Goal: Task Accomplishment & Management: Manage account settings

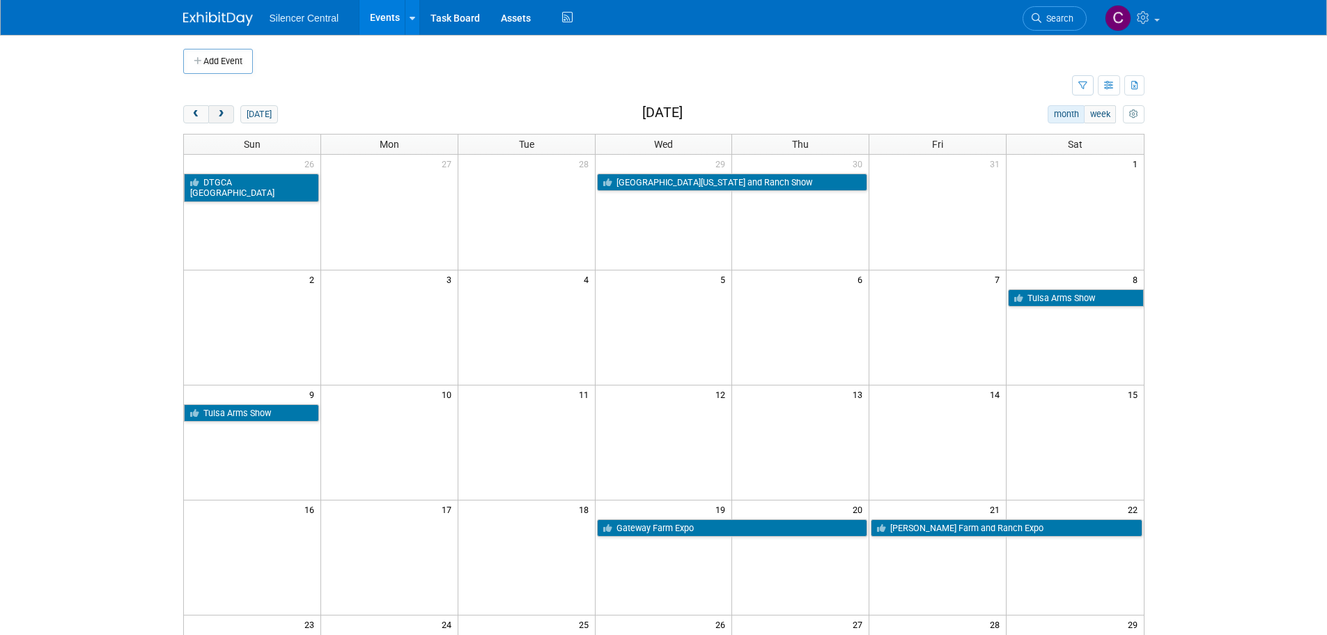
click at [228, 116] on button "next" at bounding box center [221, 114] width 26 height 18
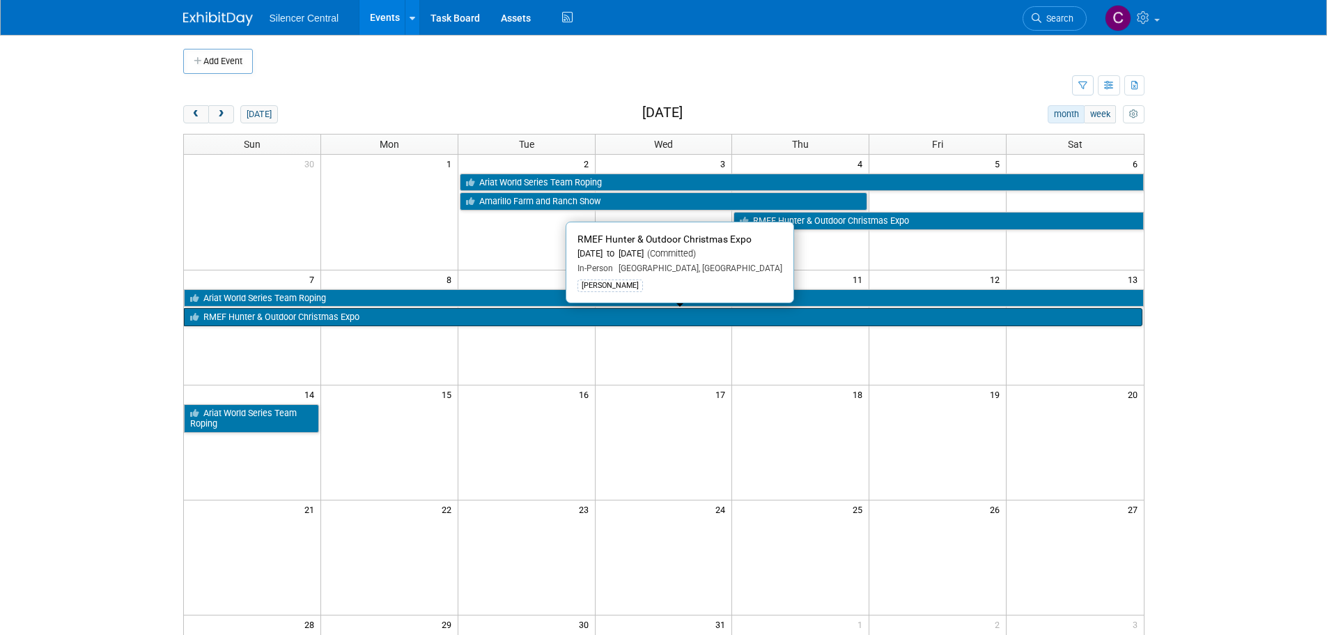
click at [330, 322] on link "RMEF Hunter & Outdoor Christmas Expo" at bounding box center [663, 317] width 959 height 18
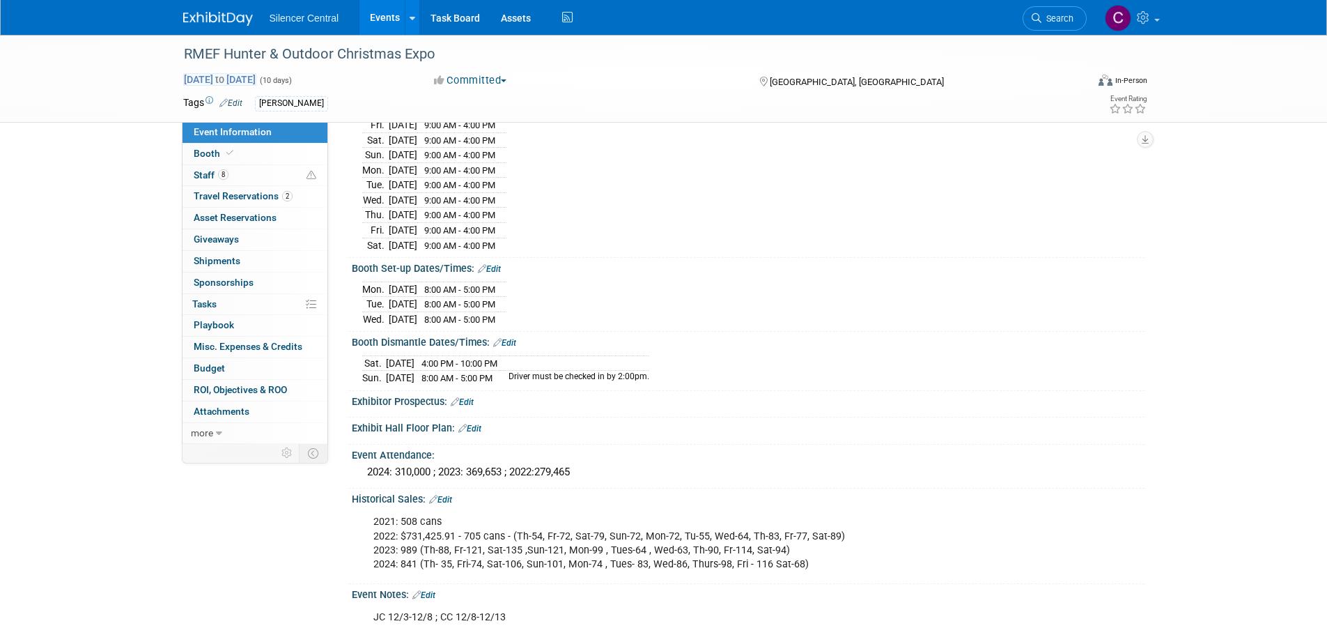
scroll to position [70, 0]
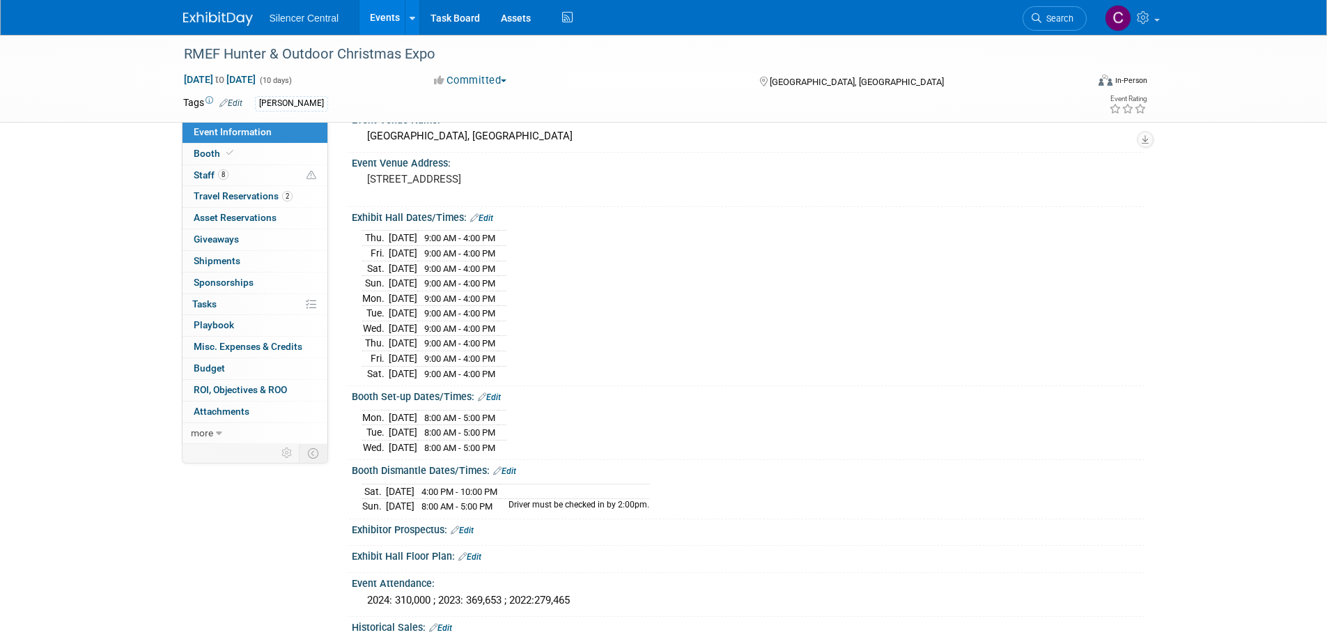
click at [213, 15] on img at bounding box center [218, 19] width 70 height 14
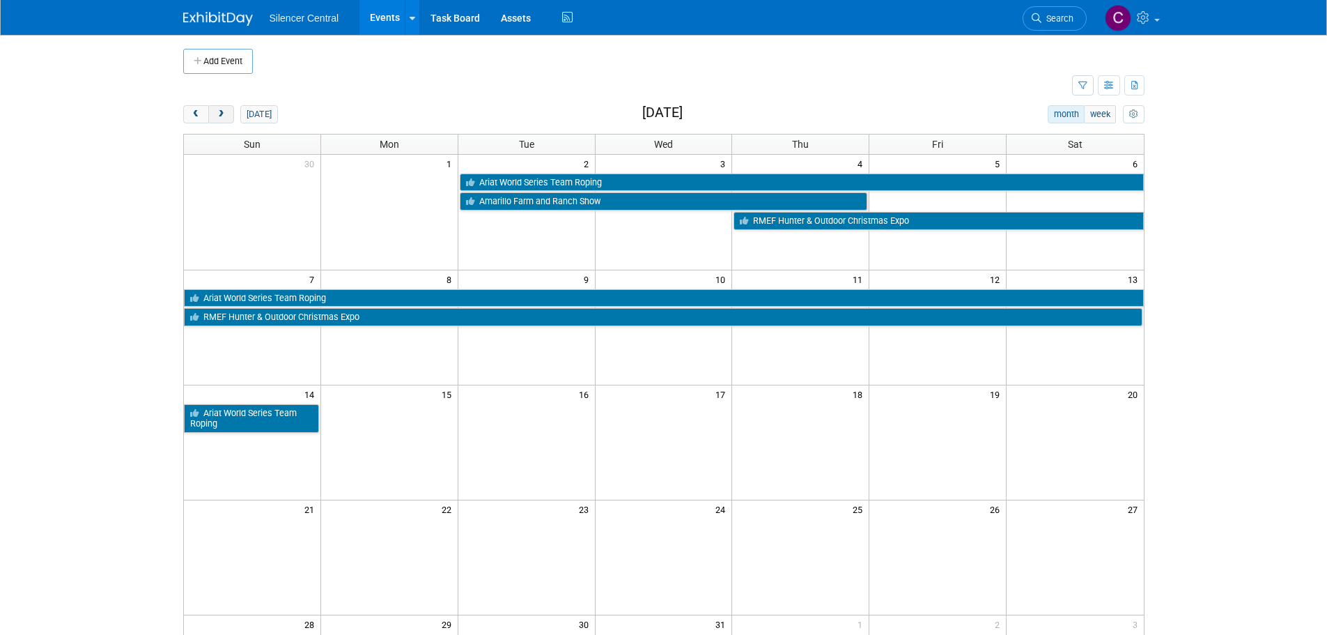
click at [229, 114] on button "next" at bounding box center [221, 114] width 26 height 18
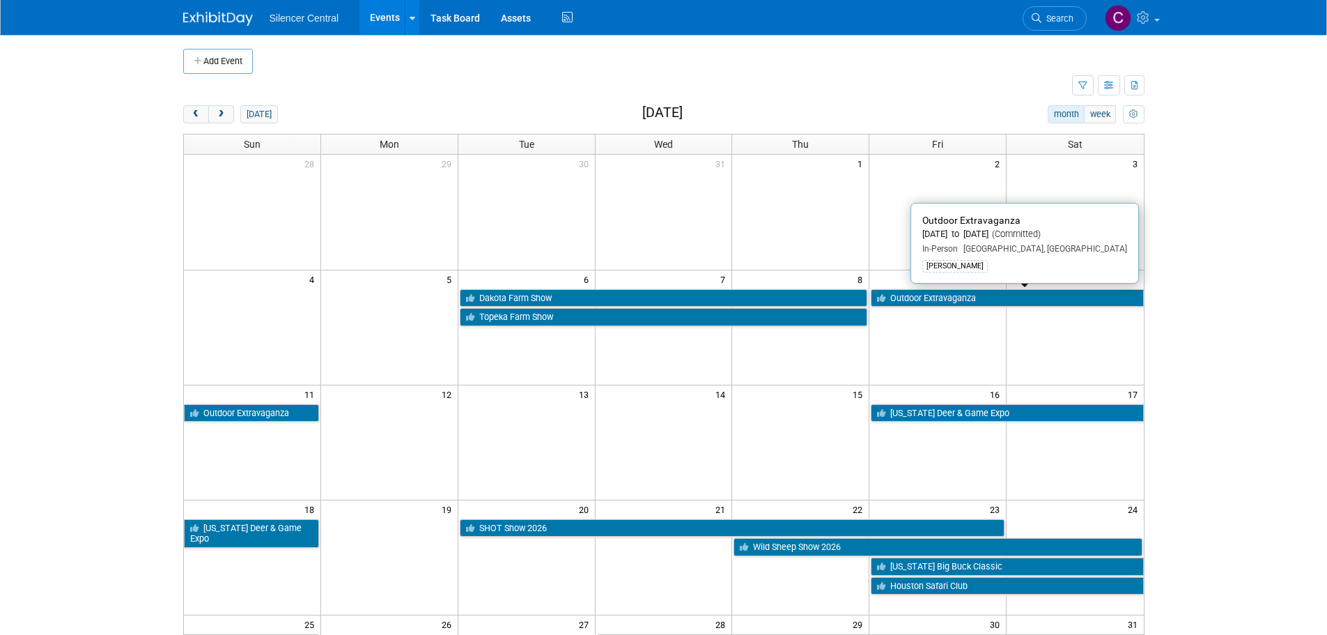
click at [941, 292] on link "Outdoor Extravaganza" at bounding box center [1007, 298] width 272 height 18
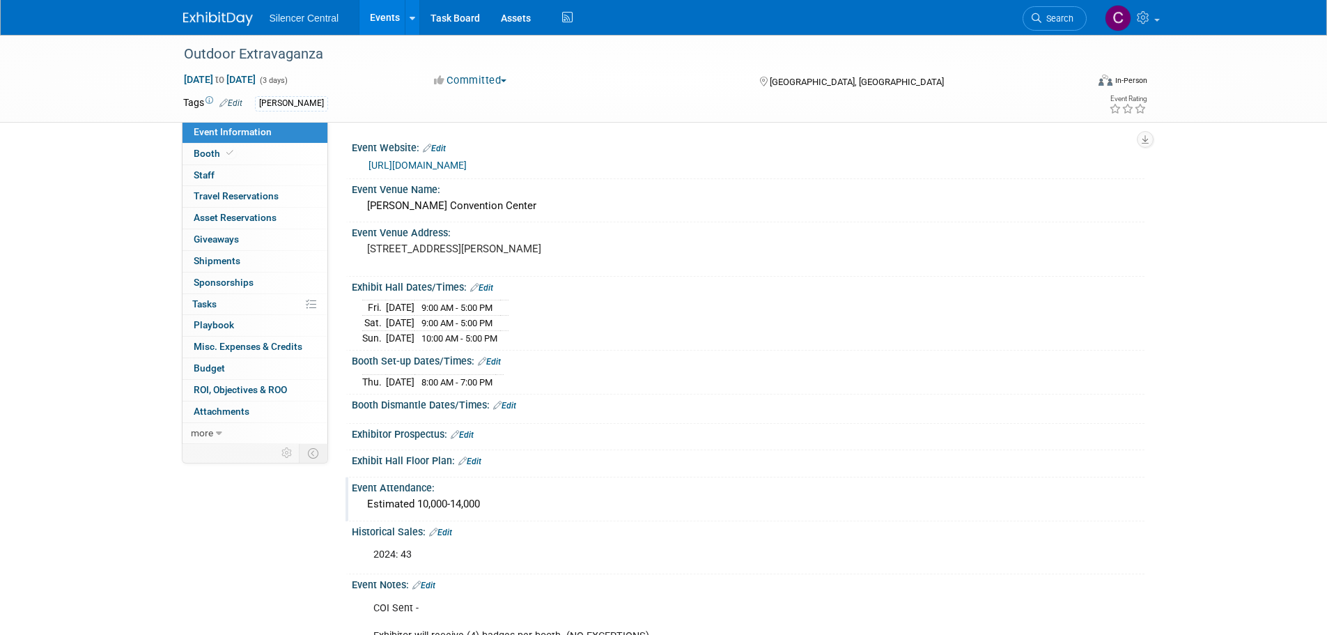
click at [460, 494] on div "Estimated 10,000-14,000" at bounding box center [748, 504] width 772 height 22
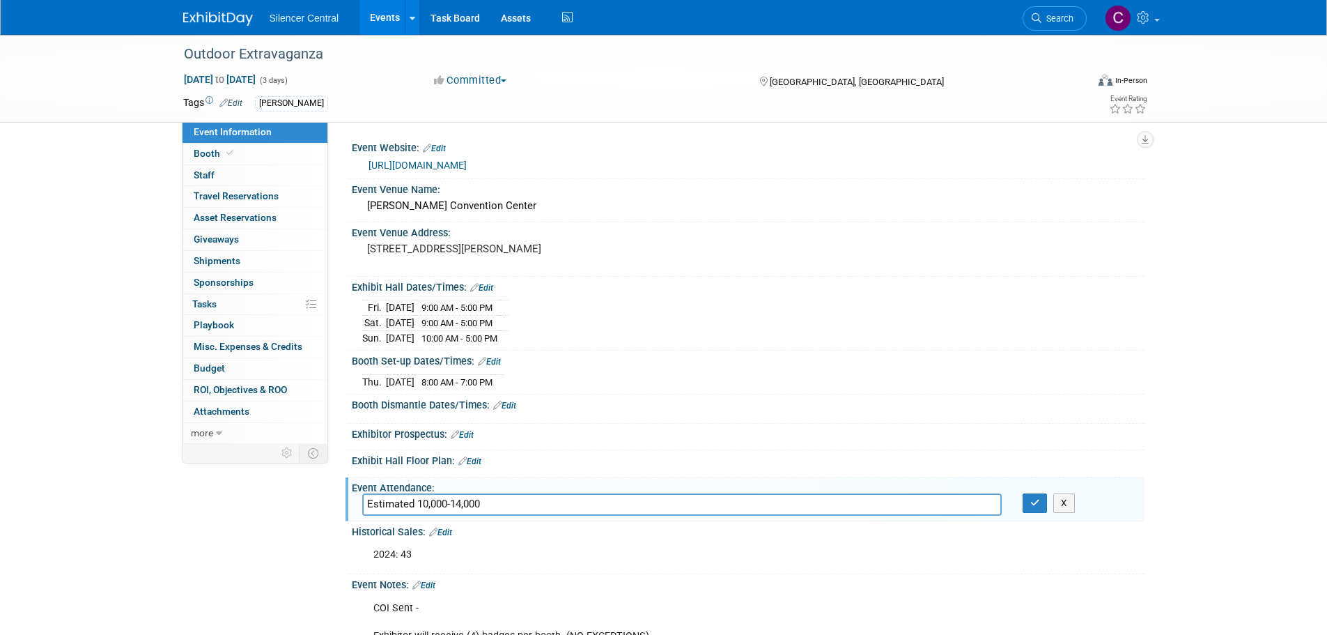
drag, startPoint x: 536, startPoint y: 493, endPoint x: 212, endPoint y: 540, distance: 328.0
click at [95, 511] on div "Outdoor Extravaganza Jan 9, 2026 to Jan 11, 2026 (3 days) Jan 9, 2026 to Jan 11…" at bounding box center [663, 429] width 1327 height 789
click at [1026, 500] on button "button" at bounding box center [1035, 503] width 25 height 20
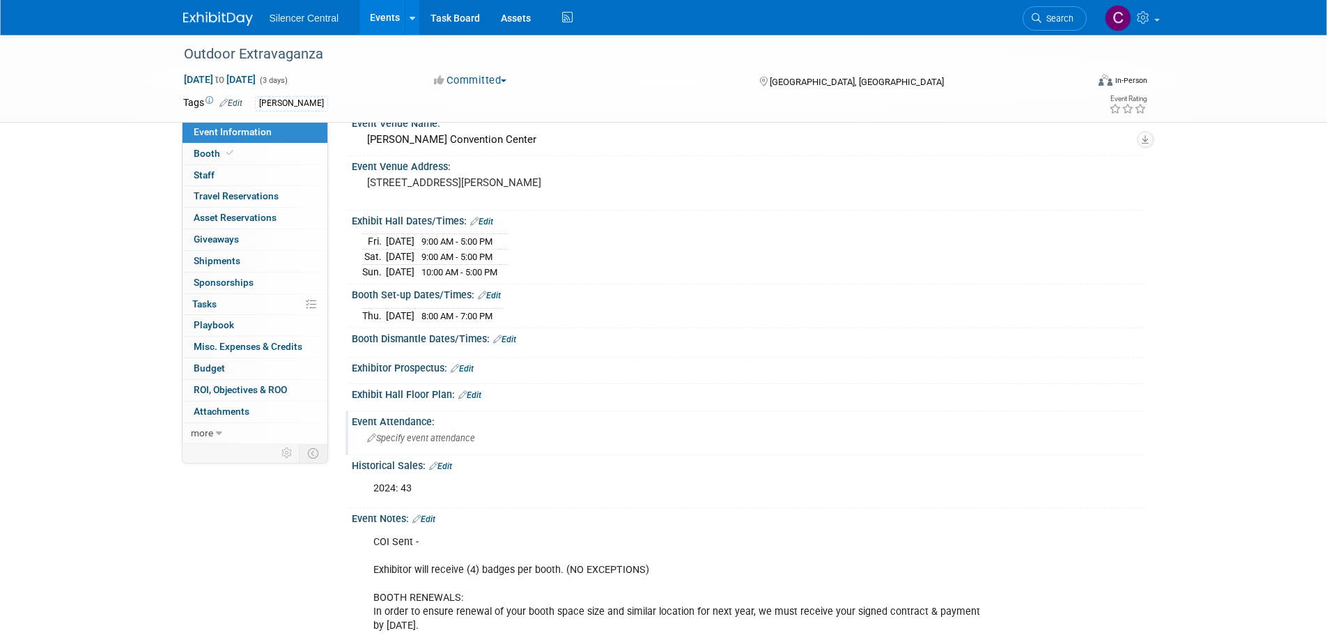
scroll to position [70, 0]
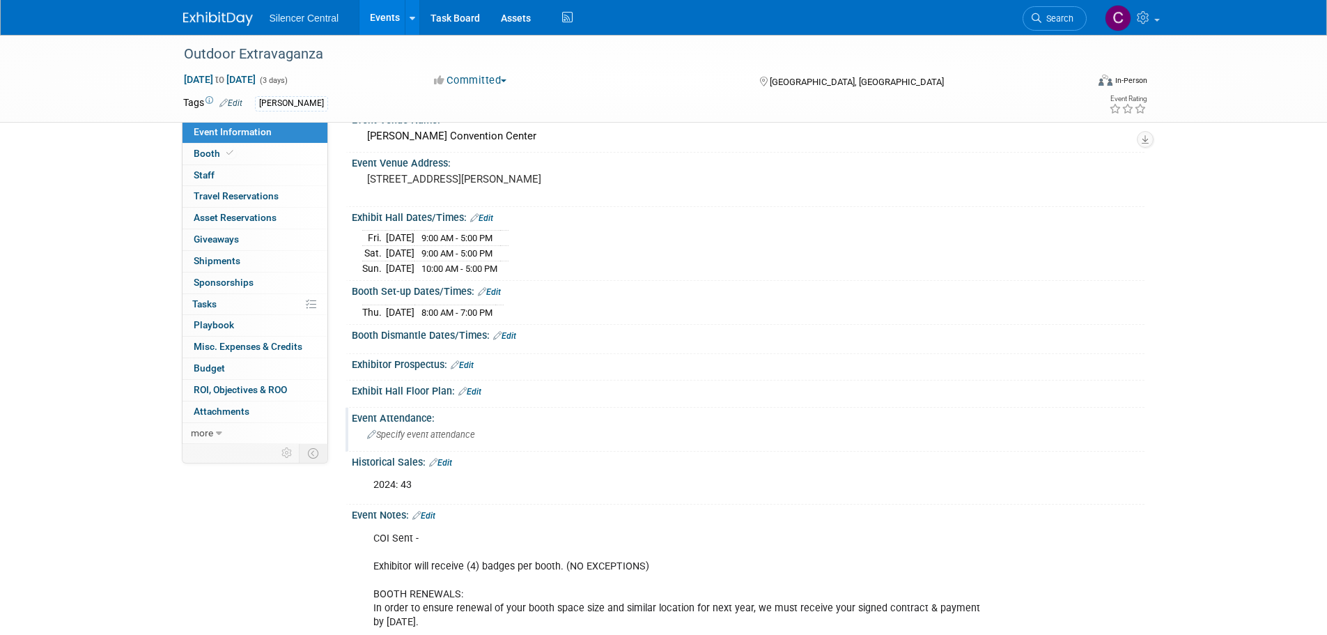
drag, startPoint x: 435, startPoint y: 514, endPoint x: 453, endPoint y: 520, distance: 18.8
click at [435, 514] on link "Edit" at bounding box center [423, 516] width 23 height 10
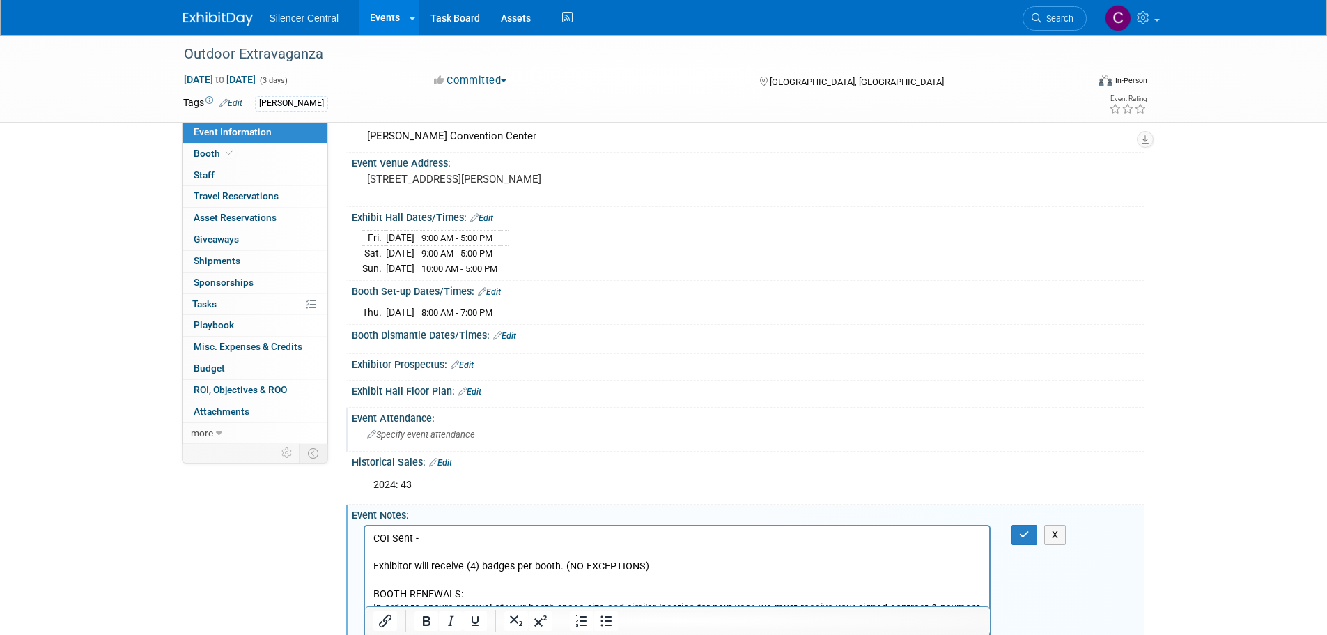
scroll to position [0, 0]
drag, startPoint x: 493, startPoint y: 545, endPoint x: 480, endPoint y: 546, distance: 12.6
click at [480, 546] on p "COI Sent - Exhibitor will receive (4) badges per booth. (NO EXCEPTIONS) BOOTH R…" at bounding box center [677, 622] width 609 height 182
click at [478, 541] on p "COI Sent - Exhibitor will receive (4) badges per booth. (NO EXCEPTIONS) BOOTH R…" at bounding box center [677, 622] width 609 height 182
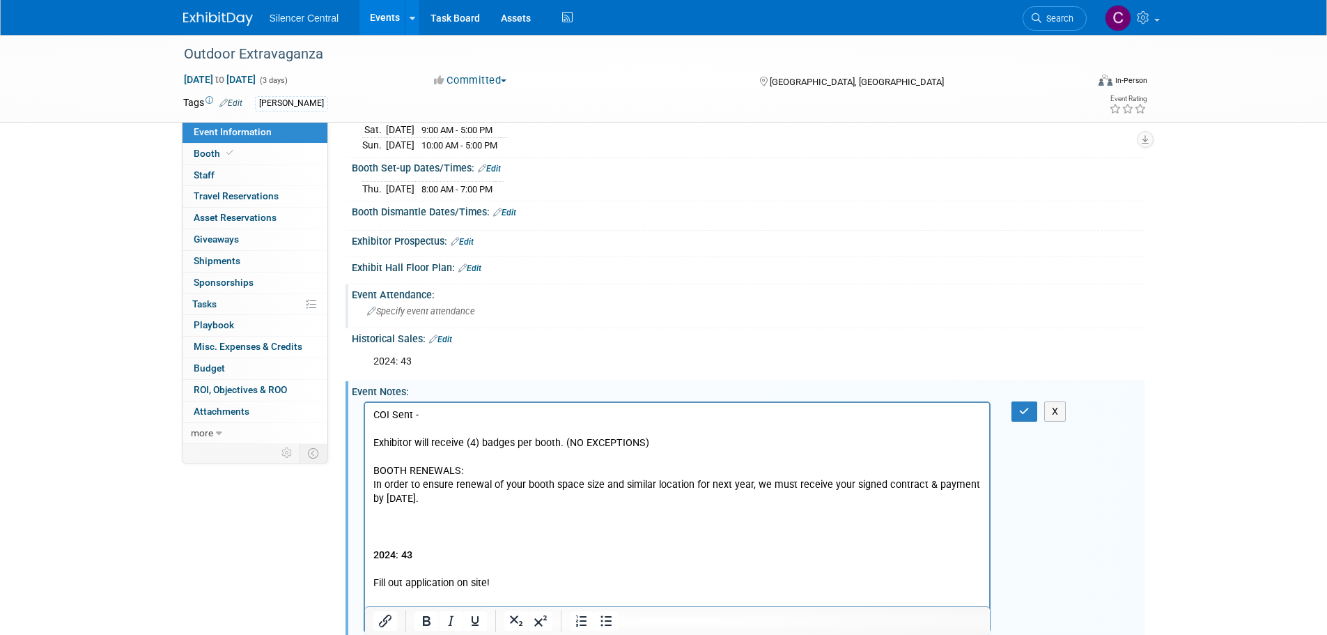
scroll to position [209, 0]
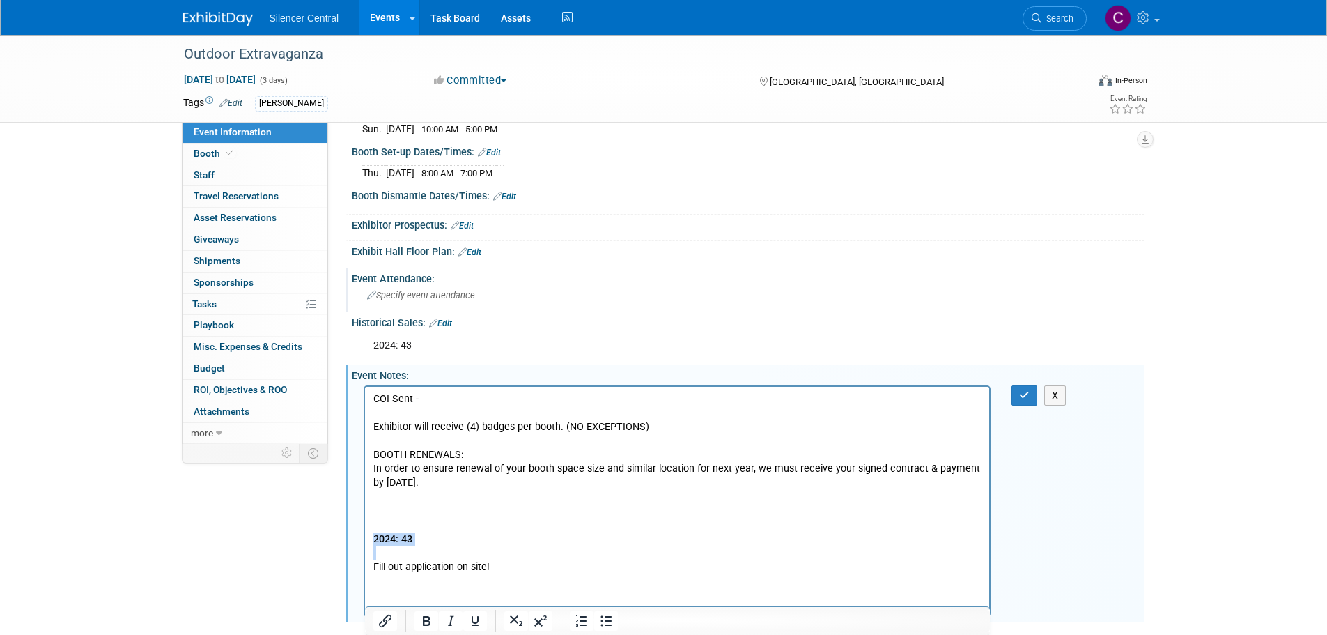
drag, startPoint x: 454, startPoint y: 540, endPoint x: -1, endPoint y: 573, distance: 456.2
click at [364, 573] on html "COI Sent - Exhibitor will receive (4) badges per booth. (NO EXCEPTIONS) BOOTH R…" at bounding box center [676, 479] width 625 height 187
click at [435, 523] on p "COI Sent - Exhibitor will receive (4) badges per booth. (NO EXCEPTIONS) BOOTH R…" at bounding box center [677, 483] width 609 height 182
drag, startPoint x: 304, startPoint y: 556, endPoint x: 203, endPoint y: 557, distance: 101.0
click at [364, 557] on html "COI Sent - Exhibitor will receive (4) badges per booth. (NO EXCEPTIONS) BOOTH R…" at bounding box center [676, 479] width 625 height 187
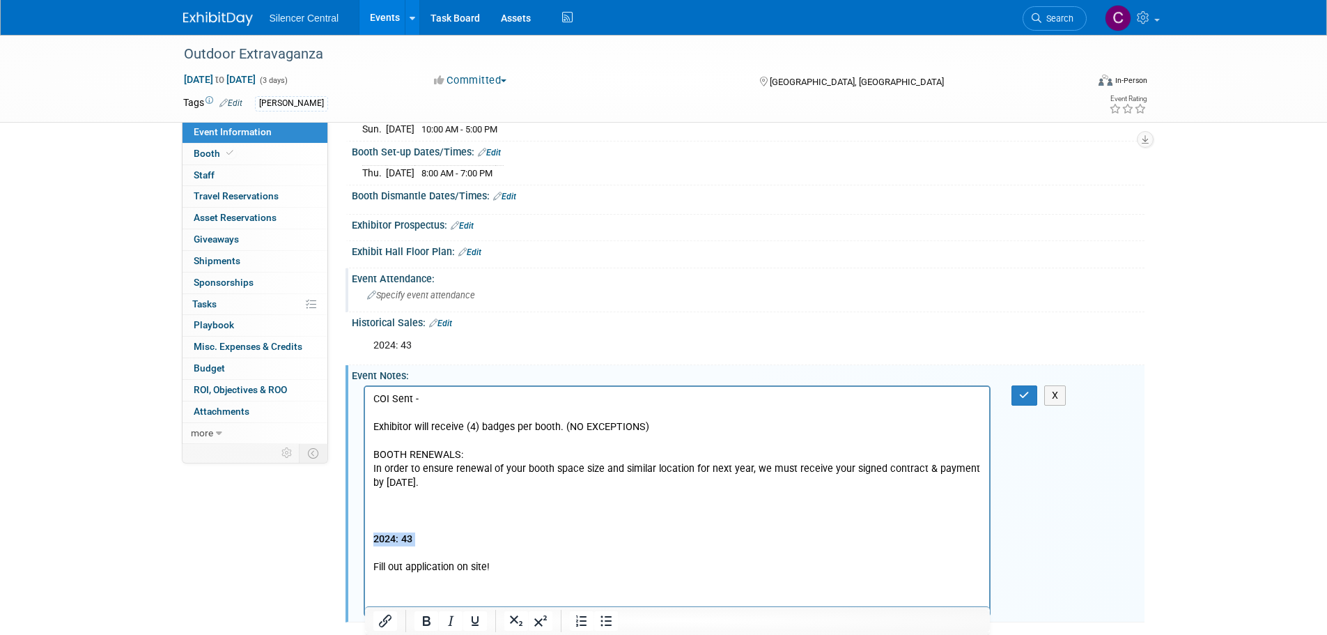
click at [434, 544] on p "COI Sent - Exhibitor will receive (4) badges per booth. (NO EXCEPTIONS) BOOTH R…" at bounding box center [677, 483] width 609 height 182
click at [401, 538] on b "2024: 43" at bounding box center [392, 538] width 39 height 12
click at [409, 538] on b "2024: 43" at bounding box center [392, 538] width 39 height 12
drag, startPoint x: 413, startPoint y: 537, endPoint x: 222, endPoint y: 546, distance: 191.8
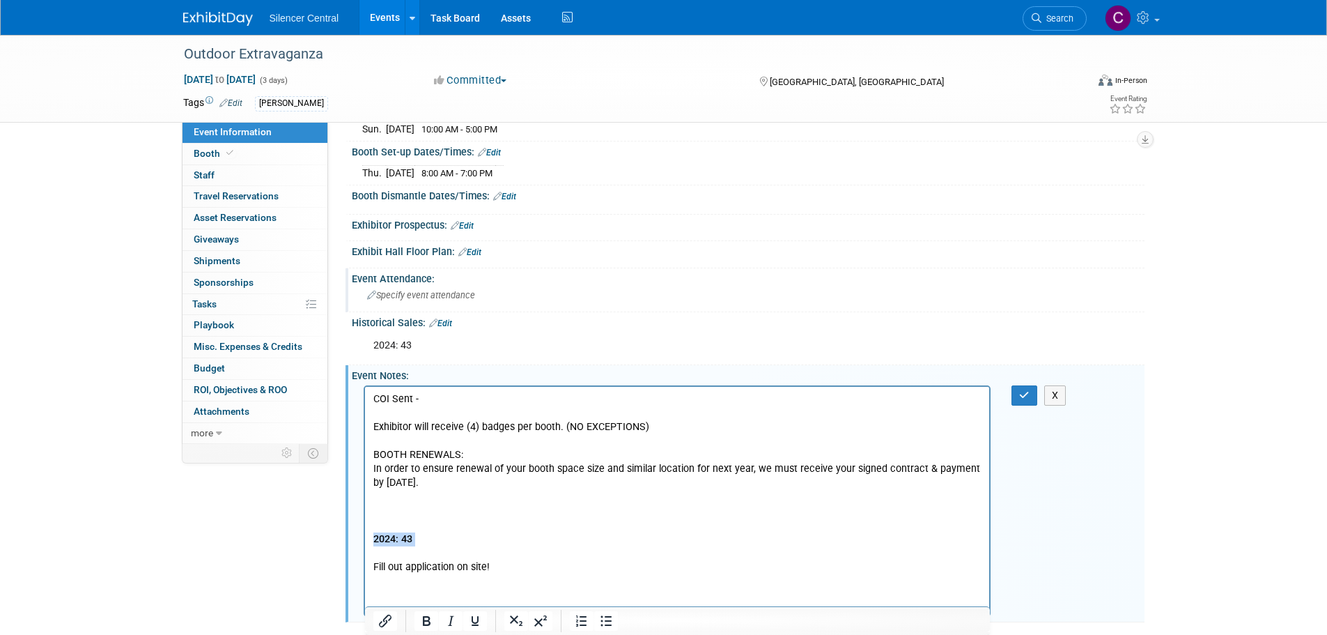
click at [364, 546] on html "COI Sent - Exhibitor will receive (4) badges per booth. (NO EXCEPTIONS) BOOTH R…" at bounding box center [676, 479] width 625 height 187
click at [381, 546] on p "COI Sent - Exhibitor will receive (4) badges per booth. (NO EXCEPTIONS) BOOTH R…" at bounding box center [677, 483] width 609 height 182
click at [456, 533] on p "COI Sent - Exhibitor will receive (4) badges per booth. (NO EXCEPTIONS) BOOTH R…" at bounding box center [677, 483] width 609 height 182
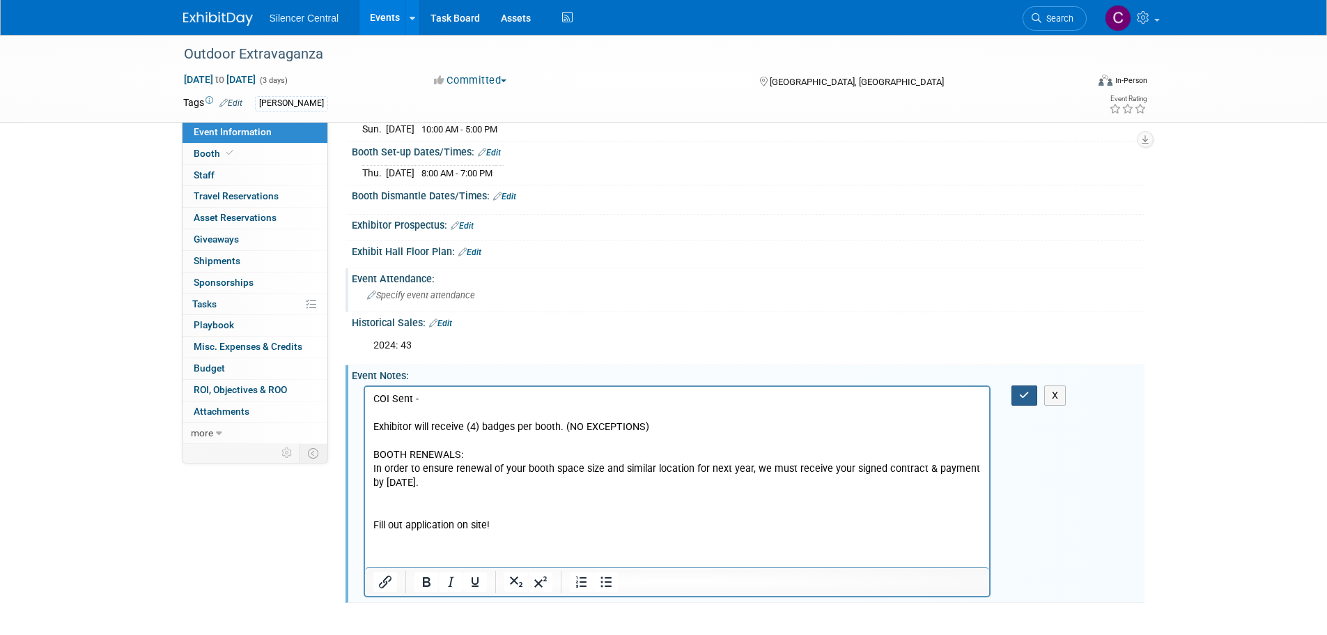
click at [1022, 390] on icon "button" at bounding box center [1024, 395] width 10 height 10
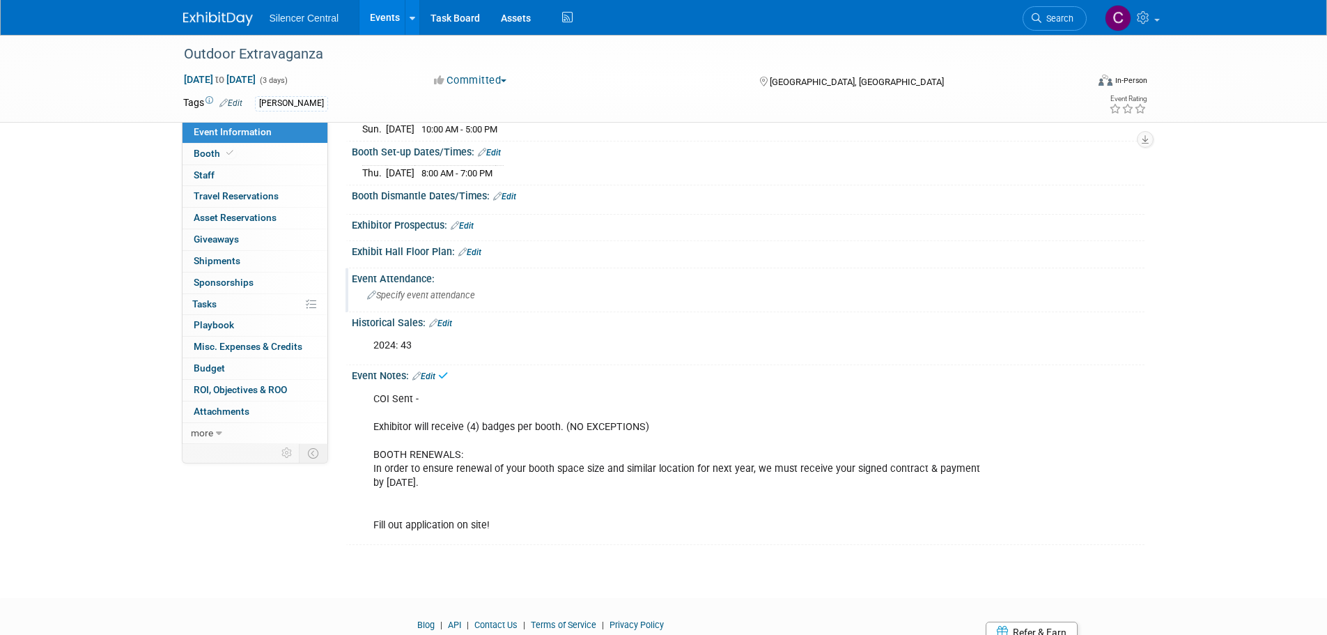
click at [450, 321] on link "Edit" at bounding box center [440, 323] width 23 height 10
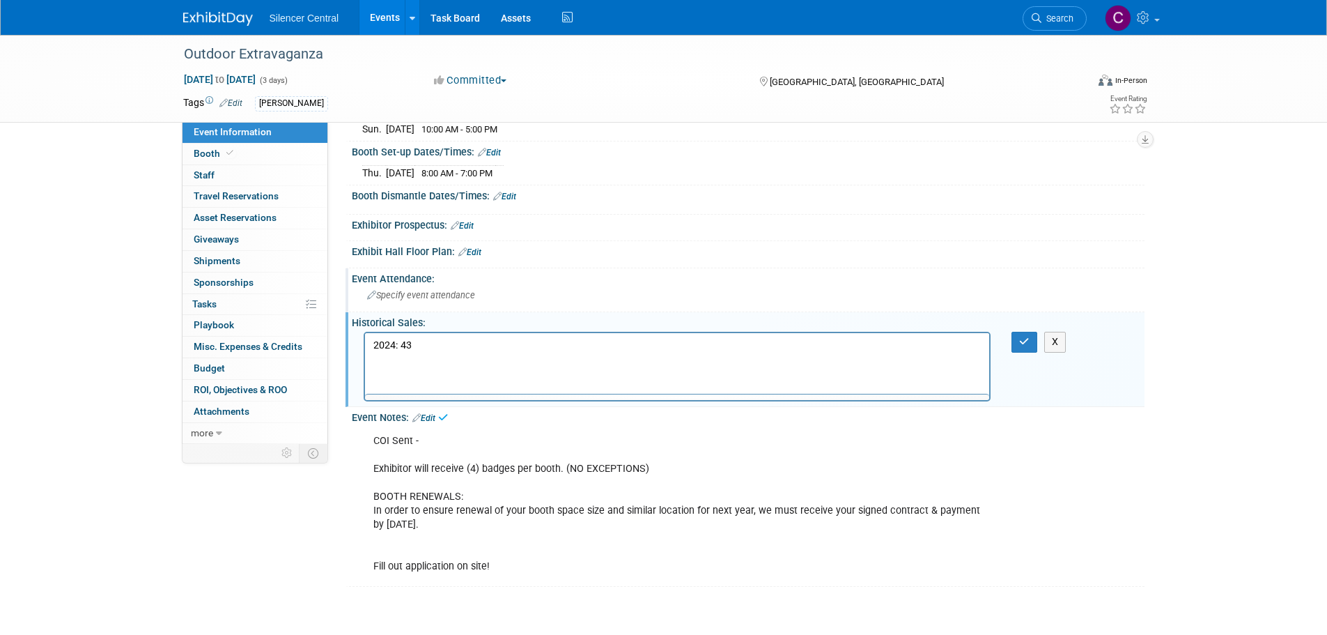
scroll to position [0, 0]
click at [395, 347] on p "2024: 43" at bounding box center [677, 346] width 609 height 14
click at [1024, 339] on icon "button" at bounding box center [1024, 342] width 10 height 10
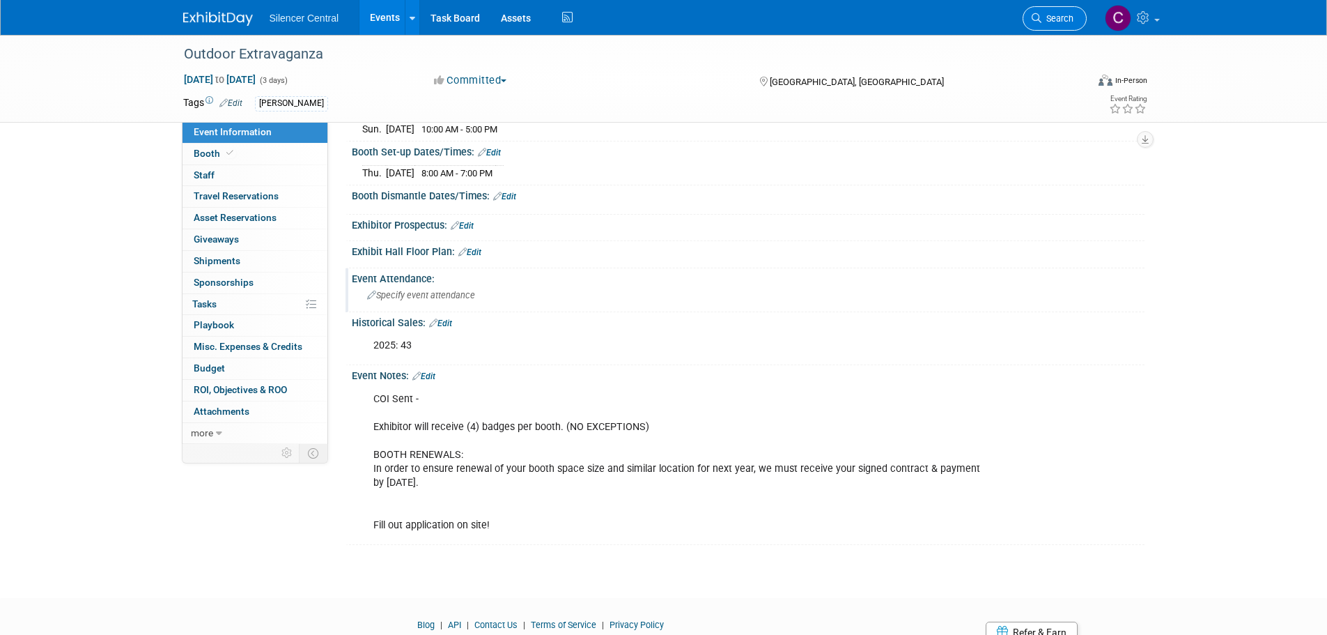
click at [1063, 8] on link "Search" at bounding box center [1055, 18] width 64 height 24
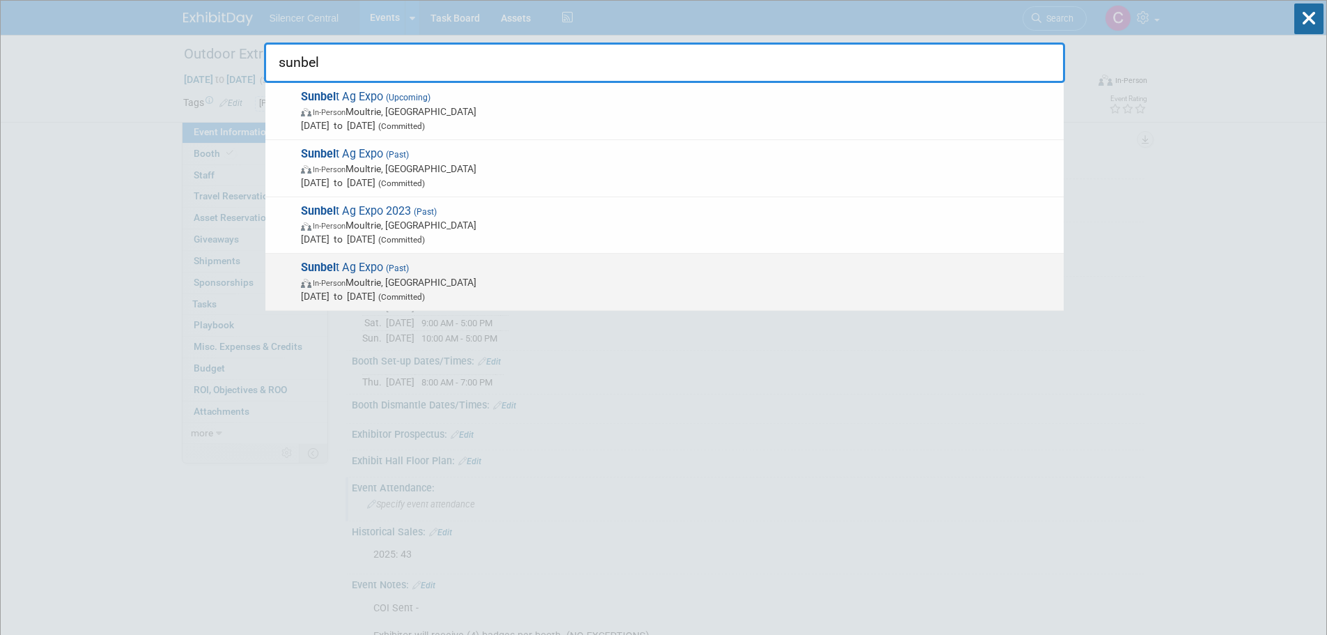
type input "sunbel"
click at [574, 275] on span "In-Person Moultrie, GA" at bounding box center [679, 282] width 756 height 14
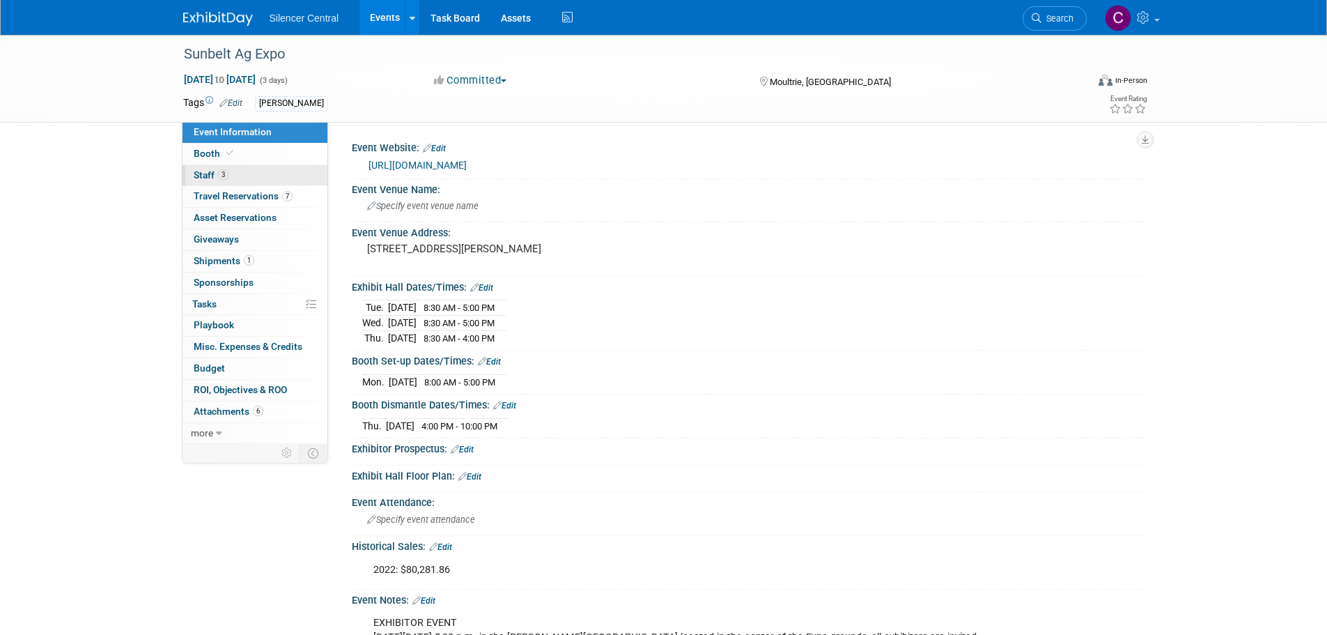
click at [254, 177] on link "3 Staff 3" at bounding box center [255, 175] width 145 height 21
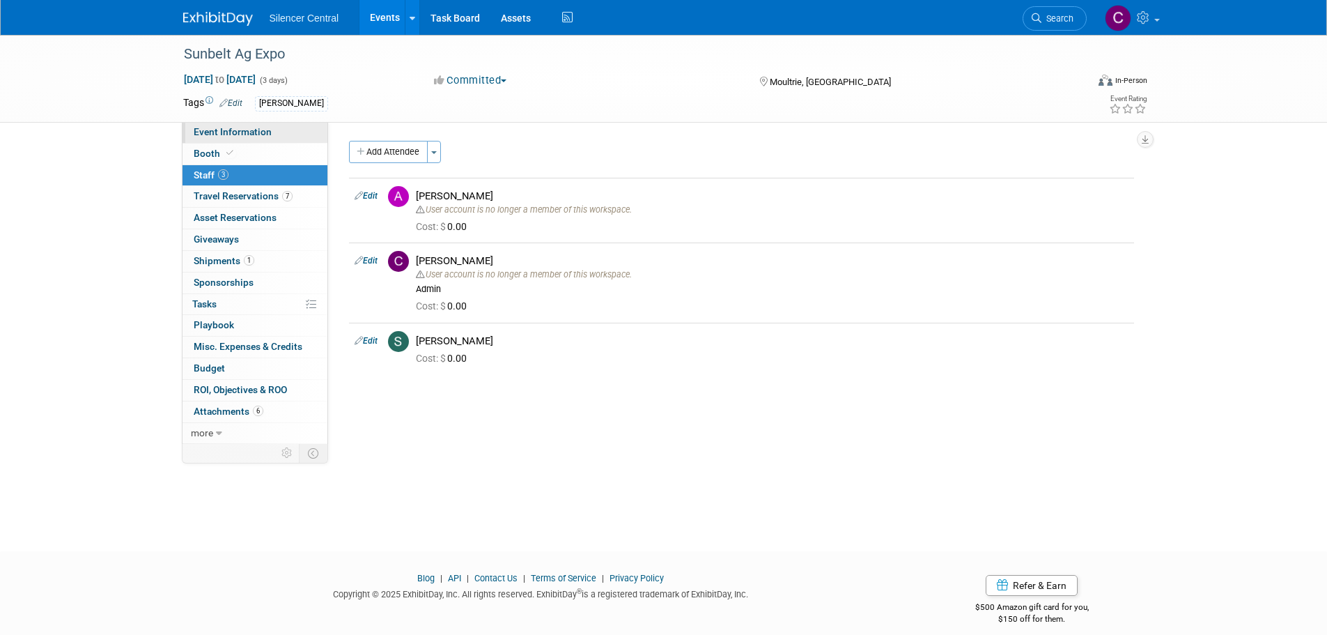
click at [265, 139] on link "Event Information" at bounding box center [255, 132] width 145 height 21
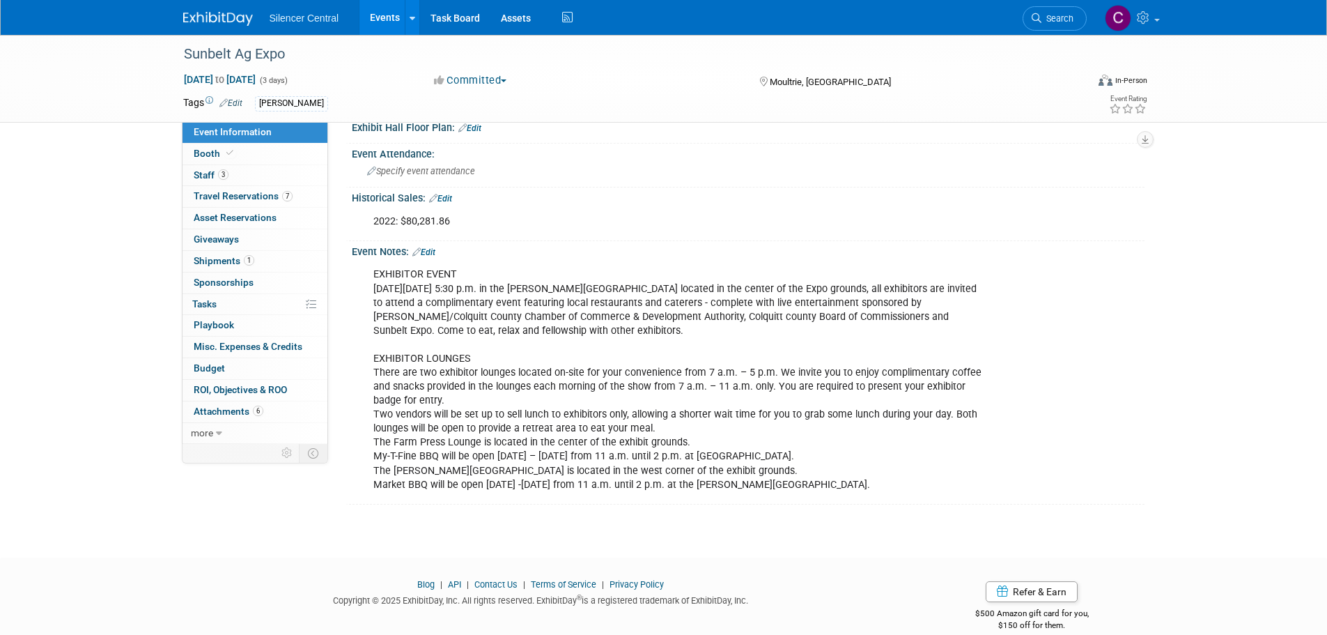
scroll to position [209, 0]
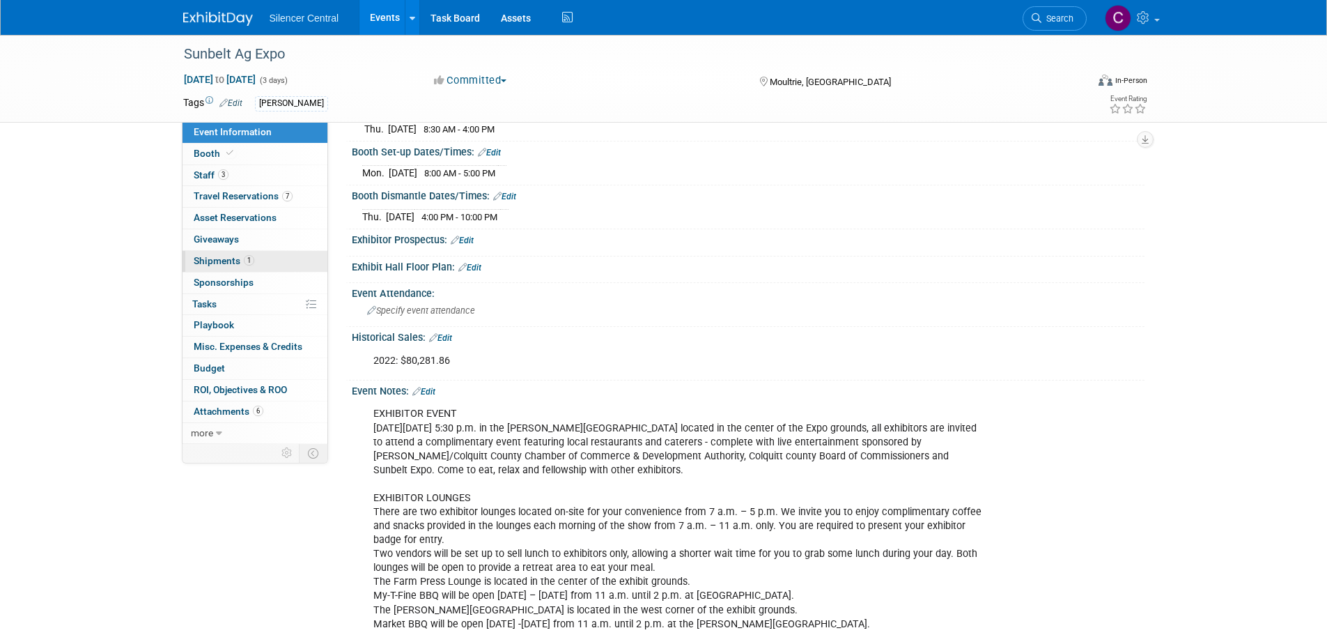
click at [199, 259] on span "Shipments 1" at bounding box center [224, 260] width 61 height 11
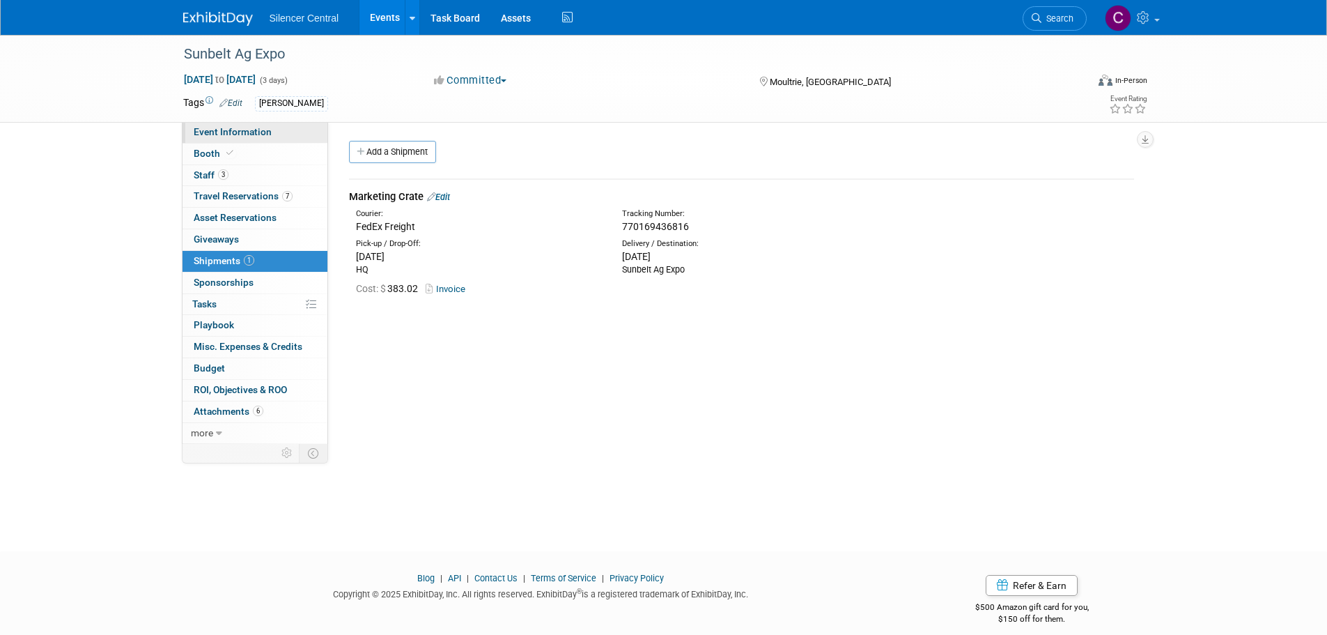
click at [250, 126] on span "Event Information" at bounding box center [233, 131] width 78 height 11
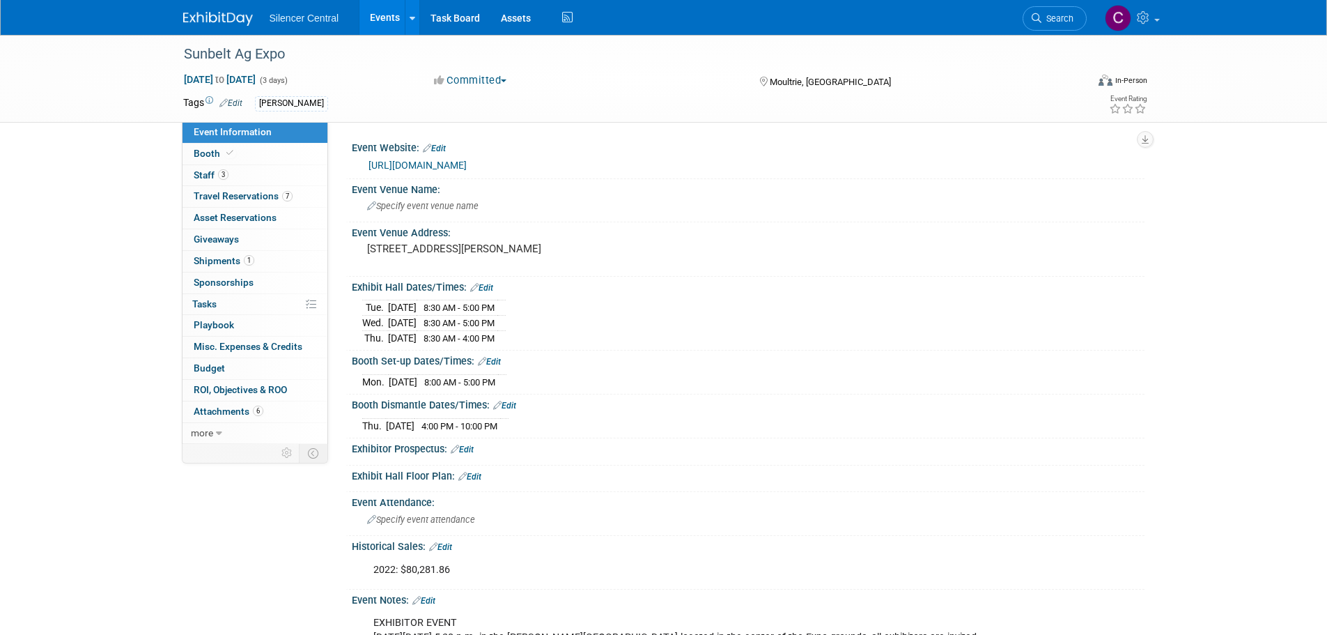
scroll to position [70, 0]
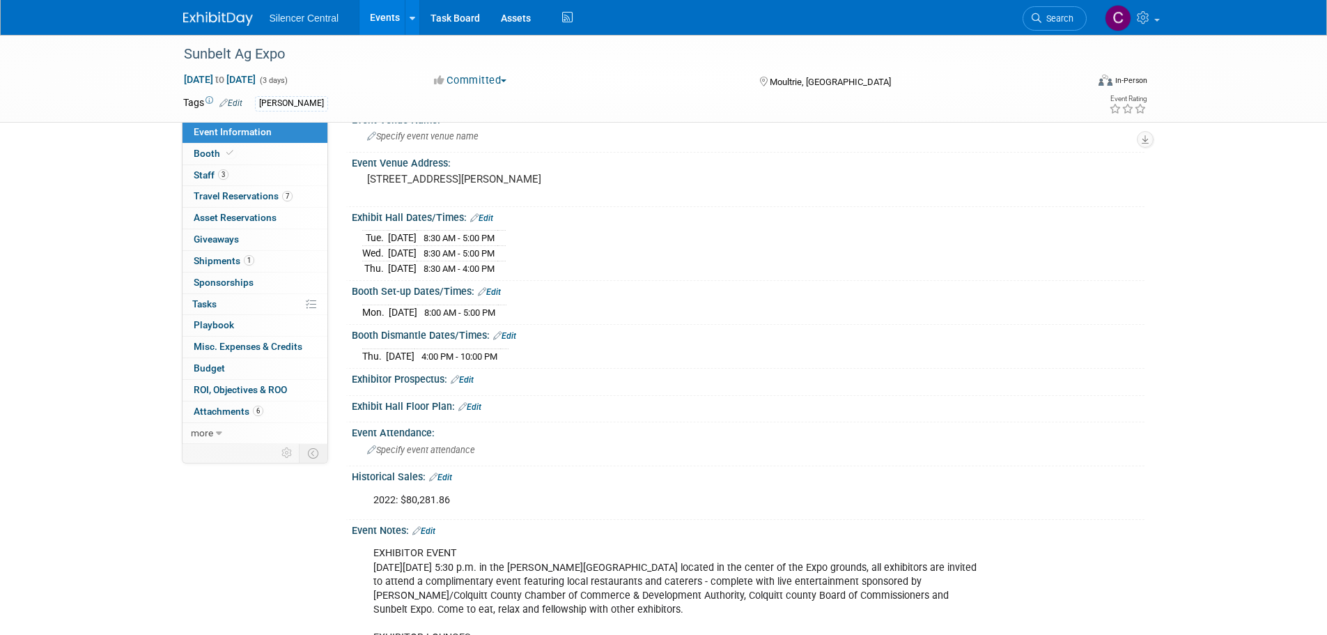
click at [1047, 24] on link "Search" at bounding box center [1055, 18] width 64 height 24
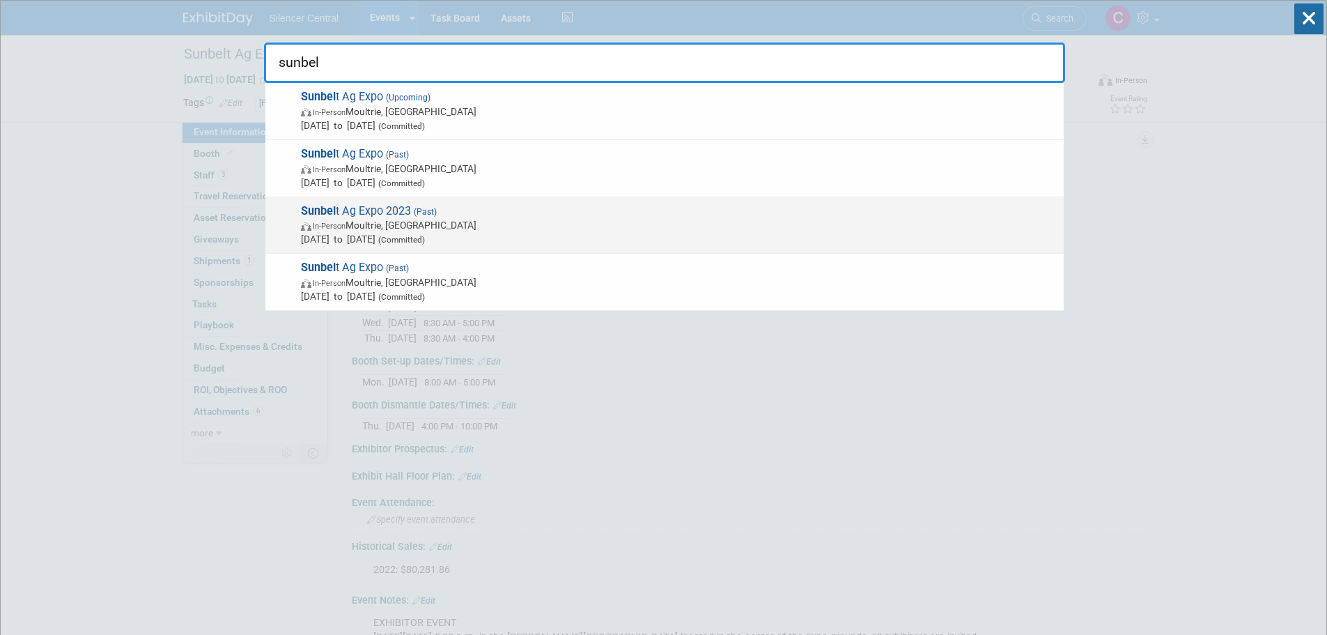
type input "sunbel"
click at [546, 236] on span "Oct 17, 2023 to Oct 19, 2023 (Committed)" at bounding box center [679, 239] width 756 height 14
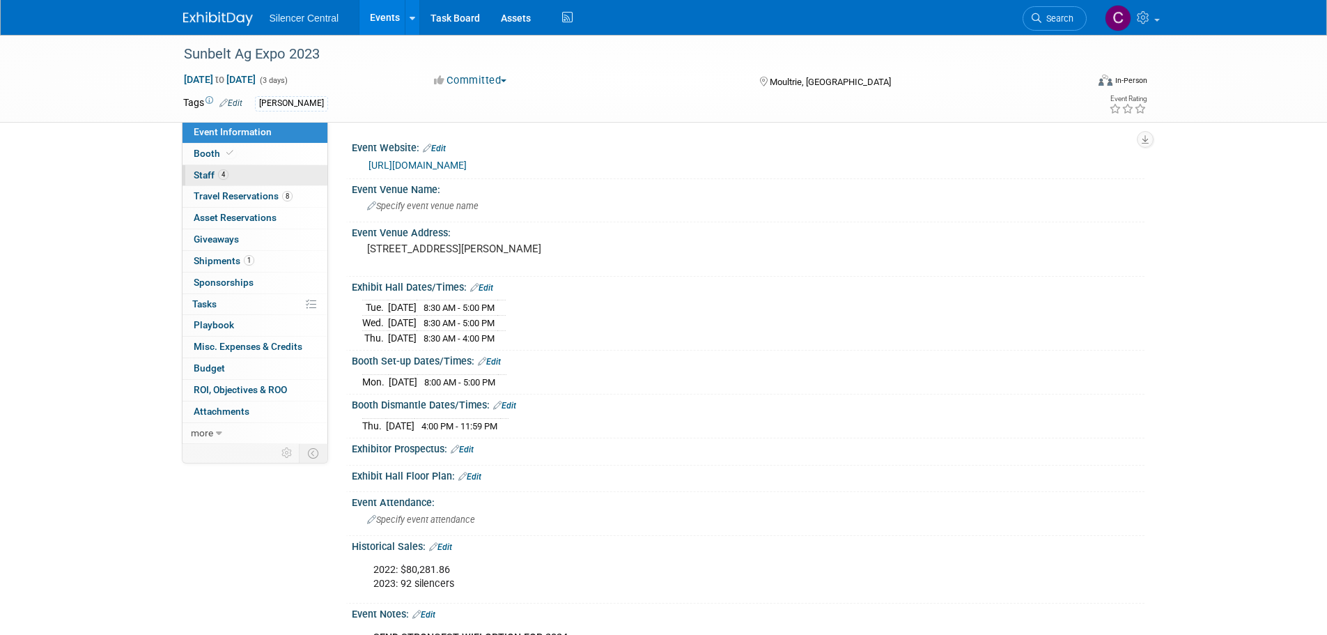
click at [249, 180] on link "4 Staff 4" at bounding box center [255, 175] width 145 height 21
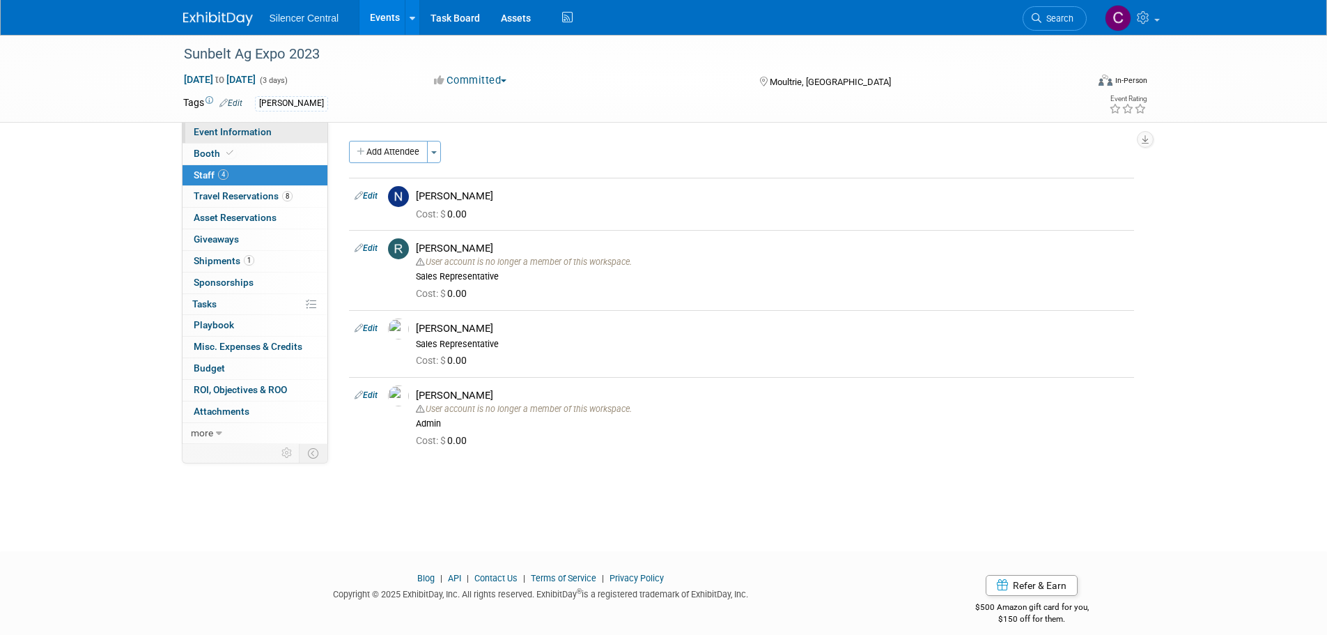
click at [247, 131] on span "Event Information" at bounding box center [233, 131] width 78 height 11
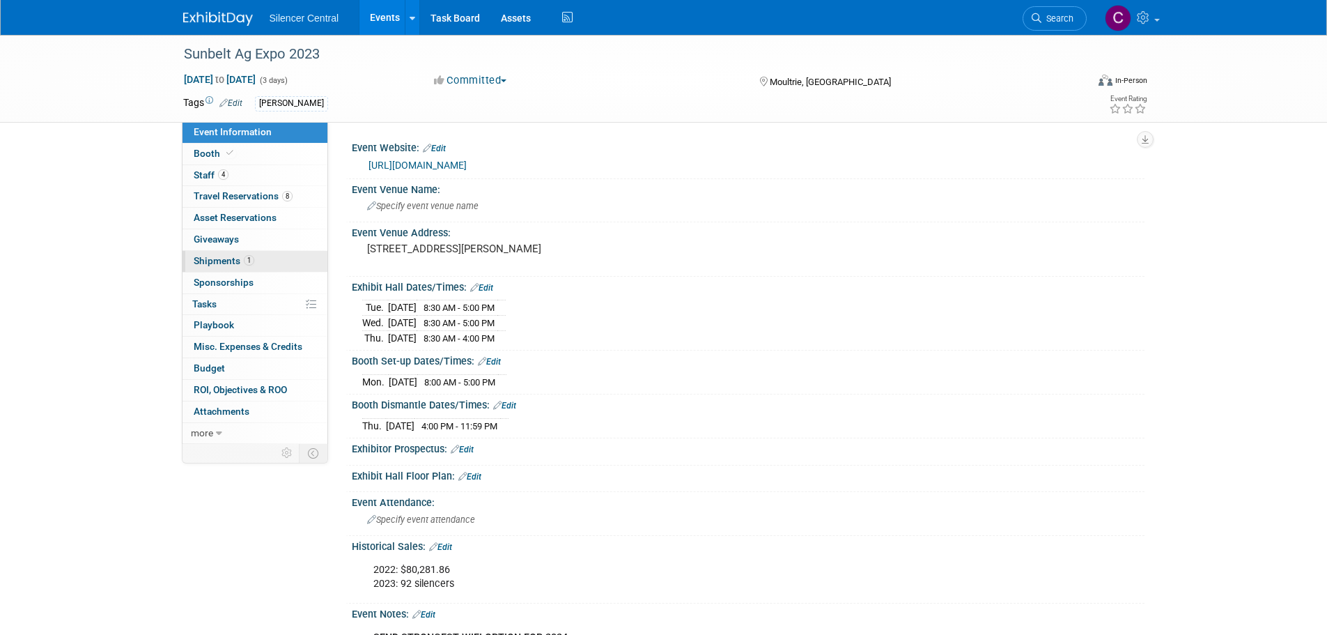
click at [210, 255] on span "Shipments 1" at bounding box center [224, 260] width 61 height 11
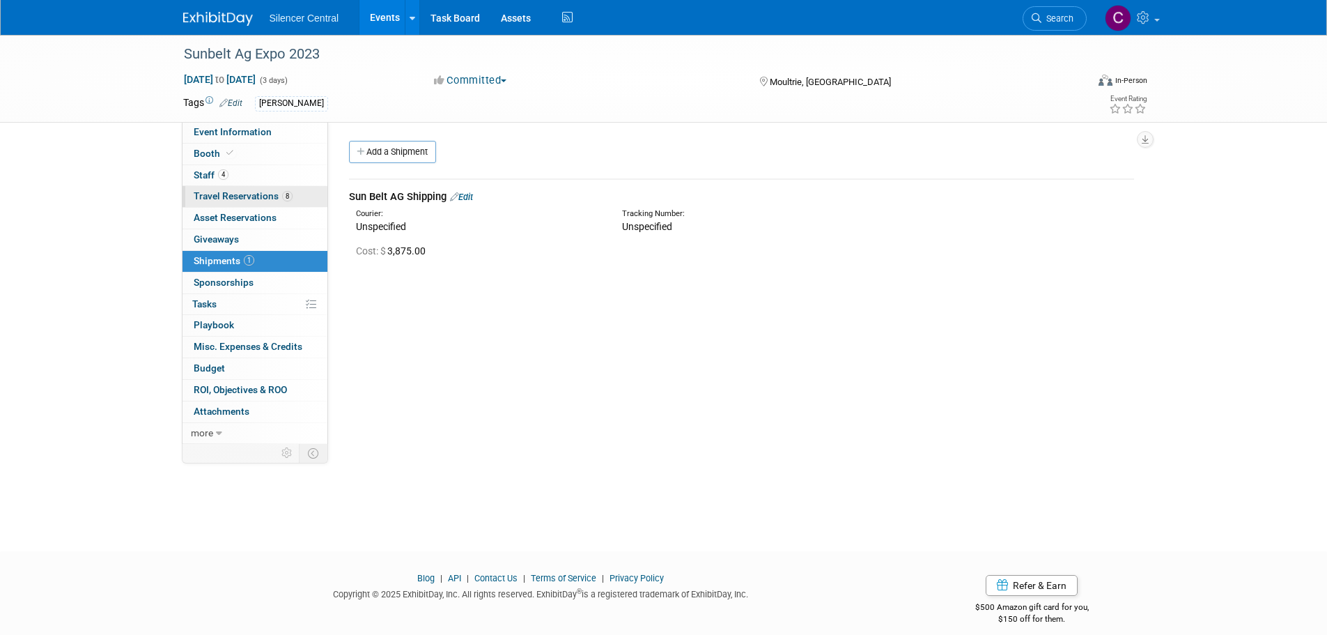
click at [232, 192] on span "Travel Reservations 8" at bounding box center [243, 195] width 99 height 11
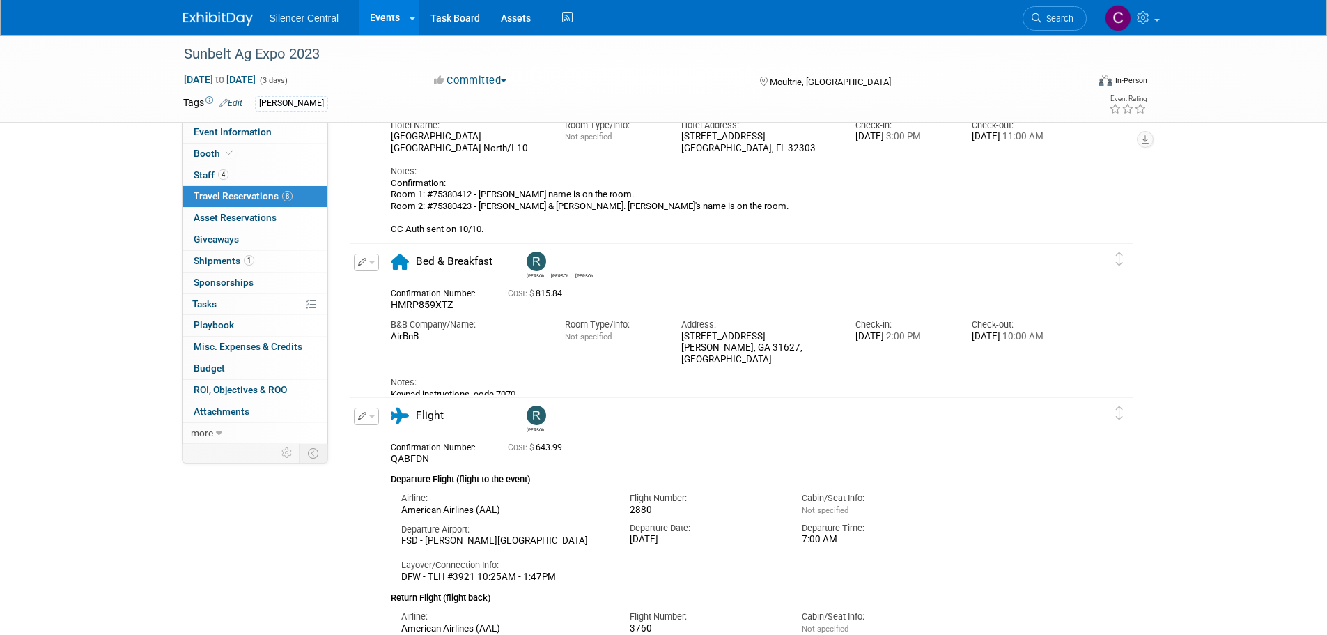
scroll to position [642, 0]
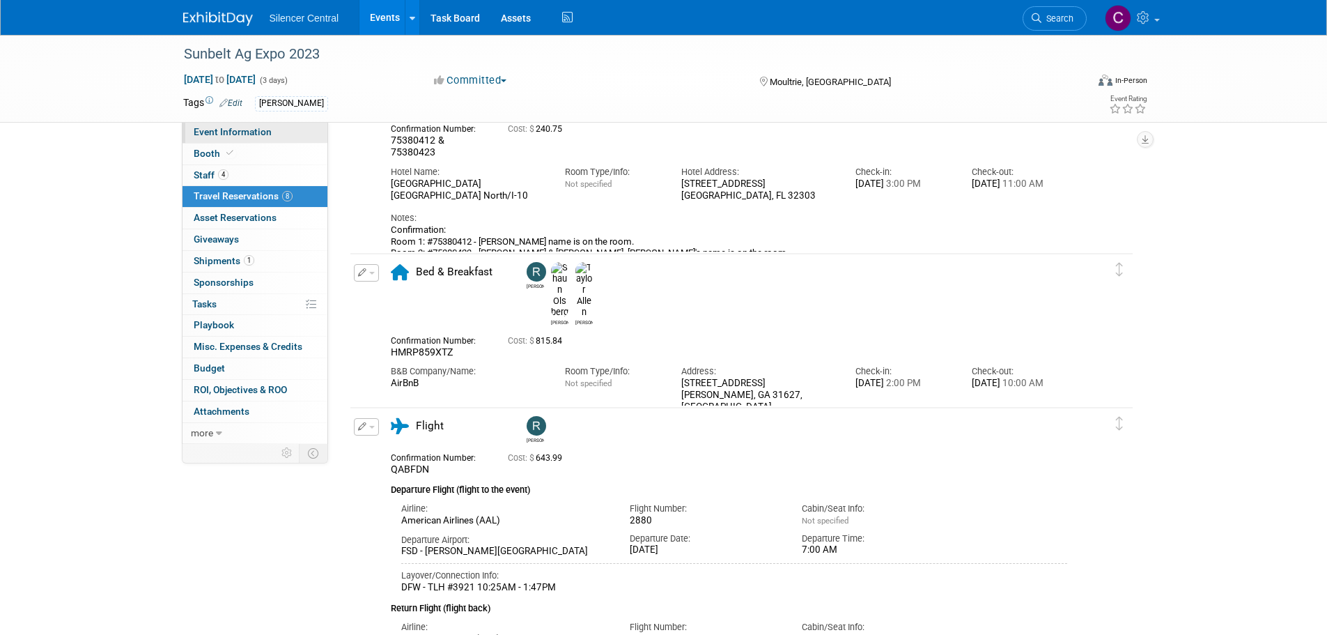
click at [256, 130] on span "Event Information" at bounding box center [233, 131] width 78 height 11
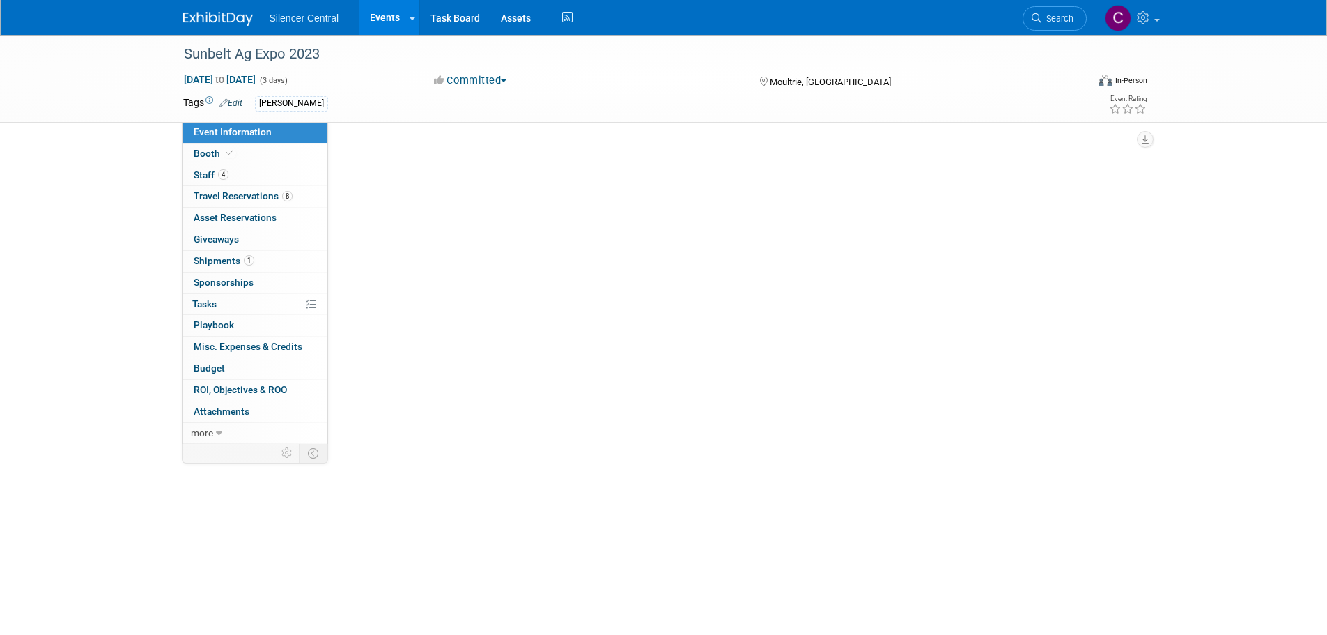
scroll to position [0, 0]
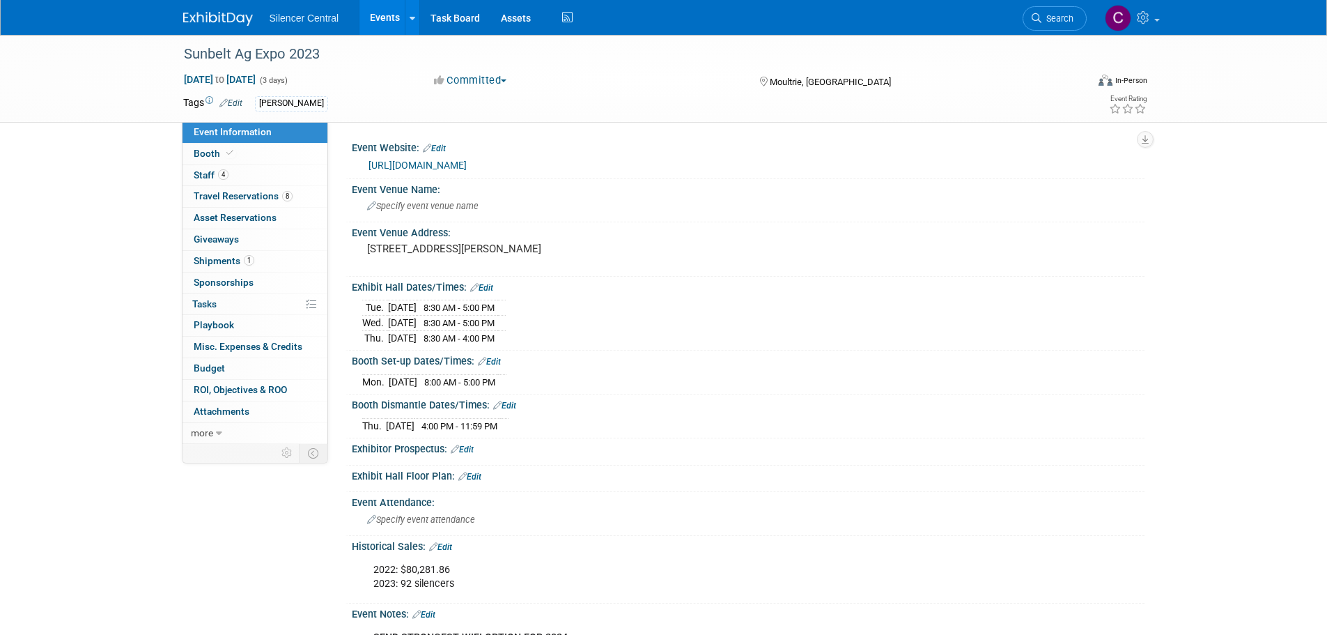
click at [233, 23] on img at bounding box center [218, 19] width 70 height 14
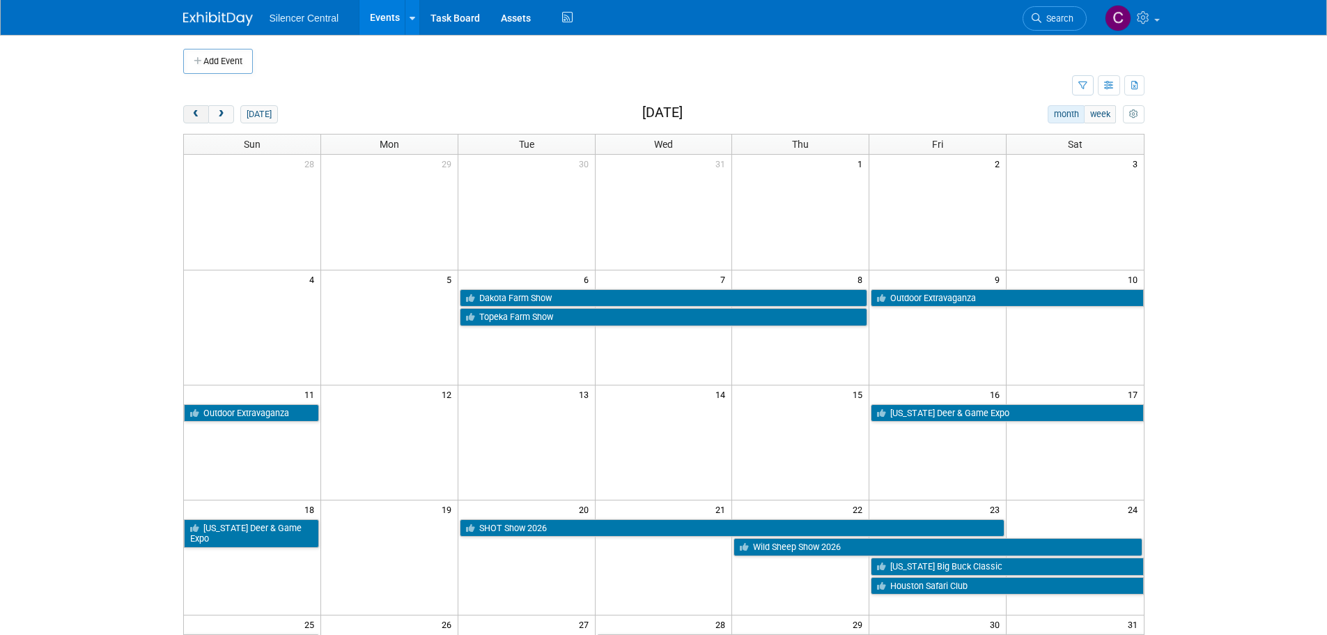
click at [193, 115] on span "prev" at bounding box center [196, 114] width 10 height 9
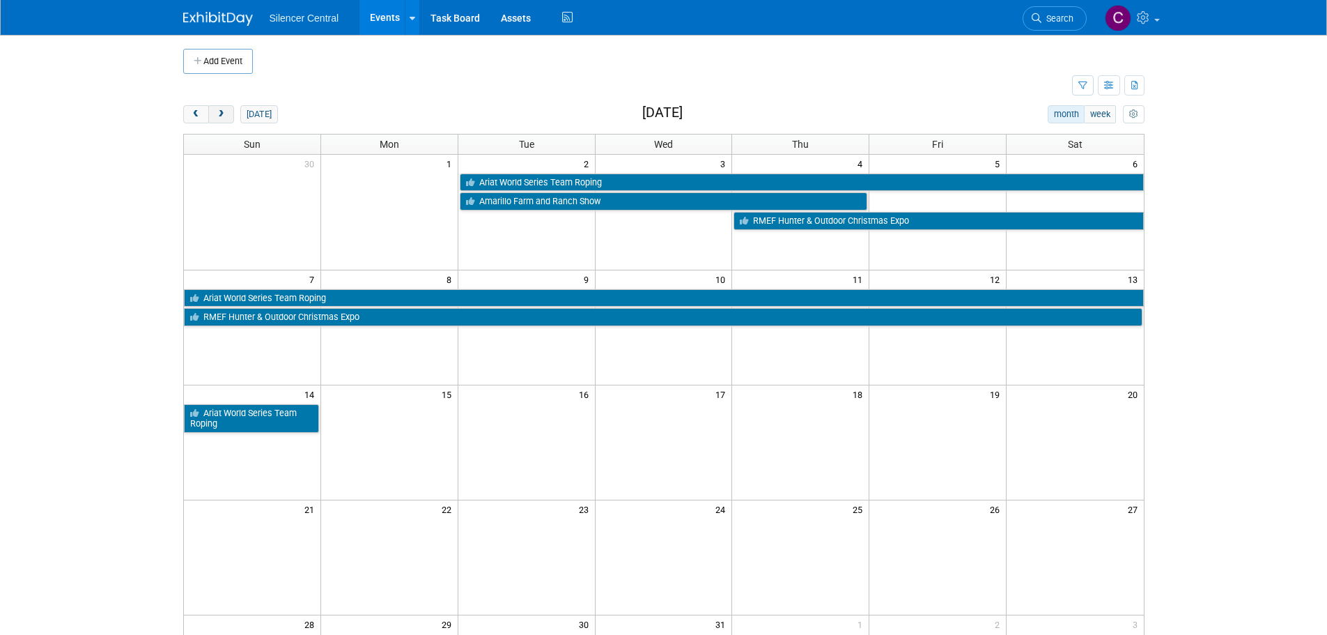
click at [214, 118] on button "next" at bounding box center [221, 114] width 26 height 18
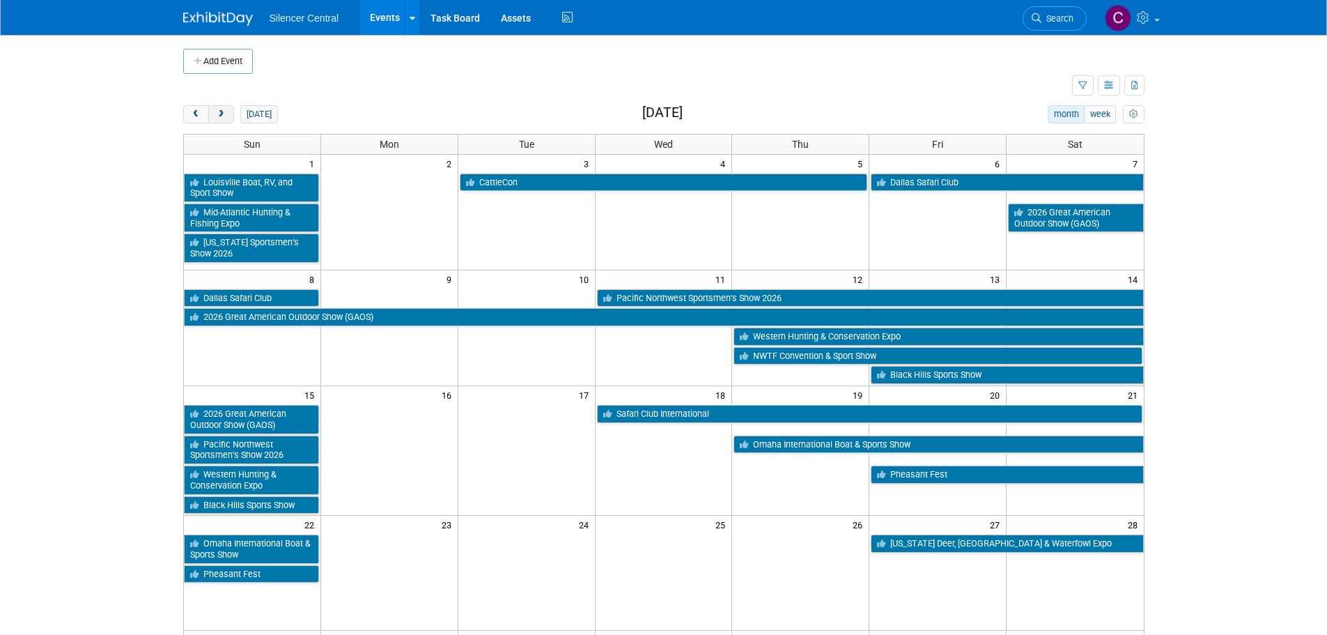
click at [214, 118] on button "next" at bounding box center [221, 114] width 26 height 18
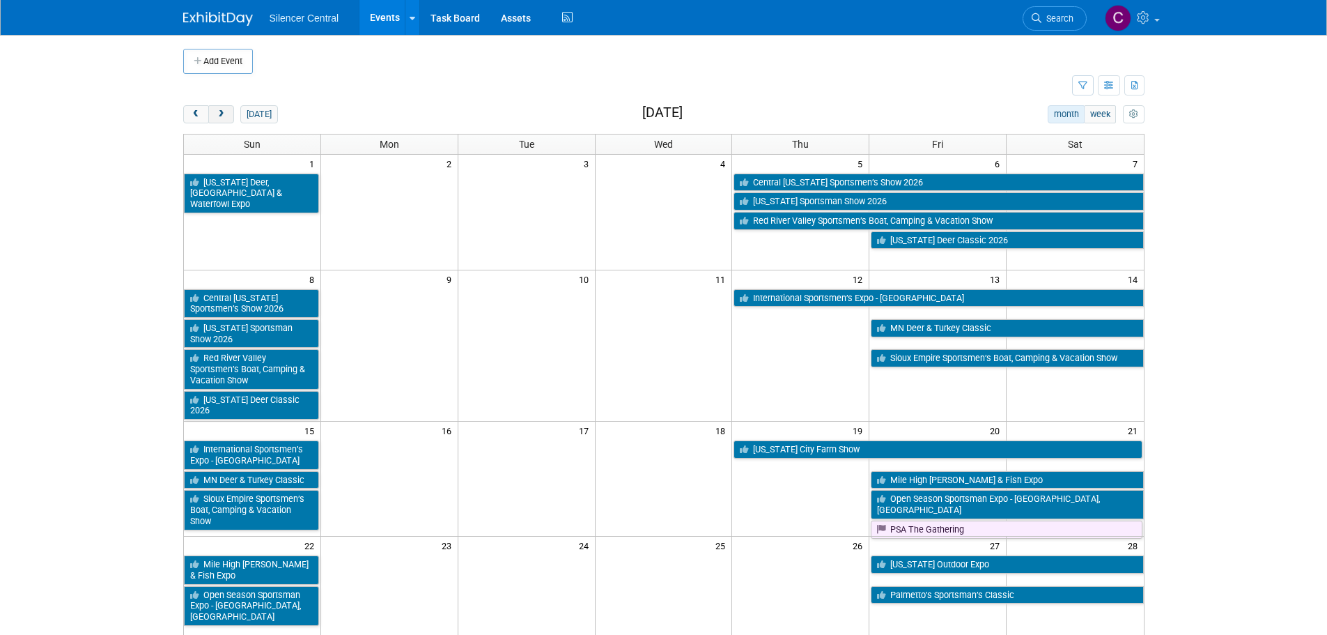
click at [214, 118] on button "next" at bounding box center [221, 114] width 26 height 18
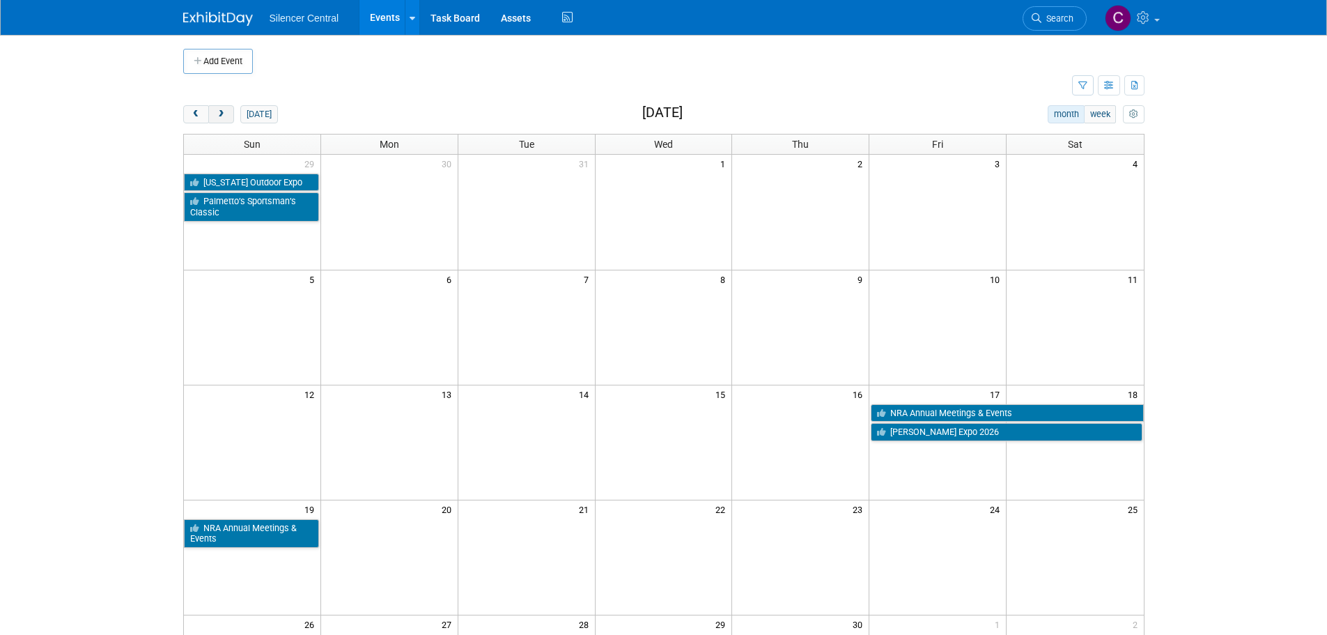
click at [214, 118] on button "next" at bounding box center [221, 114] width 26 height 18
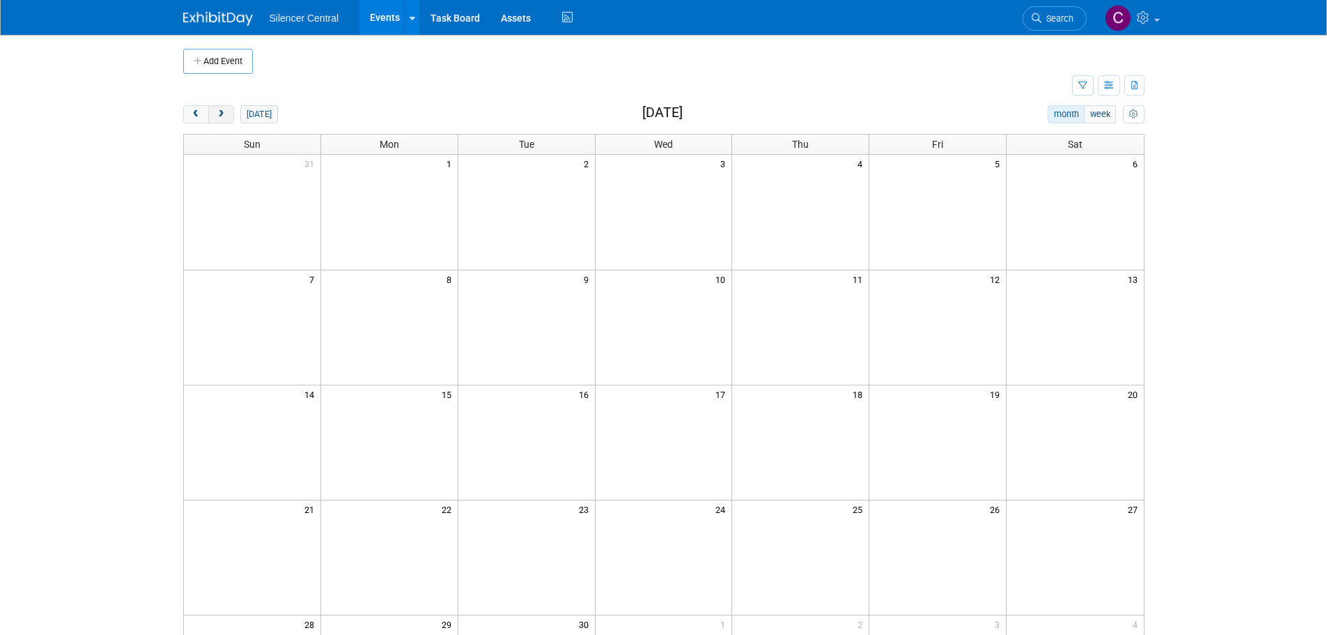
click at [214, 118] on button "next" at bounding box center [221, 114] width 26 height 18
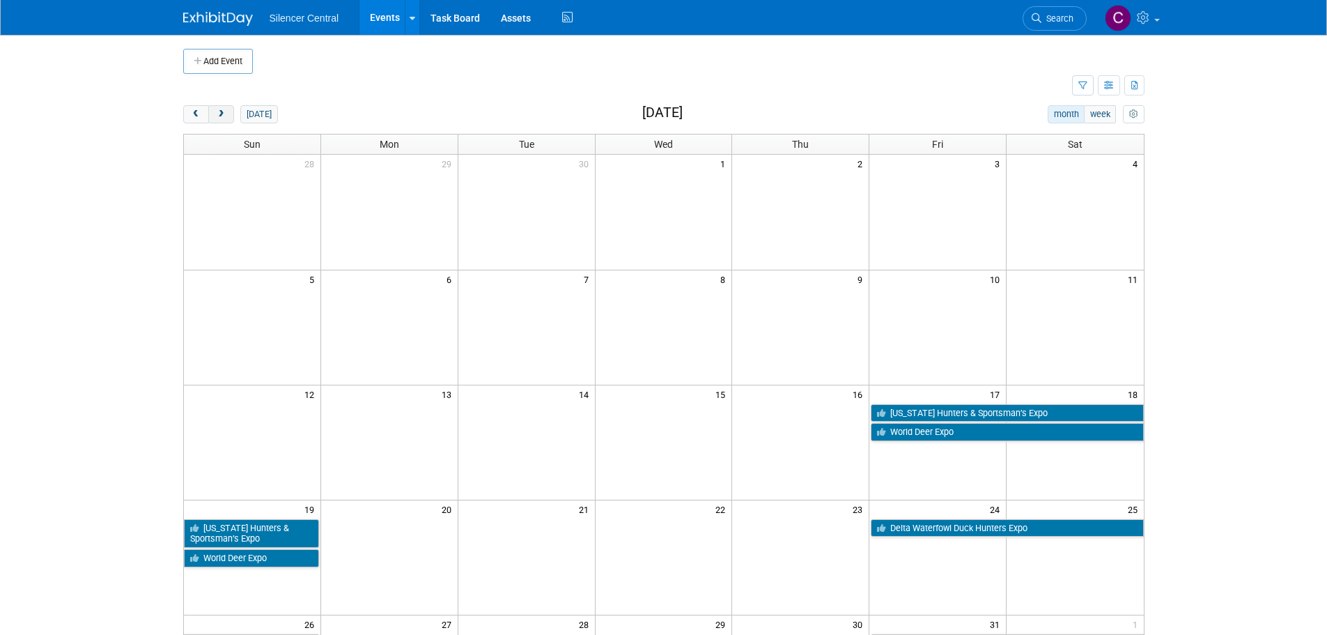
click at [214, 118] on button "next" at bounding box center [221, 114] width 26 height 18
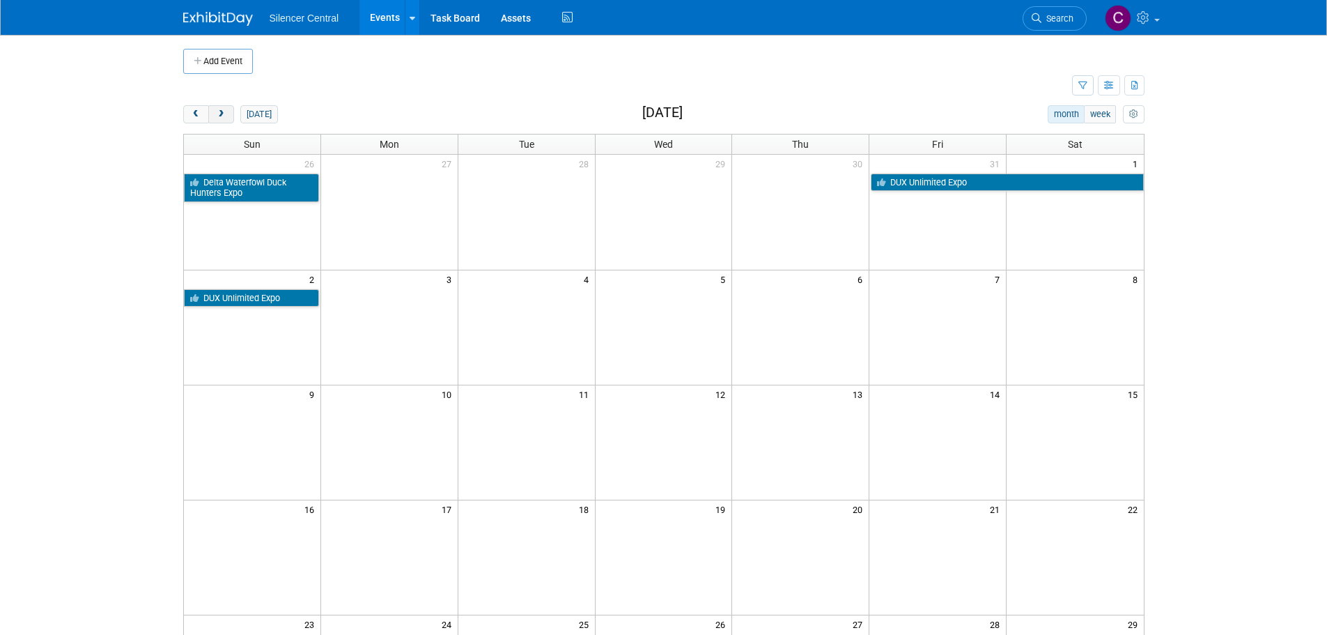
click at [214, 118] on button "next" at bounding box center [221, 114] width 26 height 18
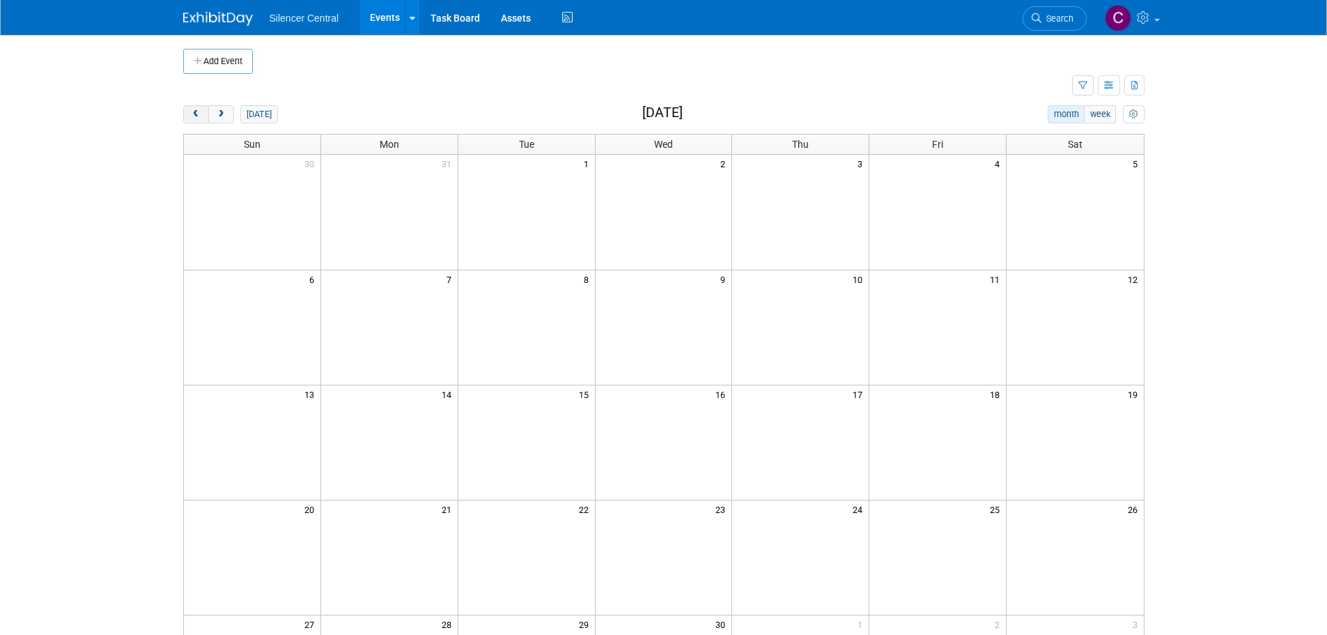
click at [194, 118] on span "prev" at bounding box center [196, 114] width 10 height 9
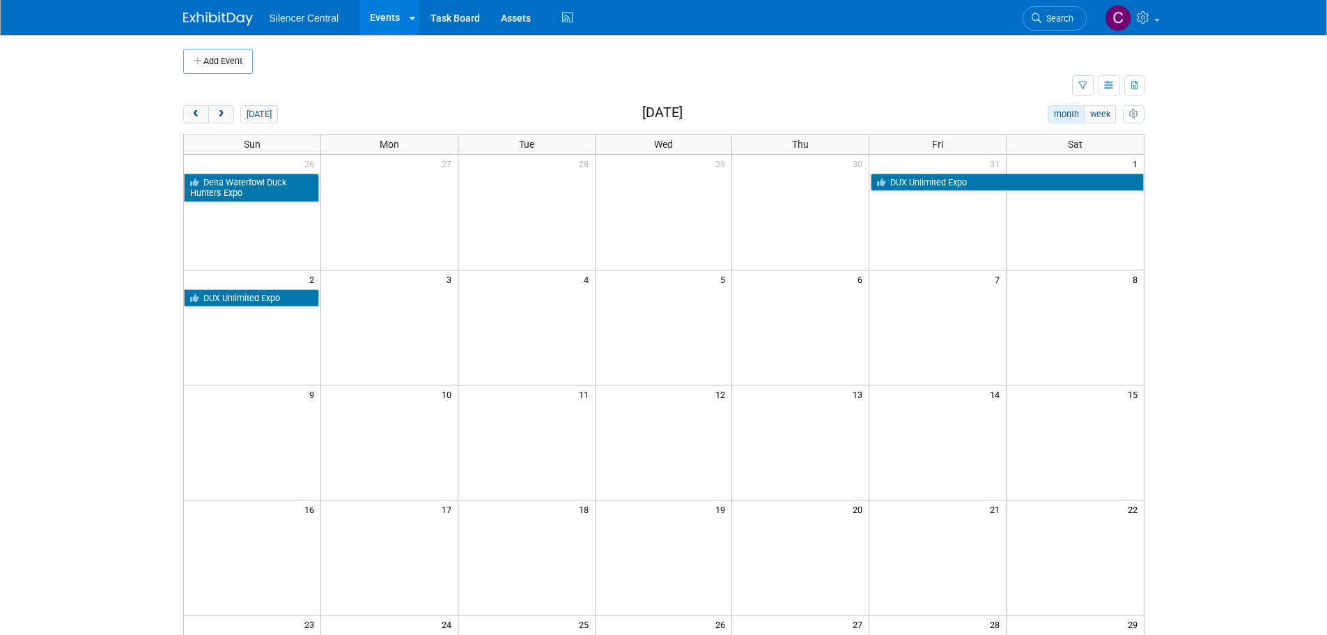
click at [1053, 24] on link "Search" at bounding box center [1055, 18] width 64 height 24
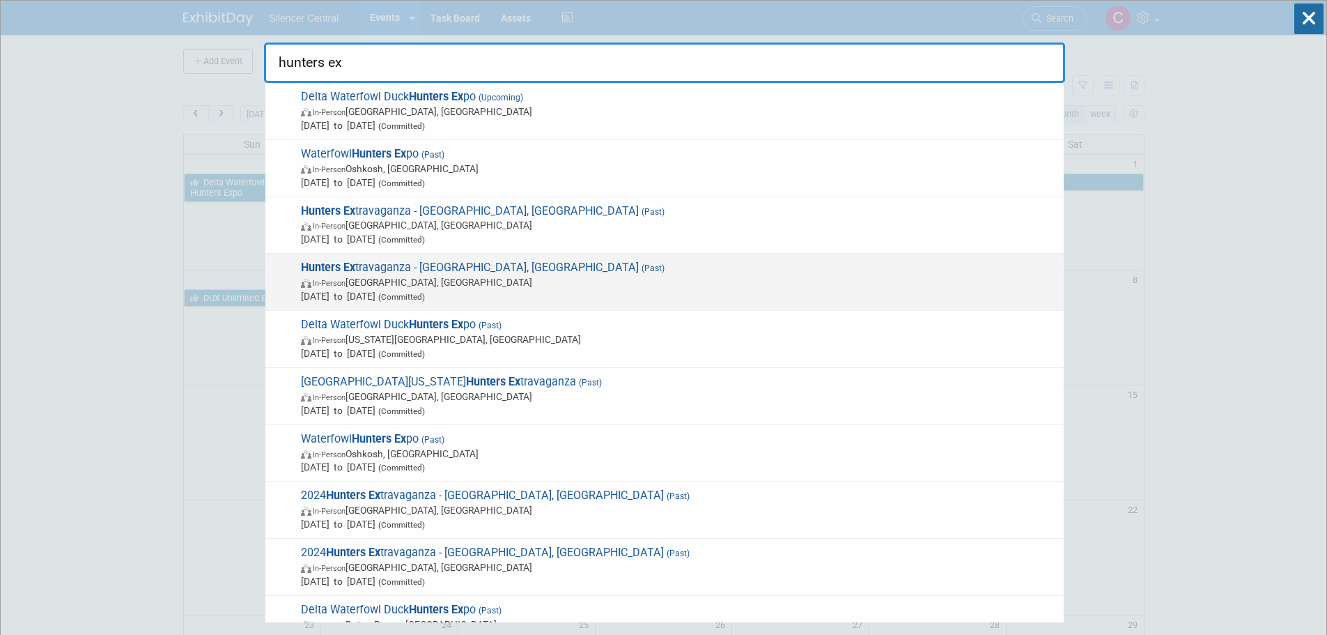
type input "hunters ex"
click at [616, 279] on span "In-Person [GEOGRAPHIC_DATA], [GEOGRAPHIC_DATA]" at bounding box center [679, 282] width 756 height 14
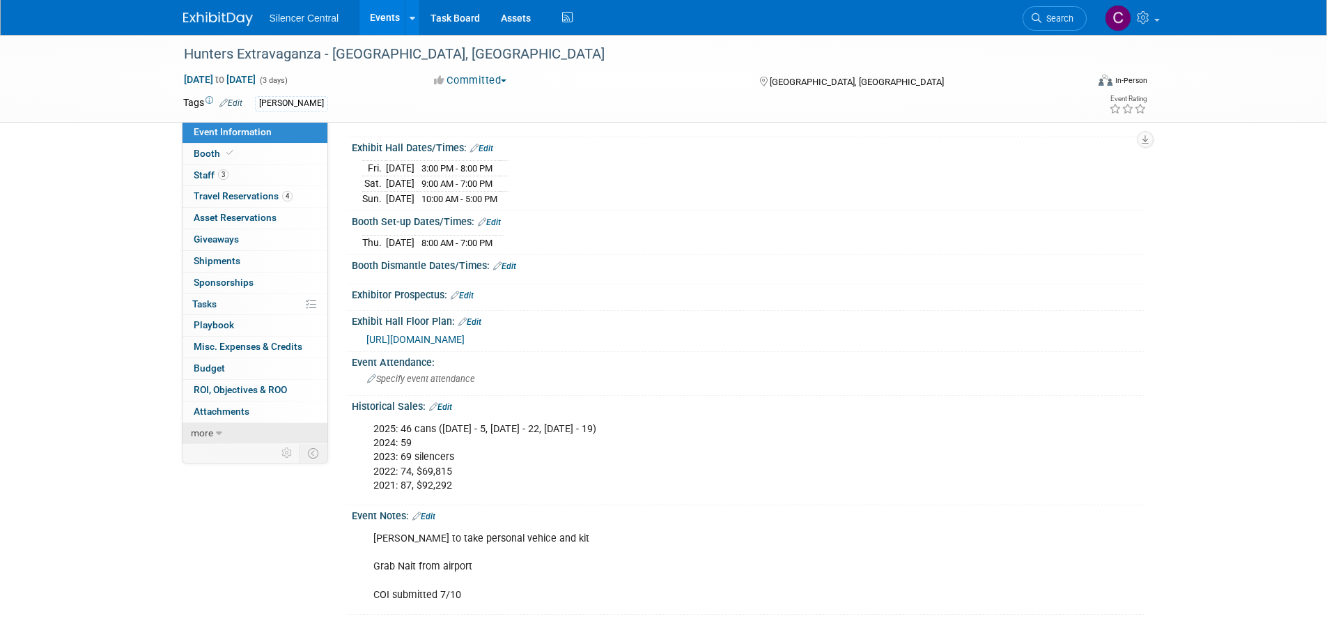
click at [212, 432] on span "more" at bounding box center [202, 432] width 22 height 11
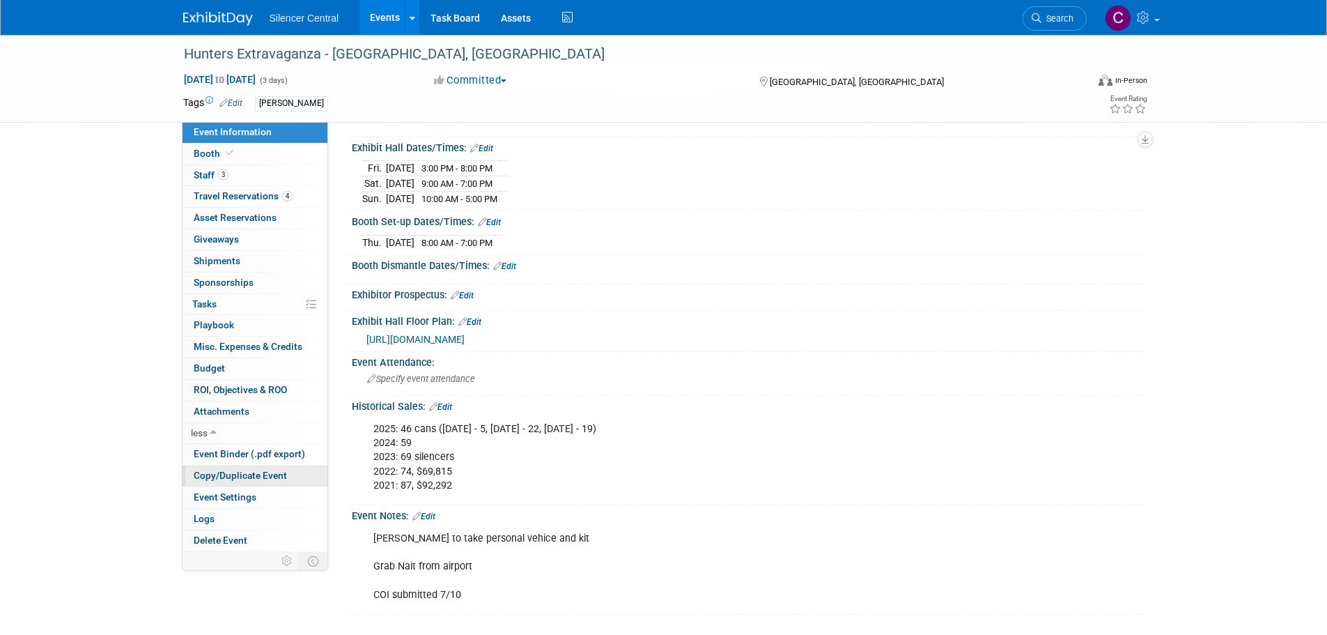
click at [237, 480] on span "Copy/Duplicate Event" at bounding box center [240, 475] width 93 height 11
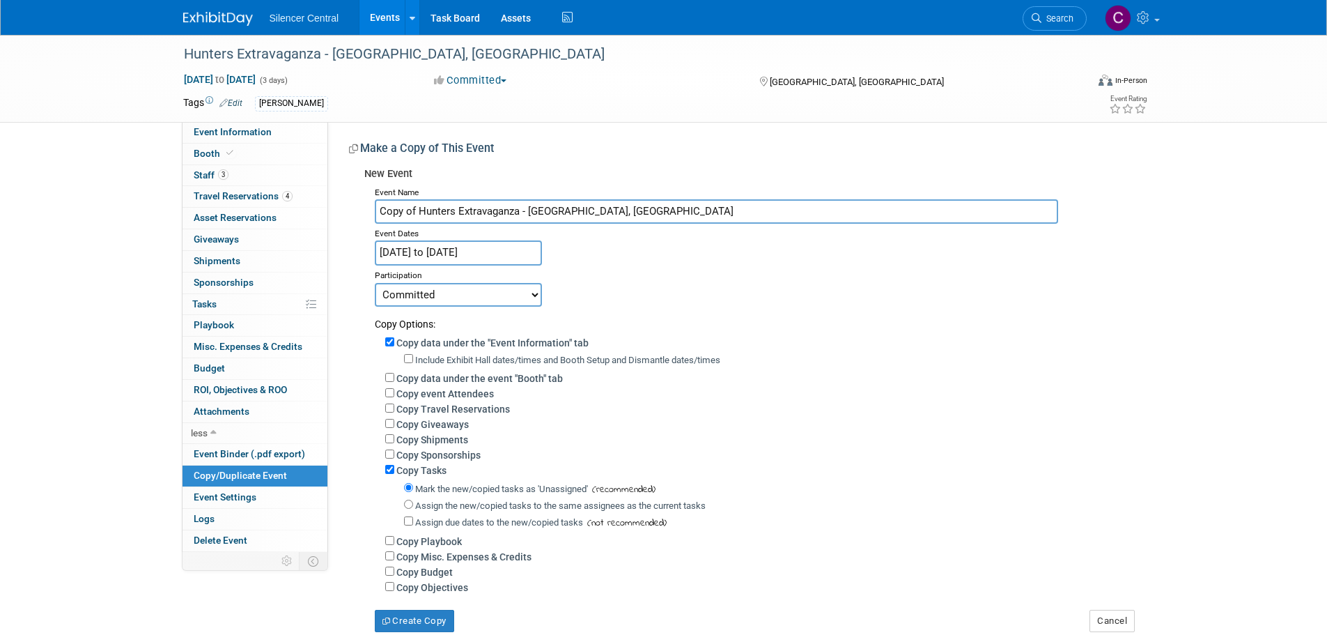
drag, startPoint x: 416, startPoint y: 211, endPoint x: 118, endPoint y: 222, distance: 297.7
click at [118, 222] on div "Hunters Extravaganza - Houston, TX Aug 1, 2025 to Aug 3, 2025 (3 days) Aug 1, 2…" at bounding box center [663, 347] width 1327 height 625
type input "Hunters Extravaganza - [GEOGRAPHIC_DATA], [GEOGRAPHIC_DATA]"
click at [506, 254] on input "Aug 1, 2025 to Aug 3, 2025" at bounding box center [458, 252] width 167 height 24
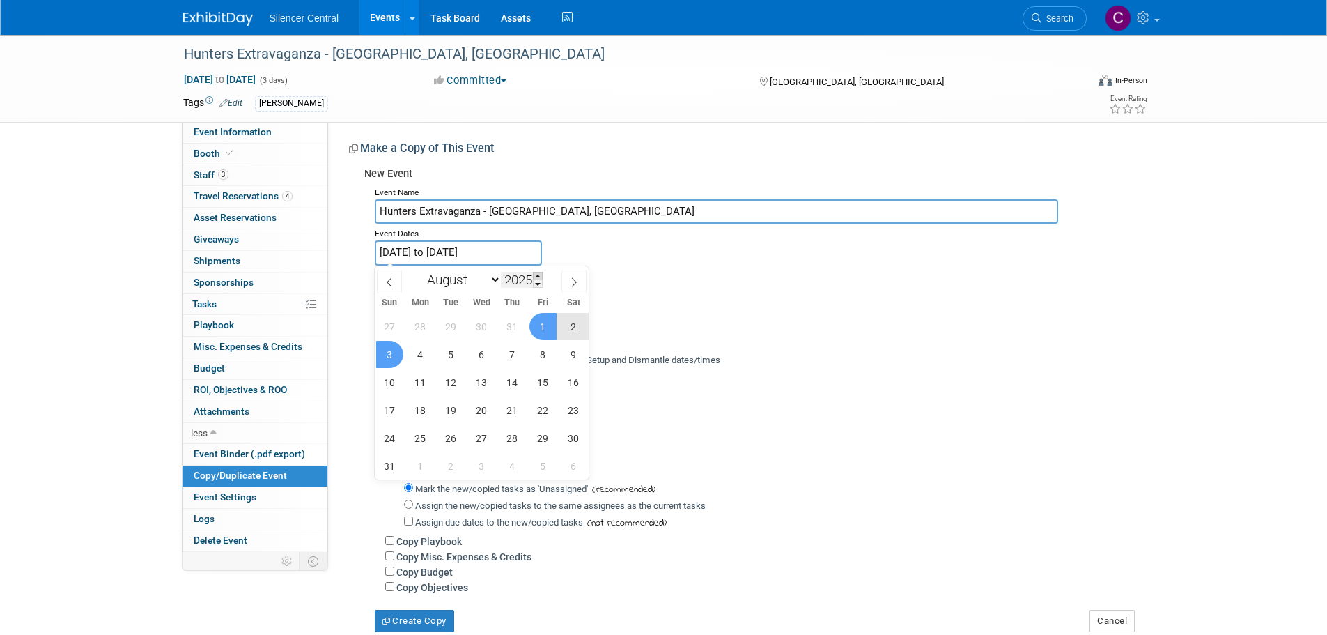
click at [539, 272] on span at bounding box center [538, 276] width 10 height 8
type input "2026"
click at [384, 284] on span at bounding box center [389, 282] width 25 height 24
select select "6"
click at [543, 436] on span "31" at bounding box center [543, 437] width 27 height 27
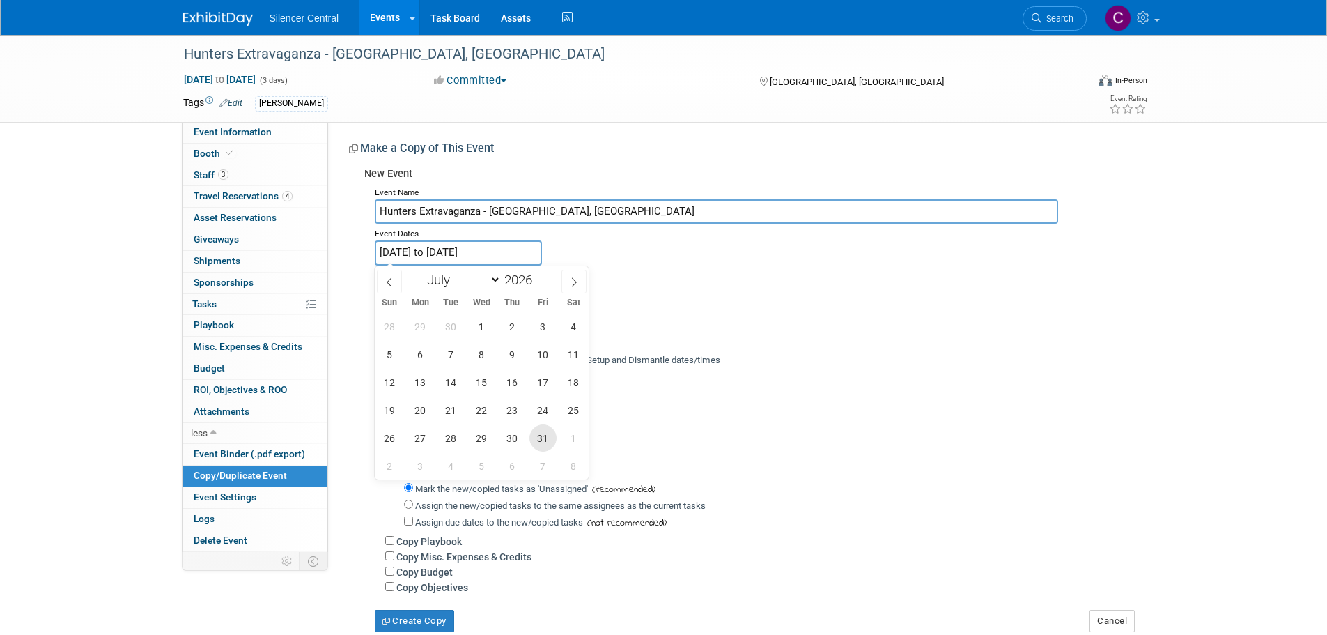
type input "Jul 31, 2026"
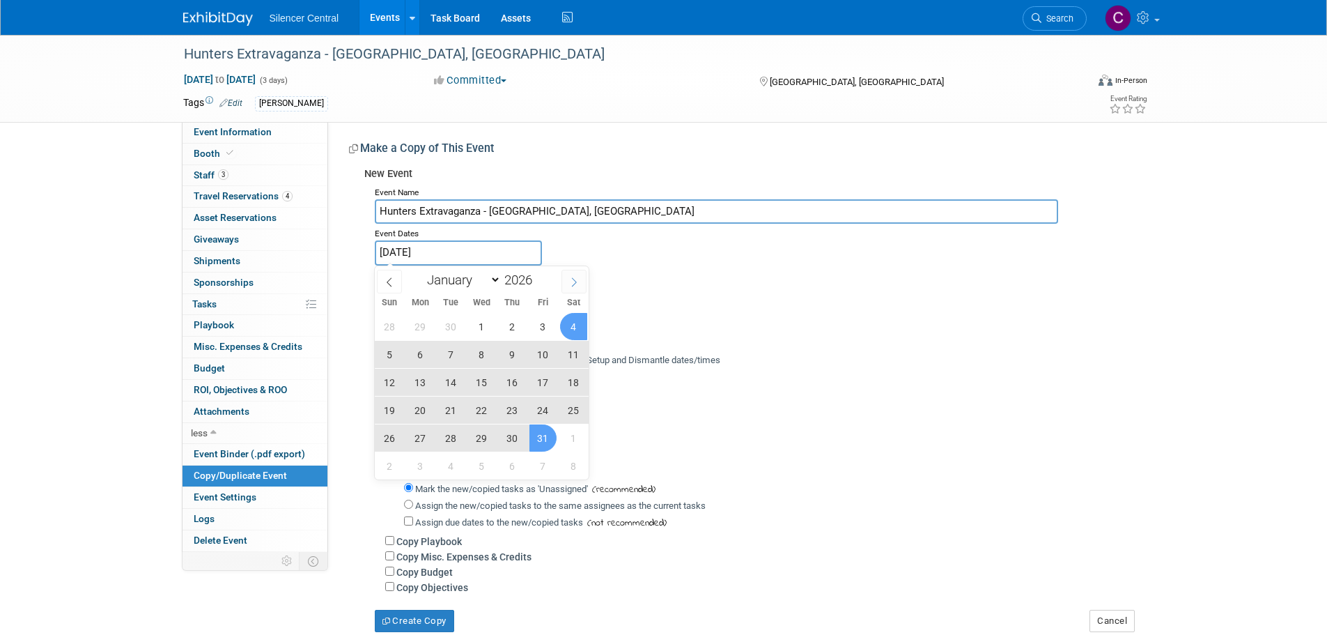
click at [573, 283] on icon at bounding box center [574, 282] width 10 height 10
select select "7"
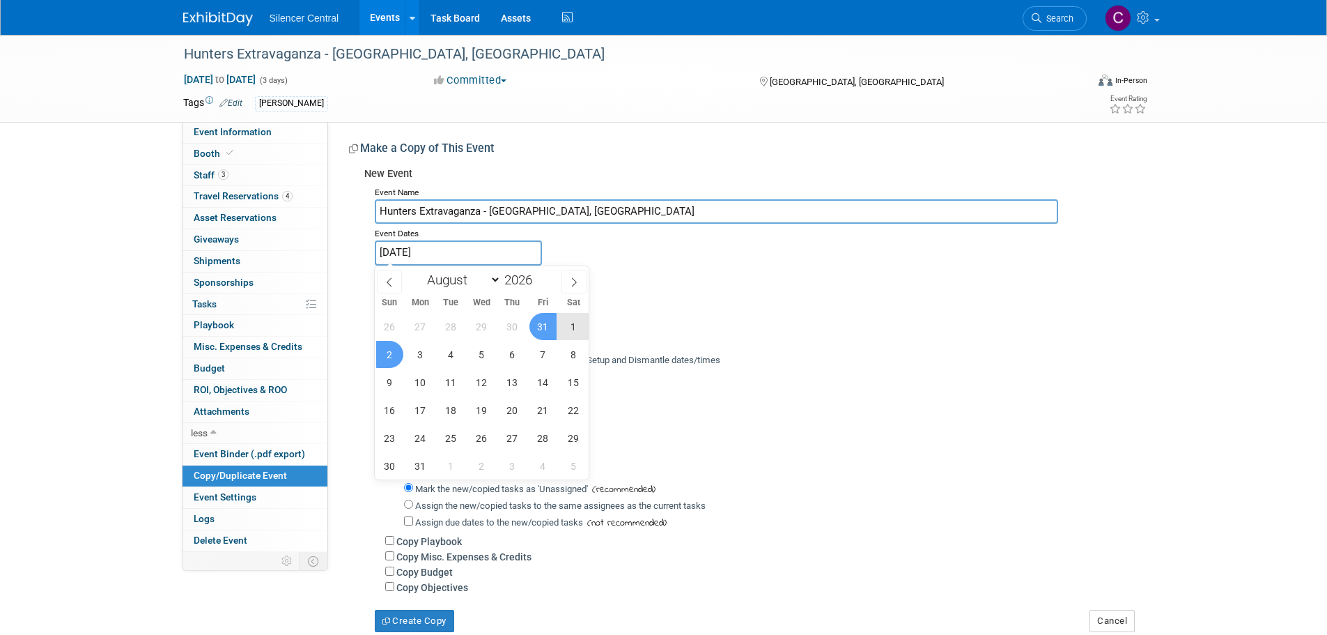
click at [396, 356] on span "2" at bounding box center [389, 354] width 27 height 27
type input "Jul 31, 2026 to Aug 2, 2026"
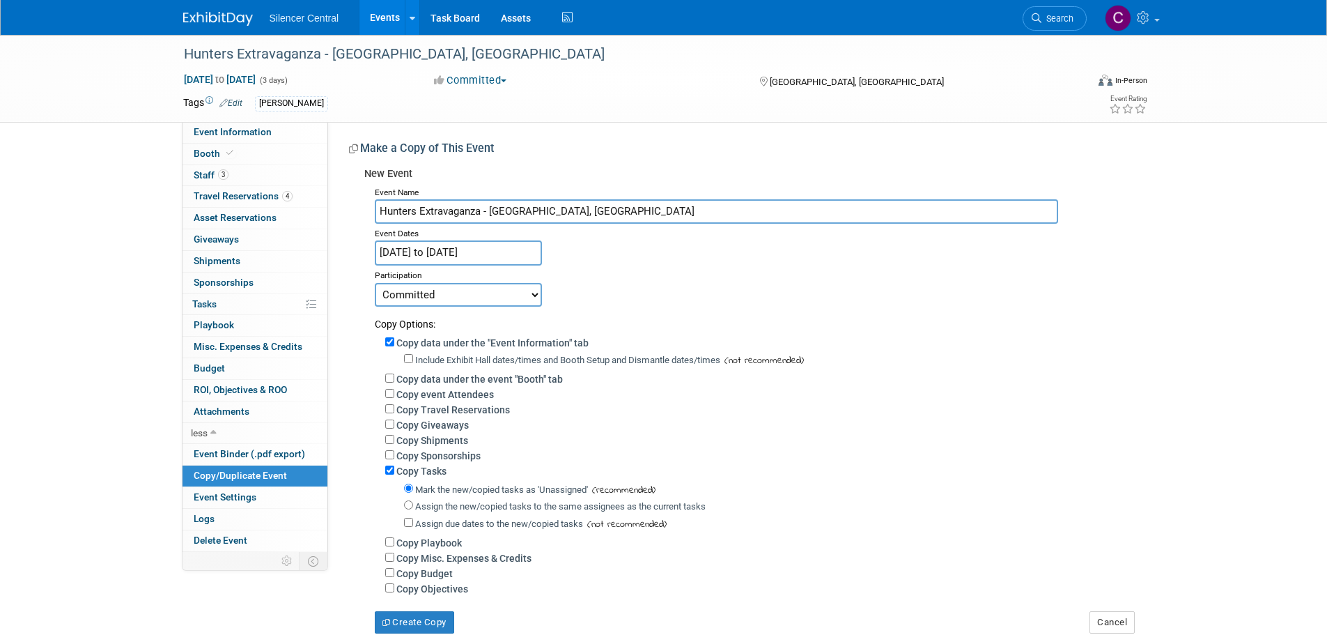
click at [473, 360] on label "Include Exhibit Hall dates/times and Booth Setup and Dismantle dates/times" at bounding box center [567, 360] width 305 height 10
click at [413, 360] on input "Include Exhibit Hall dates/times and Booth Setup and Dismantle dates/times" at bounding box center [408, 358] width 9 height 9
checkbox input "true"
click at [454, 378] on label "Copy data under the event "Booth" tab" at bounding box center [479, 378] width 167 height 11
click at [394, 378] on input "Copy data under the event "Booth" tab" at bounding box center [389, 377] width 9 height 9
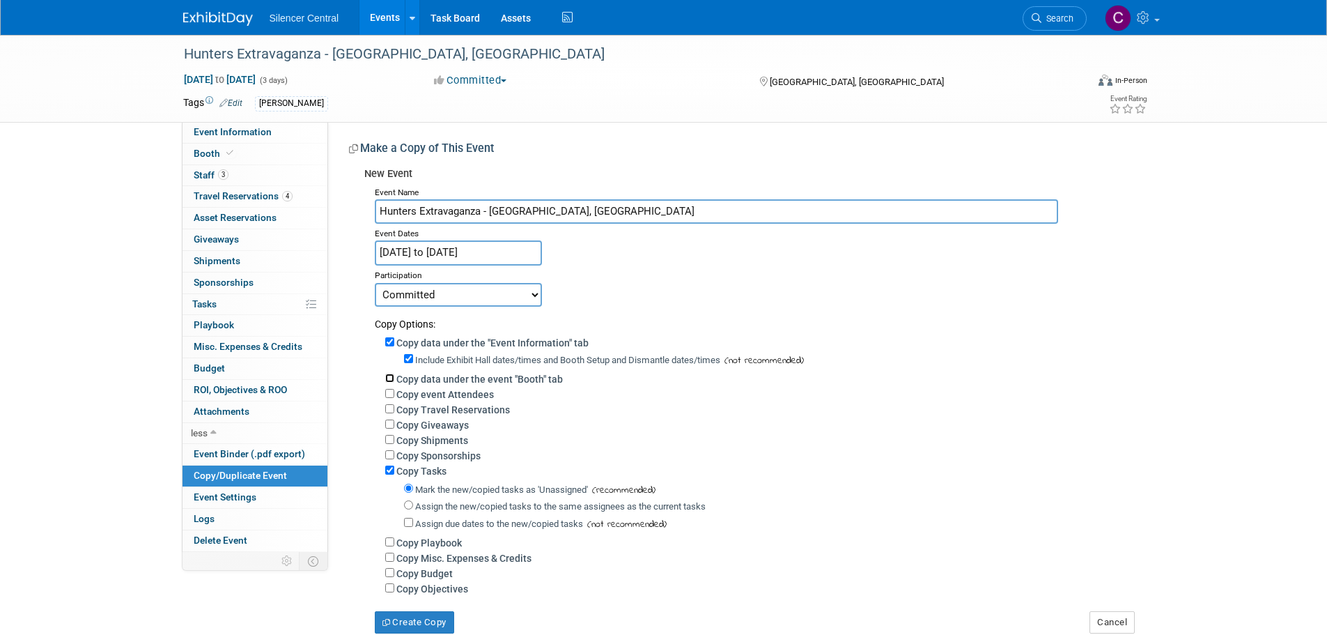
checkbox input "true"
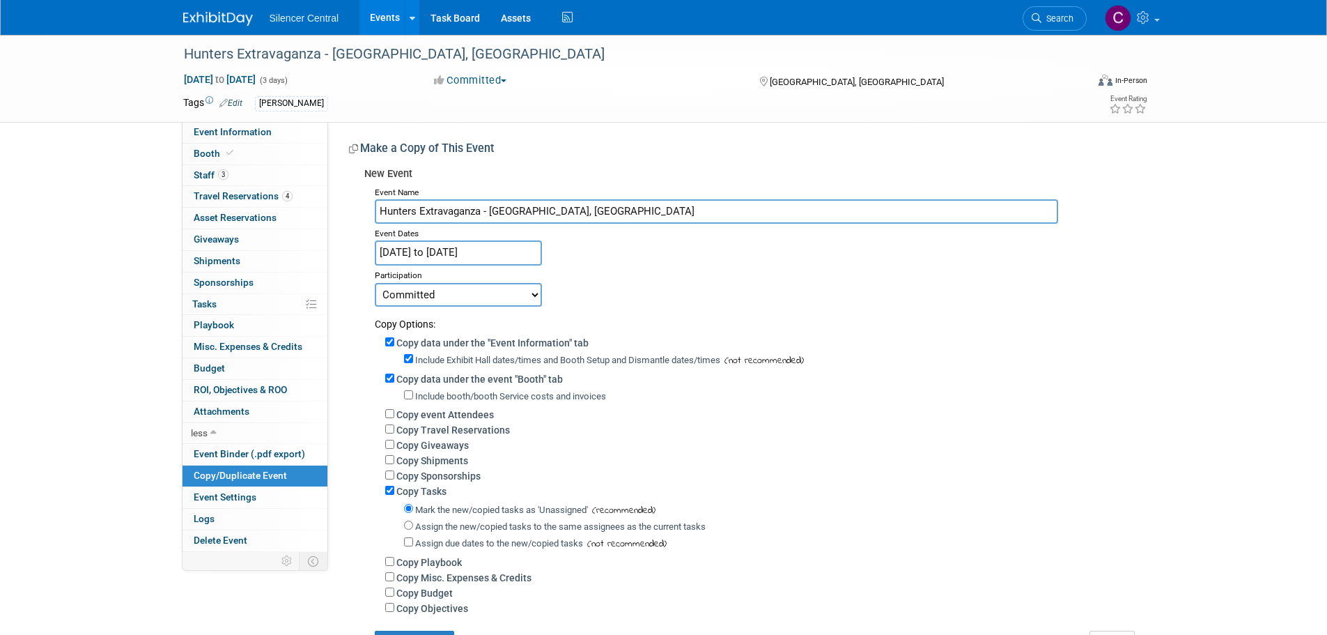
click at [444, 398] on label "Include booth/booth Service costs and invoices" at bounding box center [510, 396] width 191 height 10
click at [413, 398] on input "Include booth/booth Service costs and invoices" at bounding box center [408, 394] width 9 height 9
checkbox input "true"
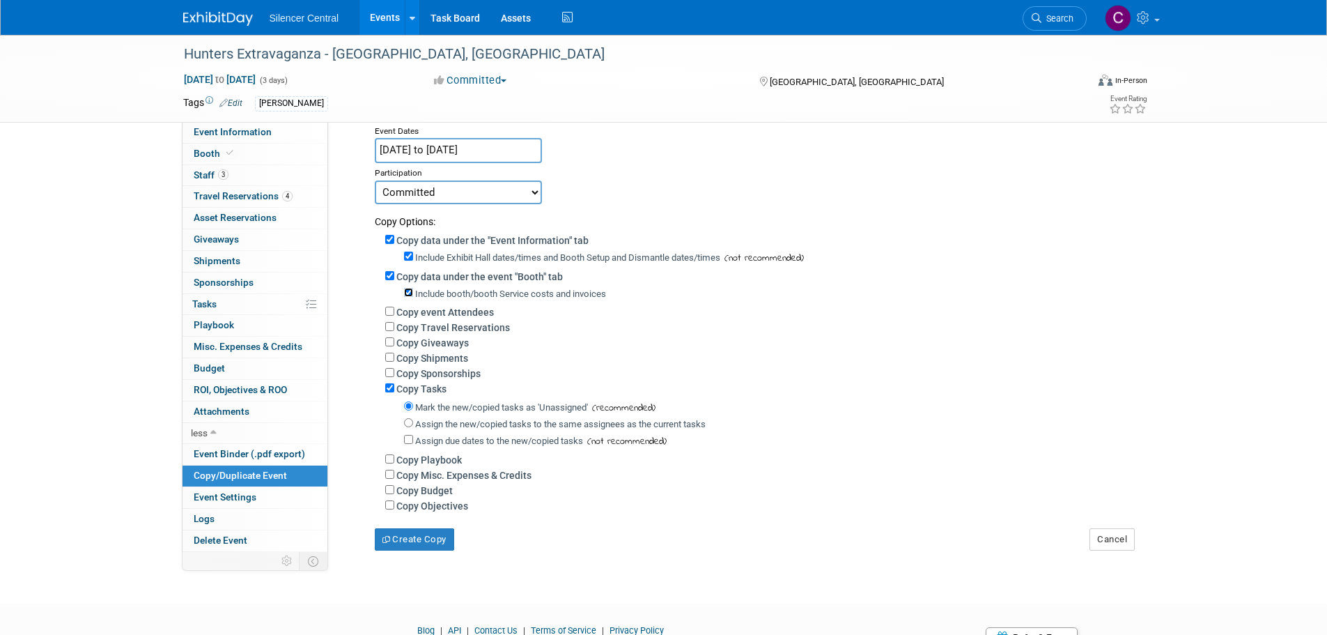
scroll to position [178, 0]
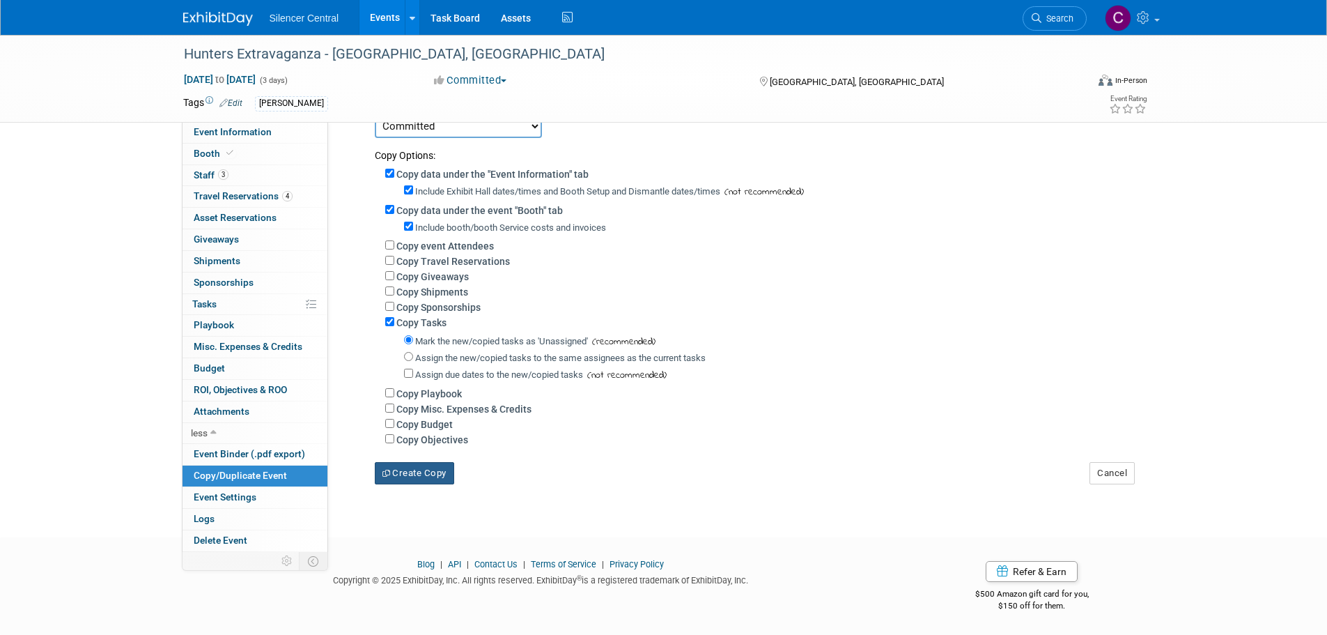
click at [418, 470] on button "Create Copy" at bounding box center [414, 473] width 79 height 22
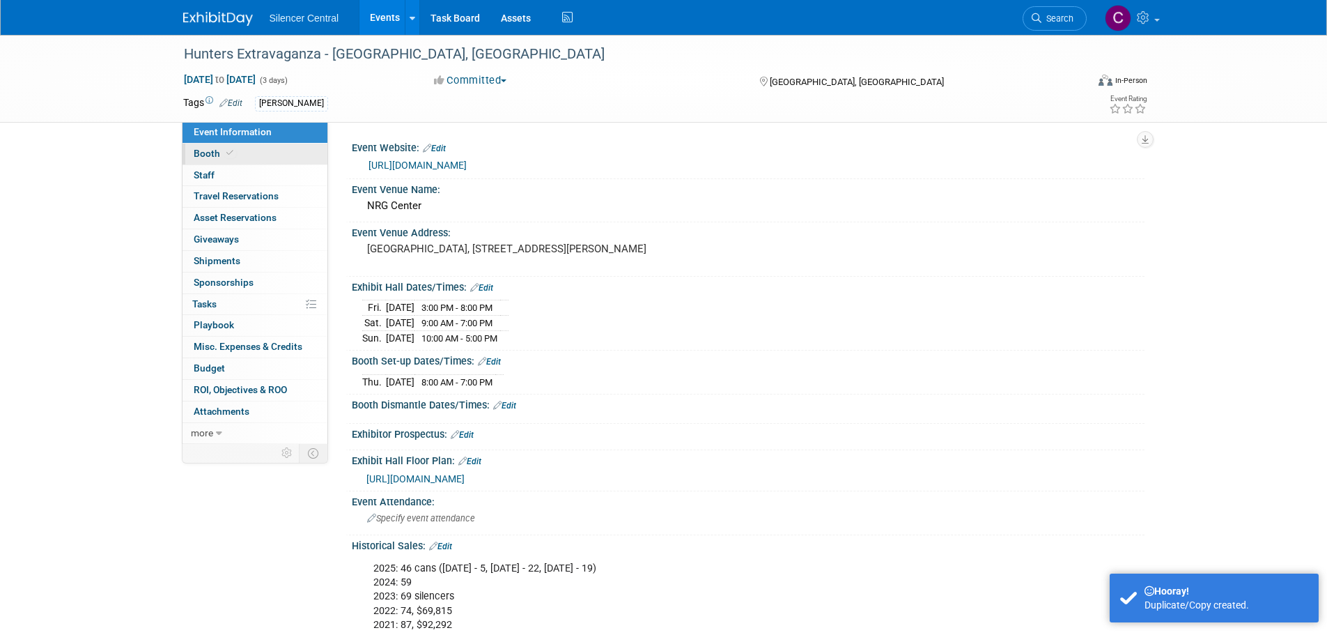
click at [256, 158] on link "Booth" at bounding box center [255, 154] width 145 height 21
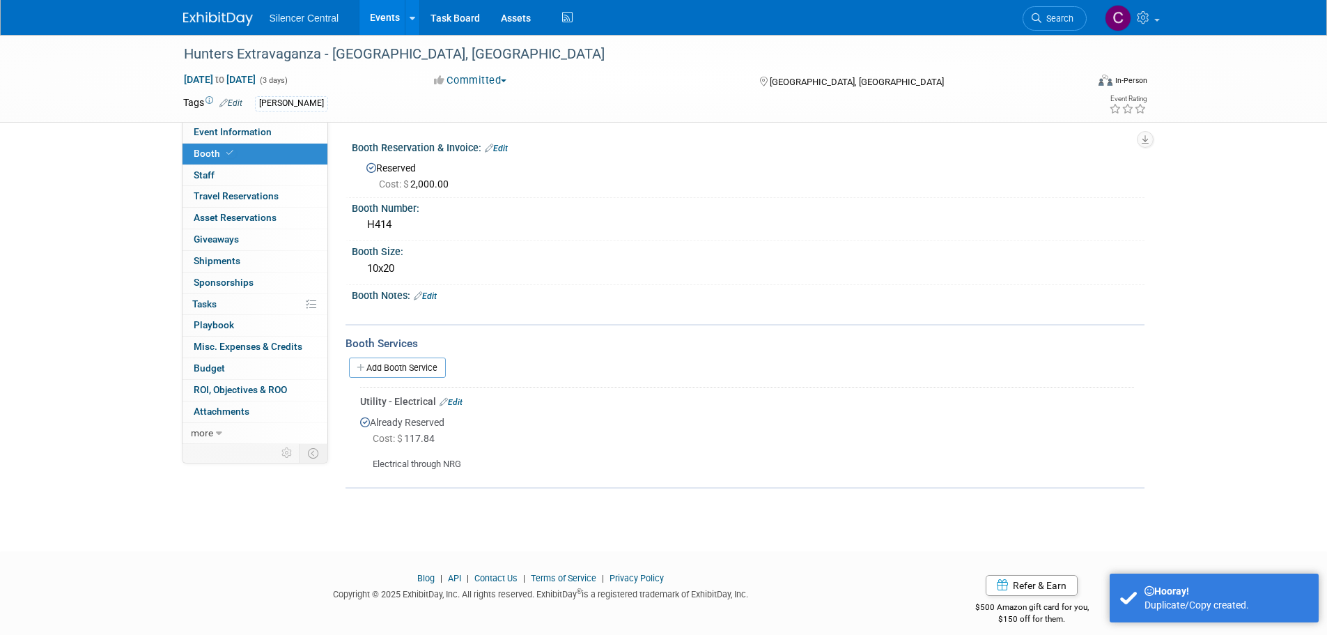
click at [478, 79] on button "Committed" at bounding box center [470, 80] width 83 height 15
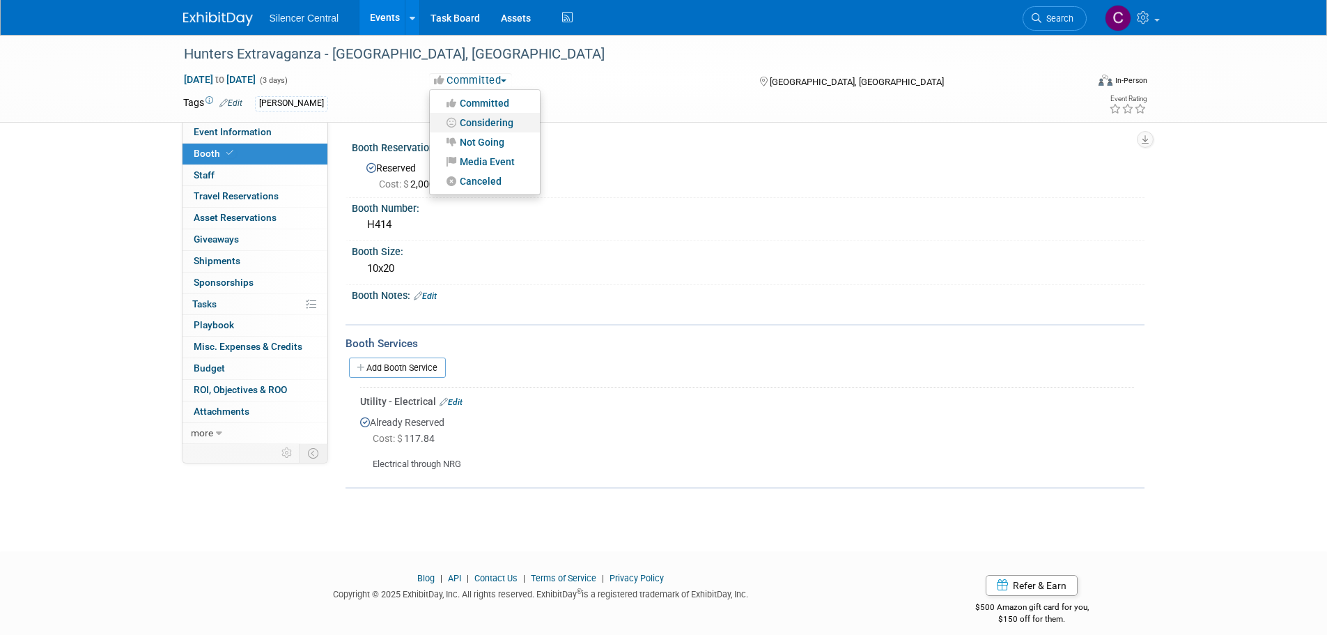
click at [495, 125] on link "Considering" at bounding box center [485, 123] width 110 height 20
click at [449, 178] on span "Cost: $ 2,000.00" at bounding box center [416, 183] width 75 height 11
click at [501, 149] on link "Edit" at bounding box center [496, 149] width 23 height 10
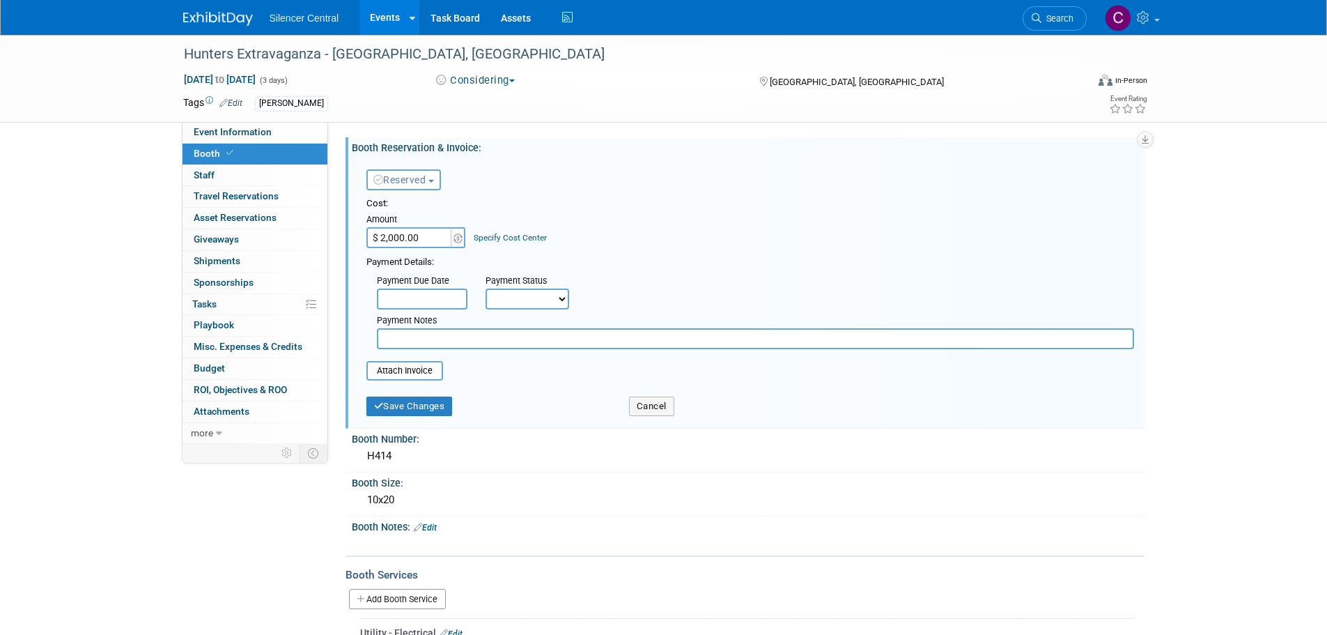
click at [433, 236] on input "$ 2,000.00" at bounding box center [409, 237] width 87 height 21
type input "$"
type input "$ 0.00"
drag, startPoint x: 395, startPoint y: 403, endPoint x: 425, endPoint y: 388, distance: 33.3
click at [395, 402] on button "Save Changes" at bounding box center [409, 406] width 86 height 20
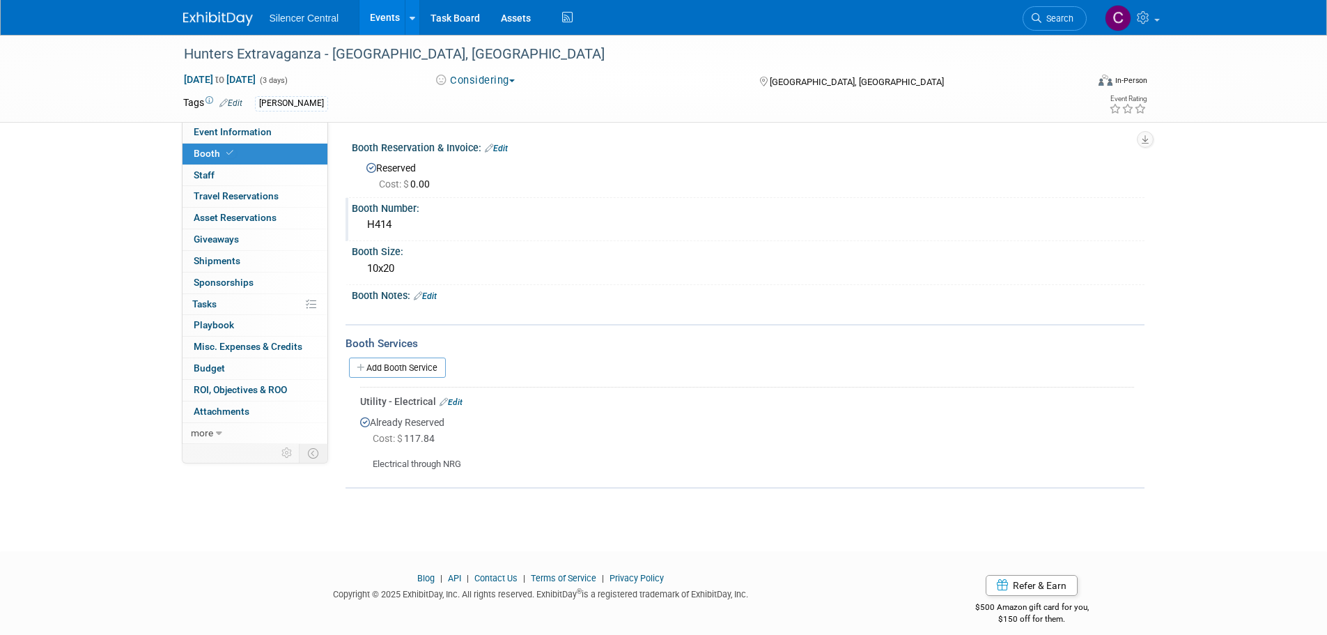
click at [446, 227] on div "H414" at bounding box center [748, 225] width 772 height 22
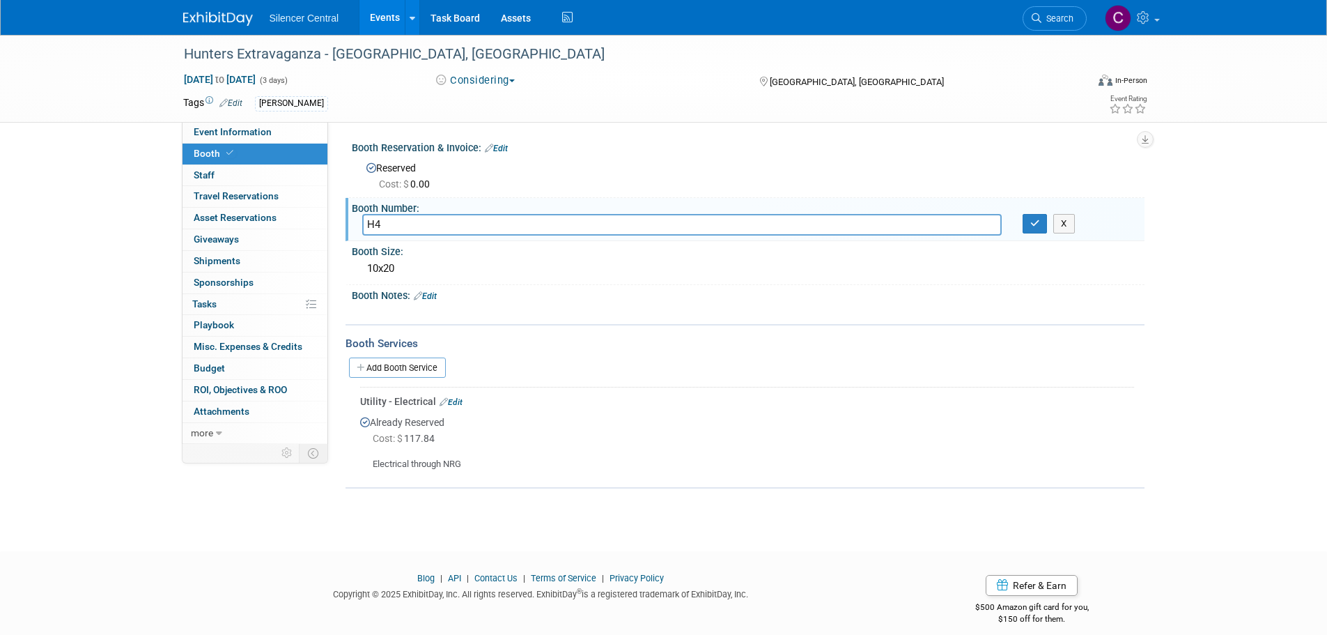
type input "H"
click at [1034, 226] on icon "button" at bounding box center [1035, 223] width 10 height 9
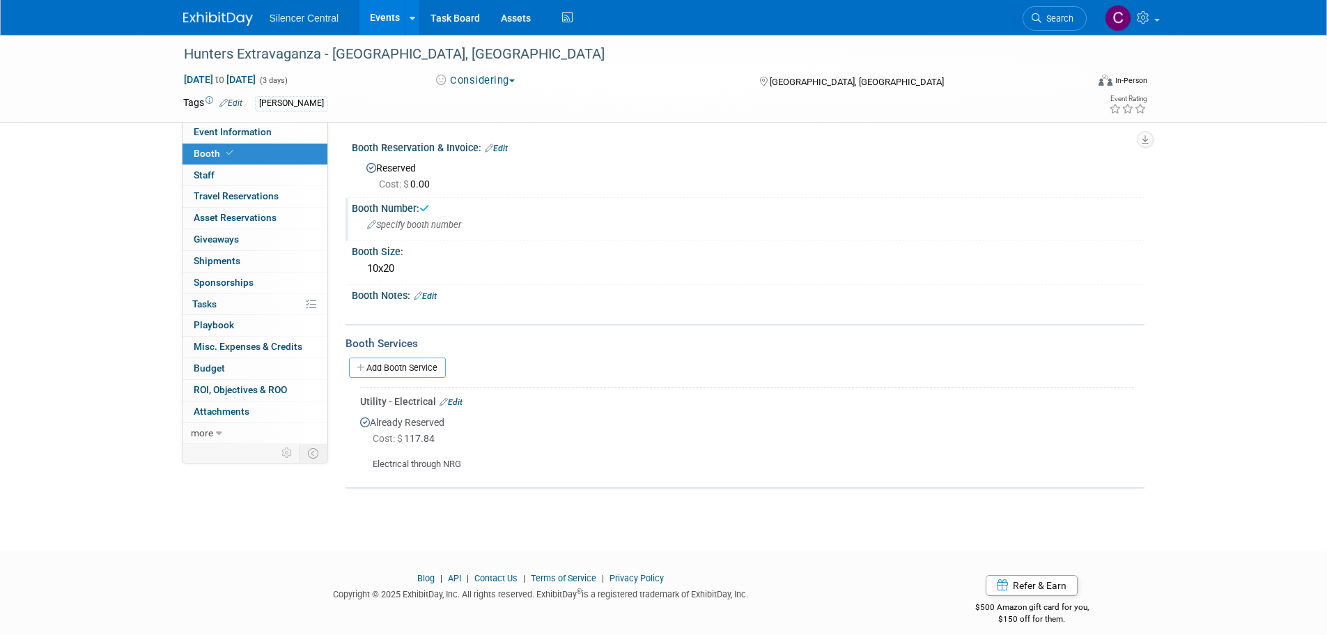
click at [465, 401] on div "Utility - Electrical Edit" at bounding box center [747, 401] width 774 height 14
click at [460, 401] on link "Edit" at bounding box center [451, 402] width 23 height 10
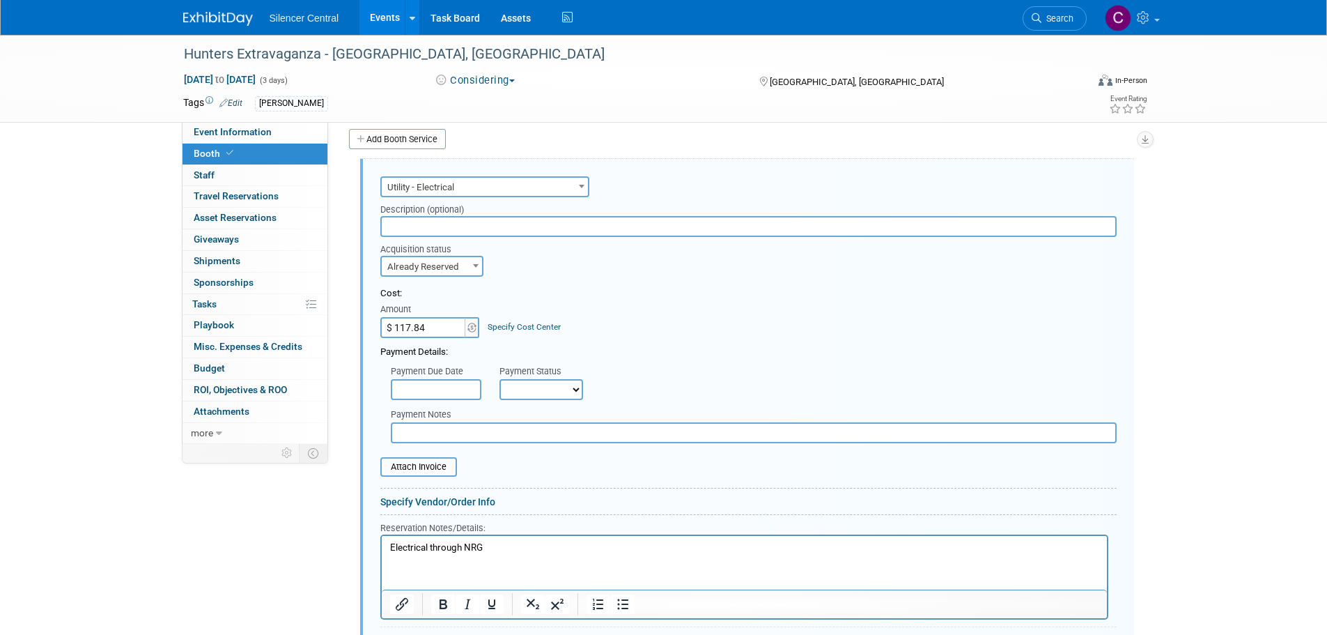
click at [441, 330] on input "$ 117.84" at bounding box center [423, 327] width 87 height 21
type input "$"
type input "$ 0.00"
click at [431, 257] on span "Already Reserved" at bounding box center [432, 267] width 100 height 20
select select "1"
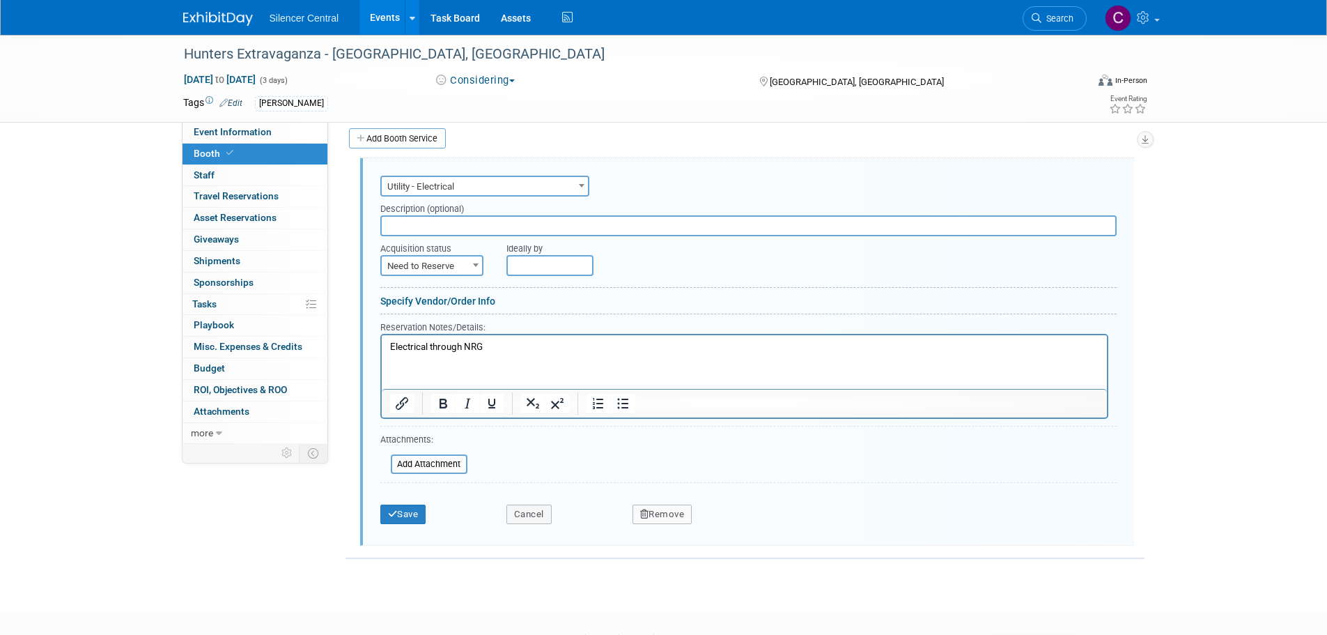
scroll to position [304, 0]
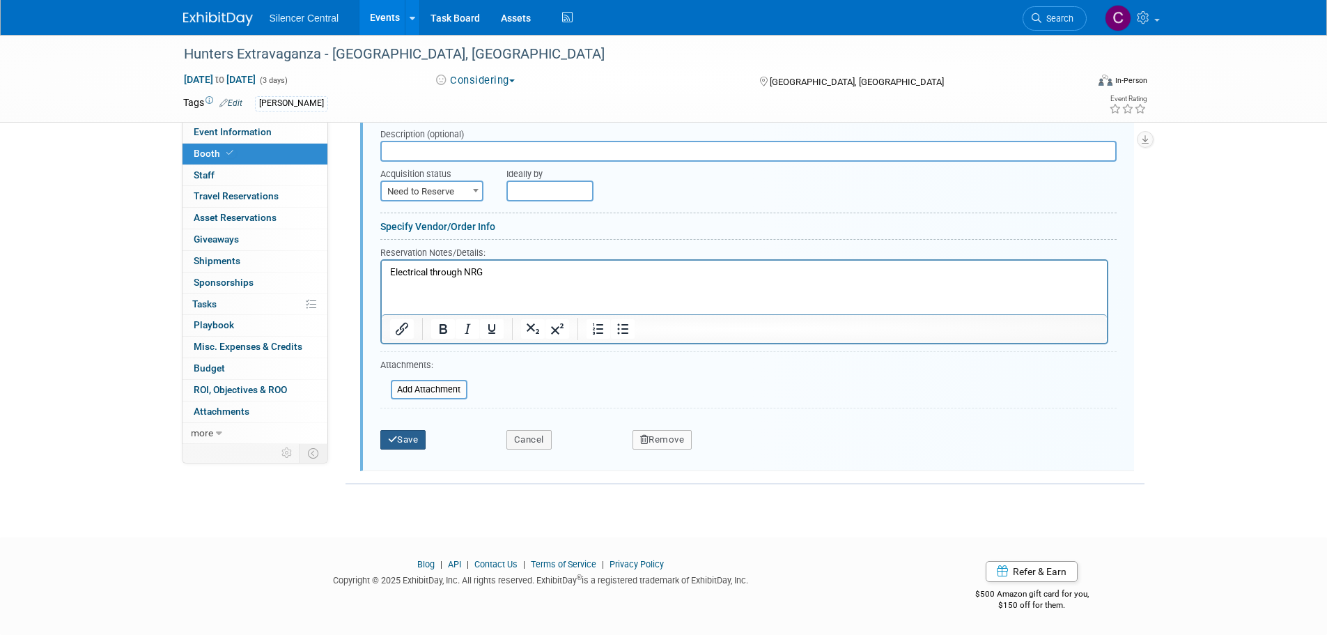
click at [417, 441] on button "Save" at bounding box center [403, 440] width 46 height 20
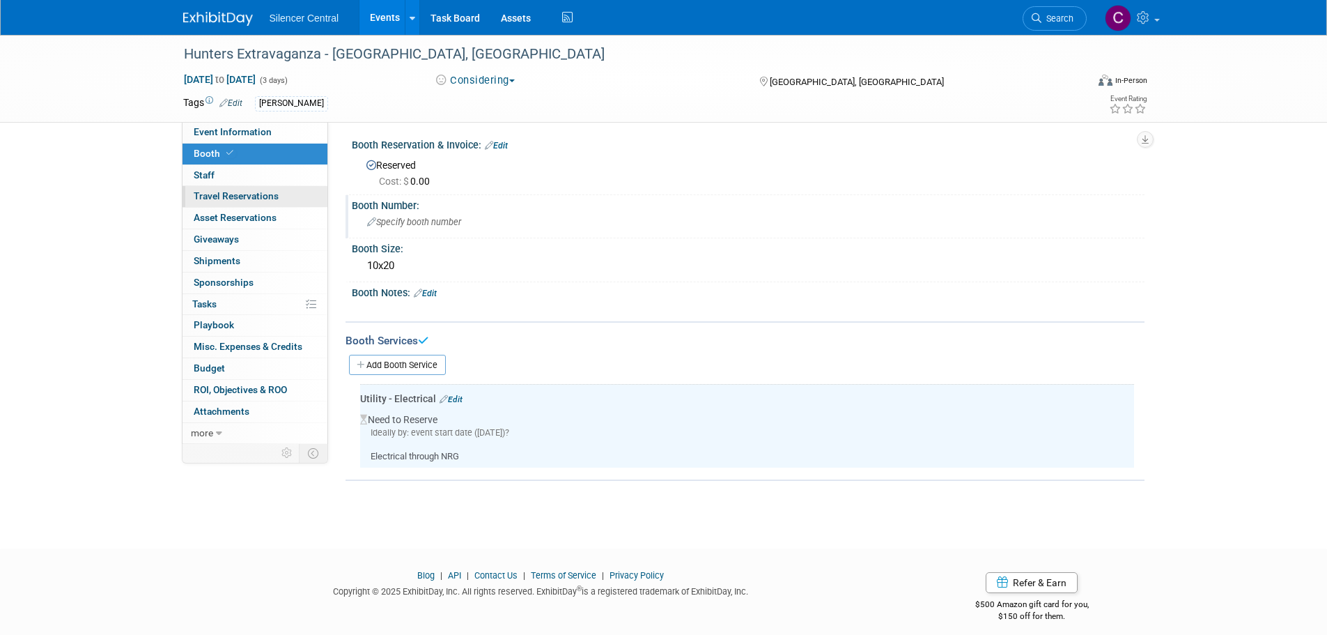
scroll to position [0, 0]
click at [229, 130] on span "Event Information" at bounding box center [233, 131] width 78 height 11
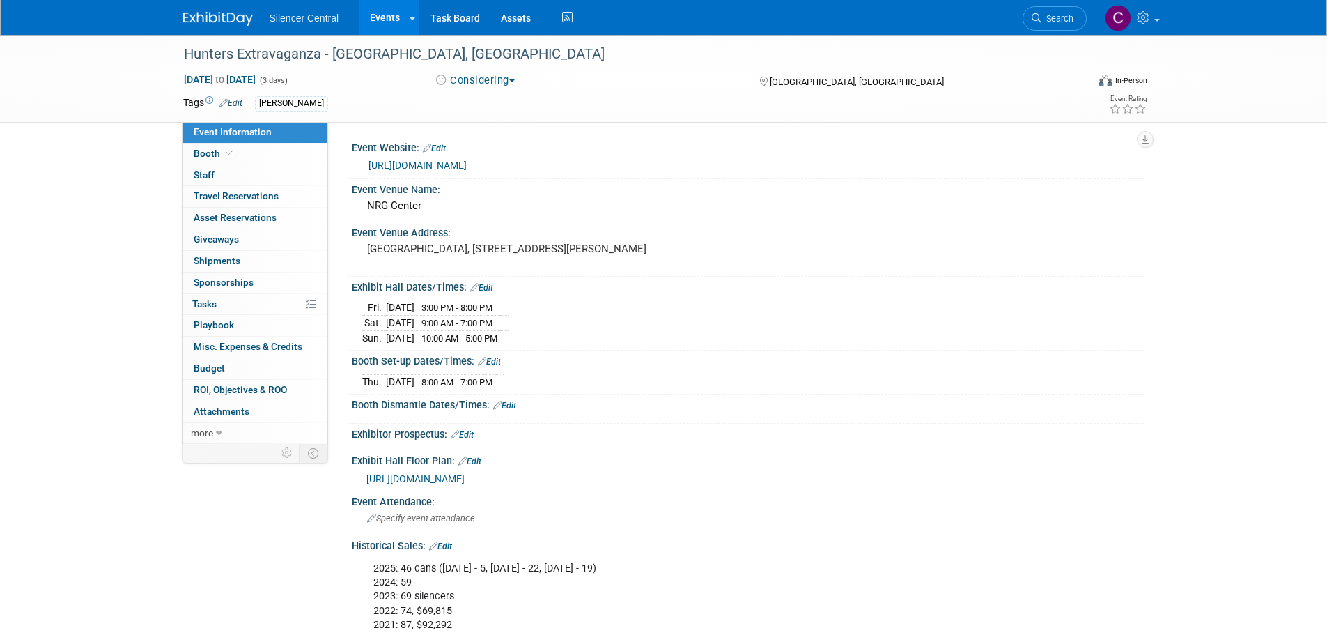
click at [234, 18] on img at bounding box center [218, 19] width 70 height 14
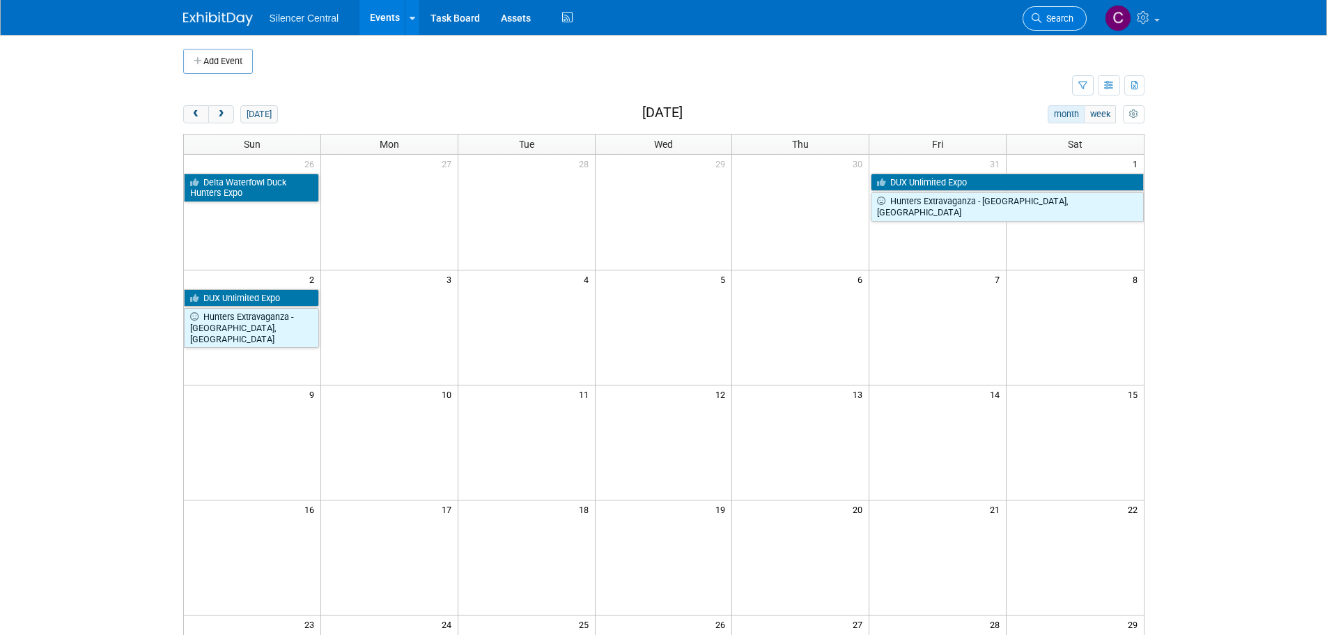
click at [1034, 20] on icon at bounding box center [1037, 18] width 10 height 10
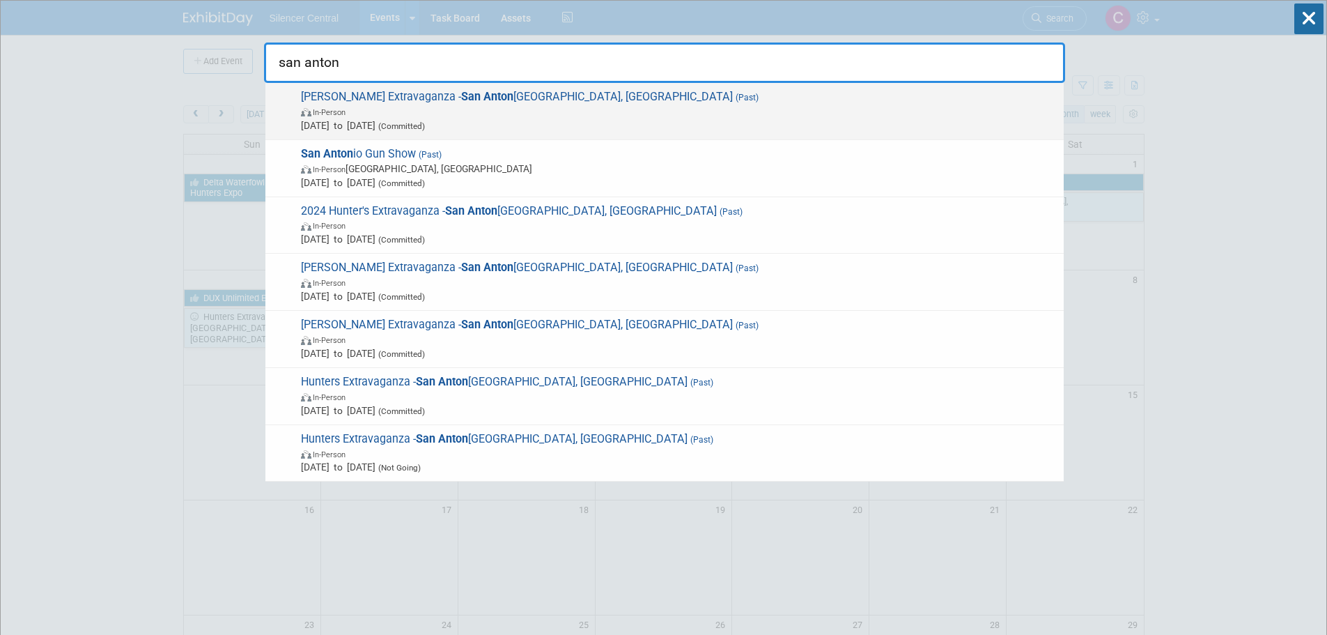
type input "san anton"
click at [615, 122] on span "[DATE] to [DATE] (Committed)" at bounding box center [679, 125] width 756 height 14
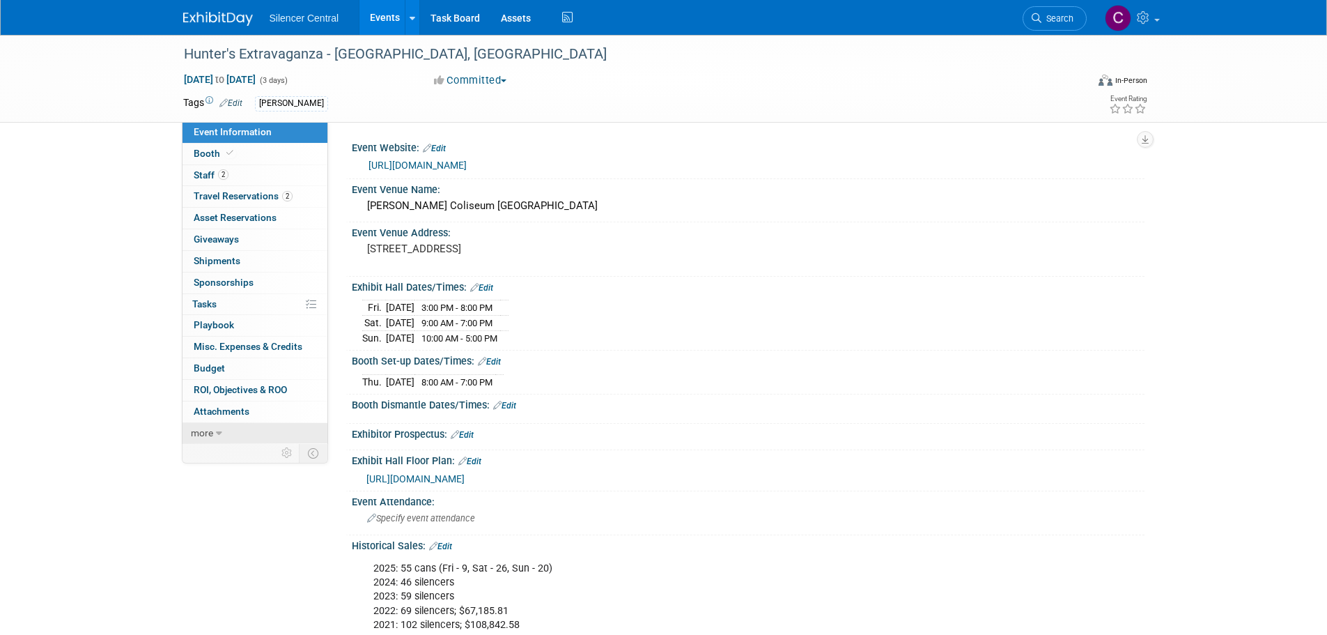
click at [216, 431] on icon at bounding box center [219, 434] width 6 height 10
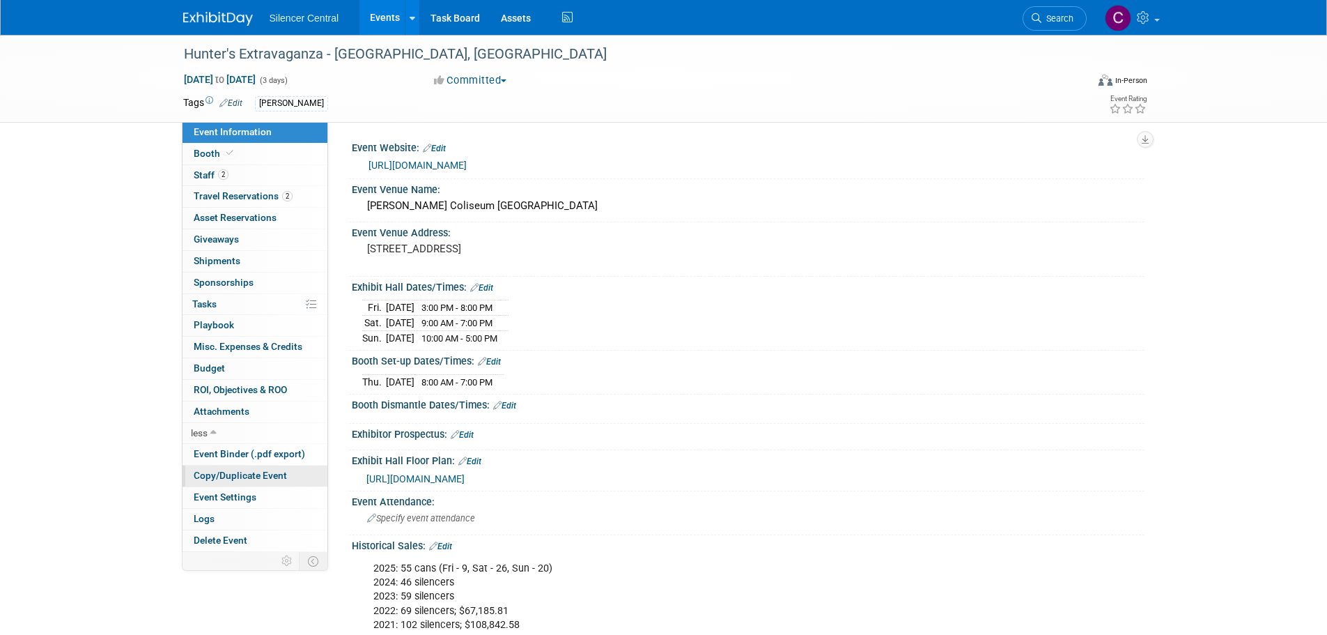
click at [235, 477] on span "Copy/Duplicate Event" at bounding box center [240, 475] width 93 height 11
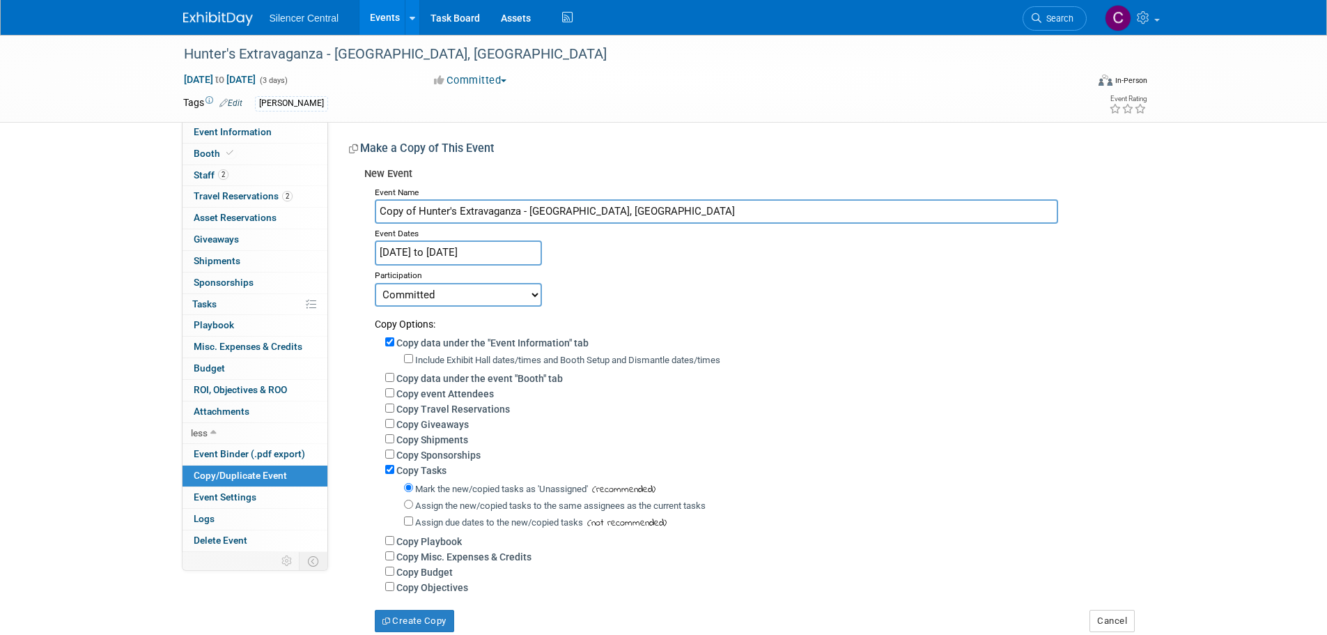
drag, startPoint x: 419, startPoint y: 215, endPoint x: 134, endPoint y: 226, distance: 285.2
click at [231, 226] on div "Event Information Event Info Booth Booth 2 Staff 2 Staff 2 Travel Reservations …" at bounding box center [664, 333] width 982 height 597
type input "Hunter's Extravaganza - [GEOGRAPHIC_DATA], [GEOGRAPHIC_DATA]"
click at [435, 254] on input "[DATE] to [DATE]" at bounding box center [458, 252] width 167 height 24
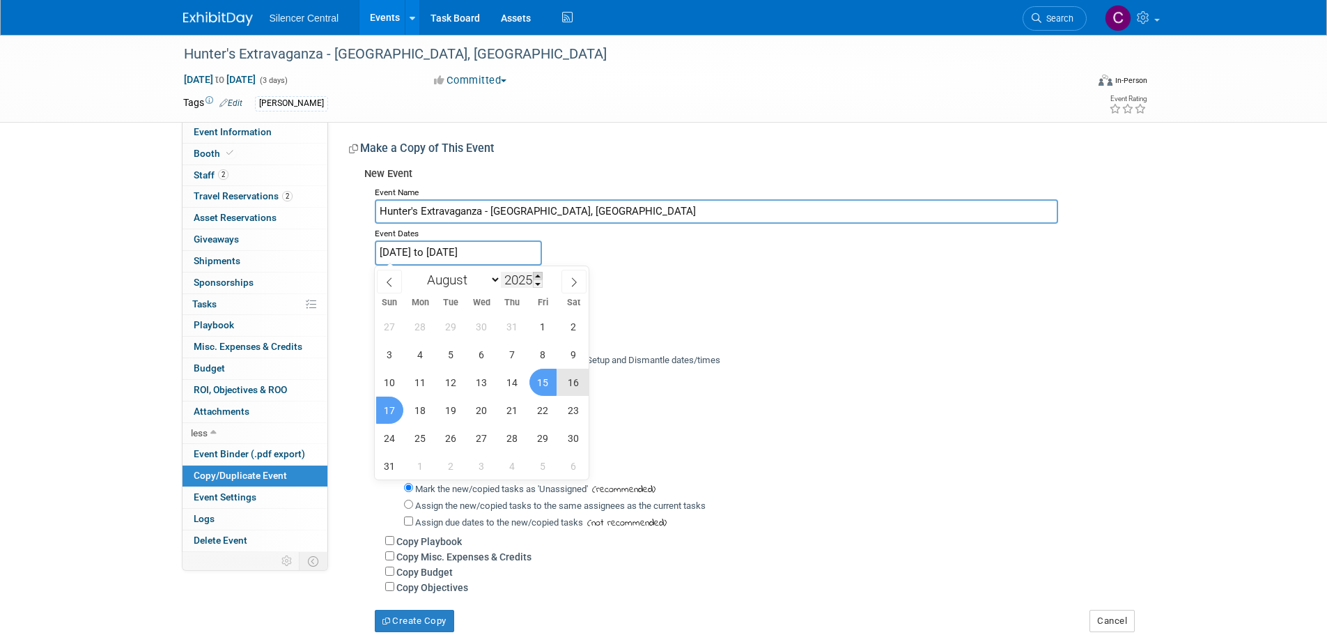
click at [542, 274] on span at bounding box center [538, 276] width 10 height 8
type input "2026"
click at [531, 353] on span "7" at bounding box center [543, 354] width 27 height 27
click at [387, 388] on span "9" at bounding box center [389, 382] width 27 height 27
type input "[DATE] to [DATE]"
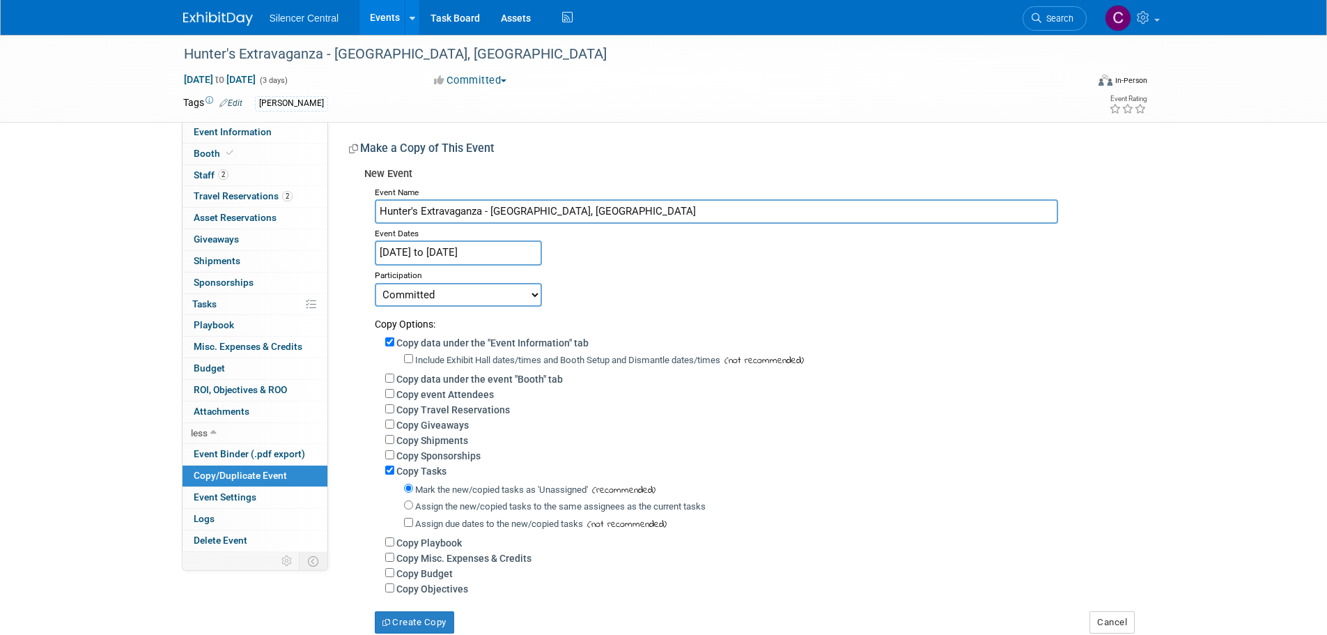
click at [470, 296] on select "Committed Considering Not Going Media Event Canceled" at bounding box center [458, 295] width 167 height 24
select select "2"
click at [375, 283] on select "Committed Considering Not Going Media Event Canceled" at bounding box center [458, 295] width 167 height 24
click at [436, 358] on label "Include Exhibit Hall dates/times and Booth Setup and Dismantle dates/times" at bounding box center [567, 360] width 305 height 10
click at [413, 358] on input "Include Exhibit Hall dates/times and Booth Setup and Dismantle dates/times" at bounding box center [408, 358] width 9 height 9
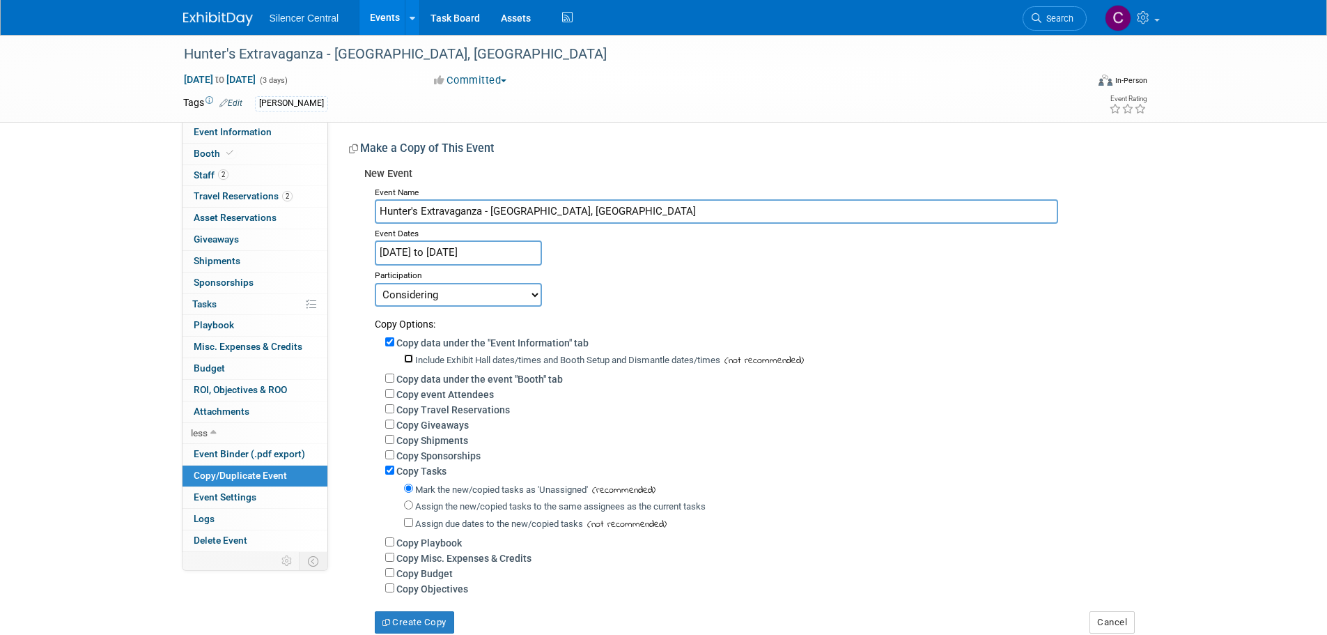
checkbox input "true"
click at [445, 377] on label "Copy data under the event "Booth" tab" at bounding box center [479, 378] width 167 height 11
click at [394, 377] on input "Copy data under the event "Booth" tab" at bounding box center [389, 377] width 9 height 9
checkbox input "true"
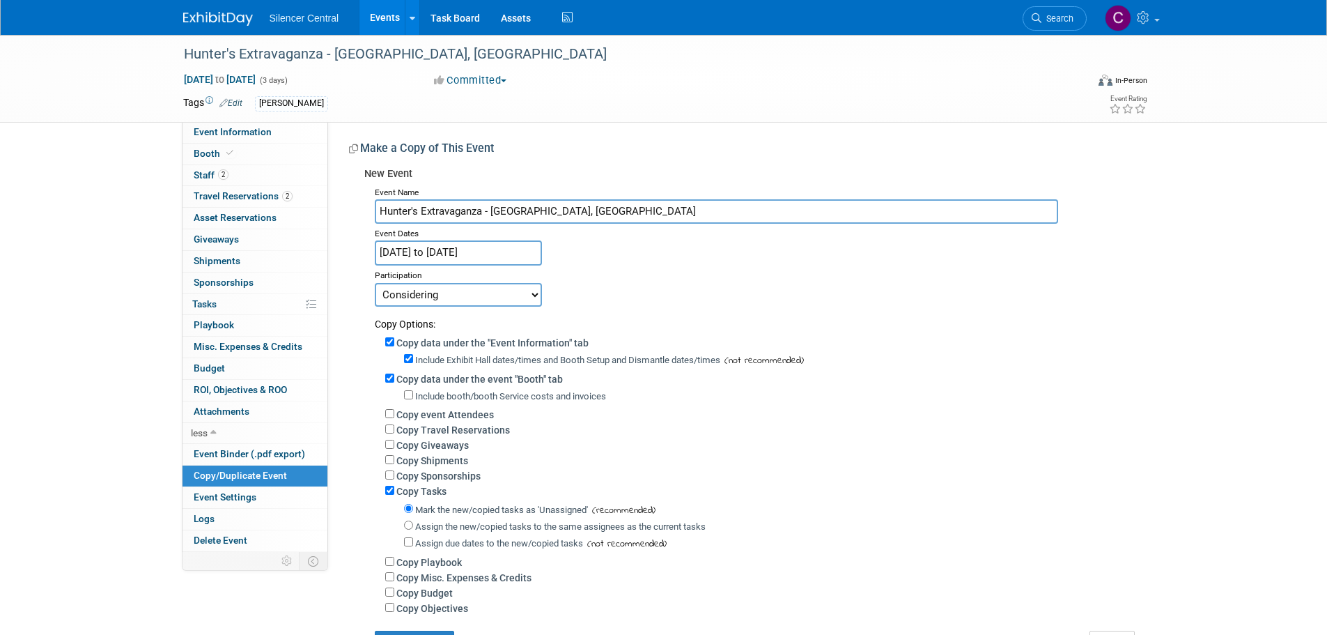
click at [444, 395] on label "Include booth/booth Service costs and invoices" at bounding box center [510, 396] width 191 height 10
click at [413, 395] on input "Include booth/booth Service costs and invoices" at bounding box center [408, 394] width 9 height 9
checkbox input "true"
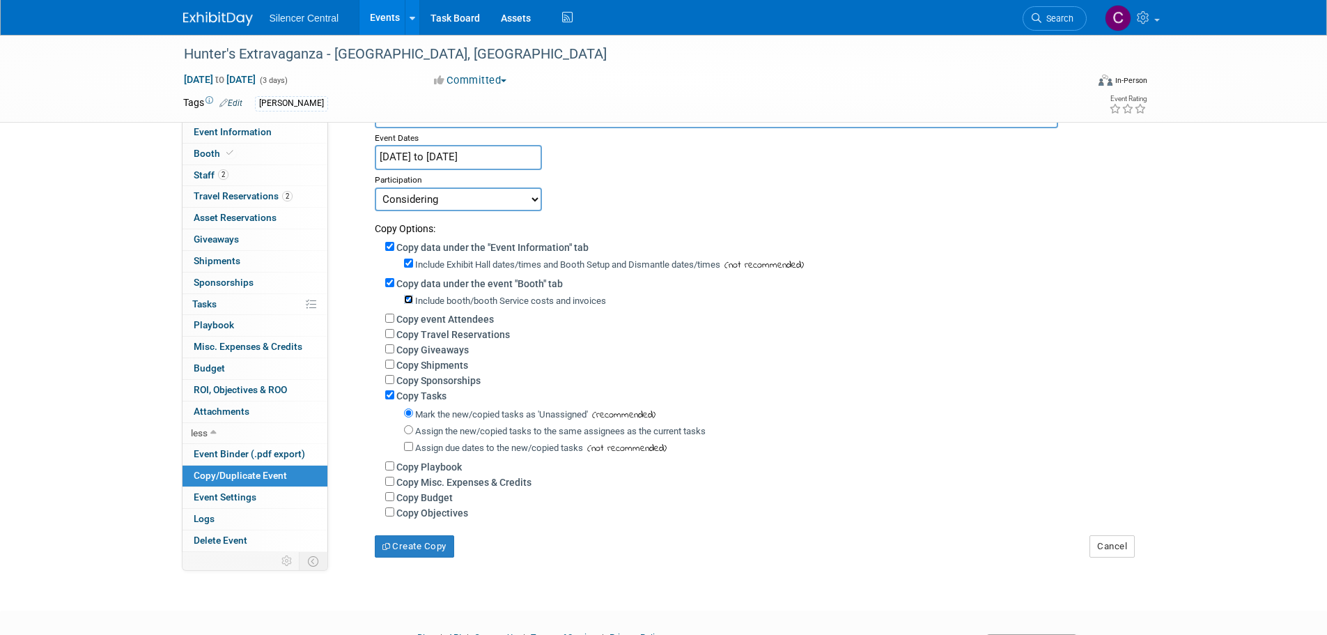
scroll to position [178, 0]
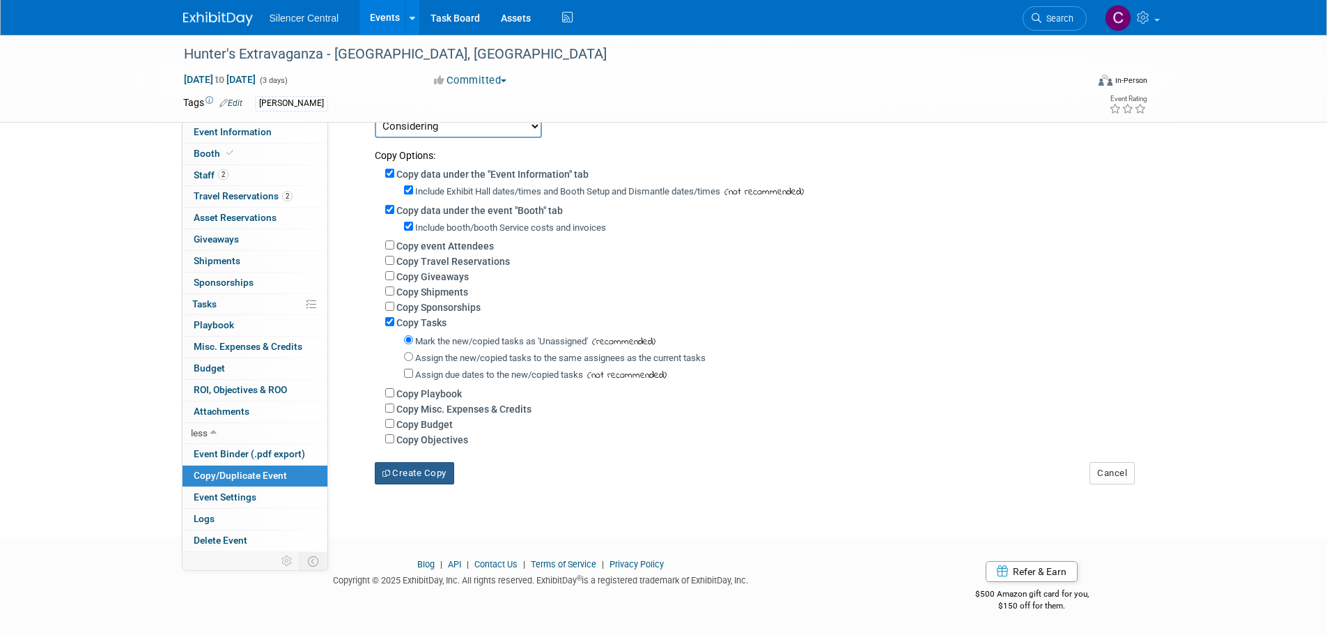
click at [421, 475] on button "Create Copy" at bounding box center [414, 473] width 79 height 22
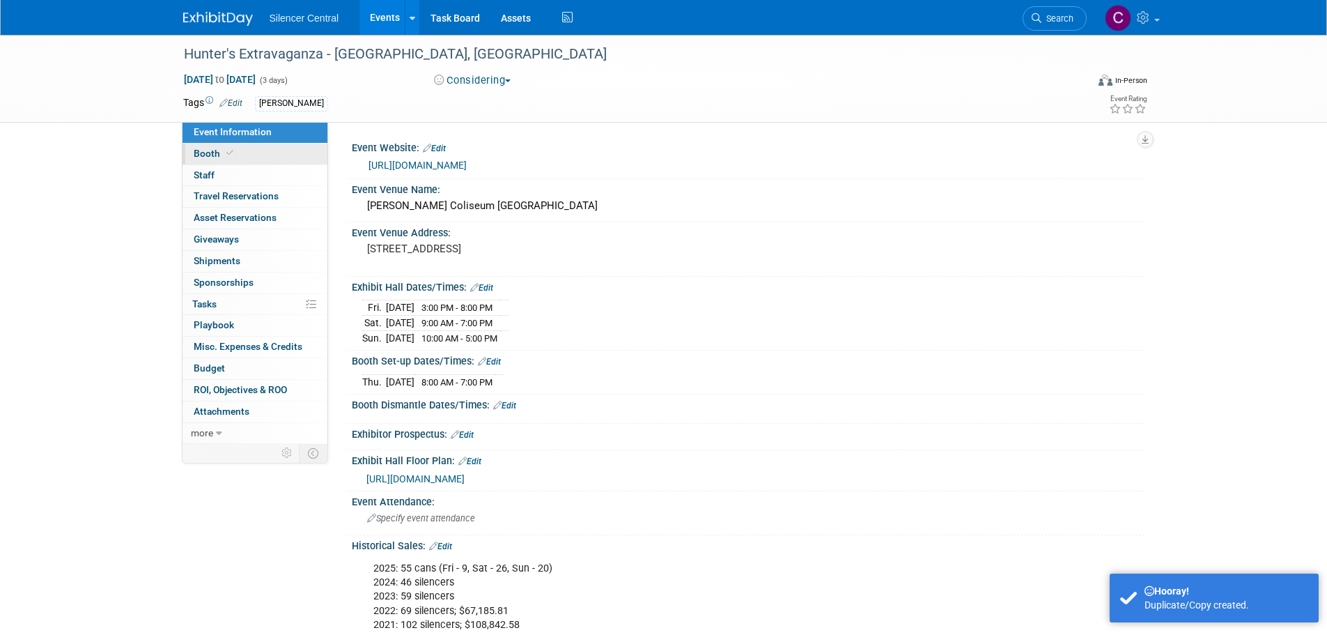
click at [249, 155] on link "Booth" at bounding box center [255, 154] width 145 height 21
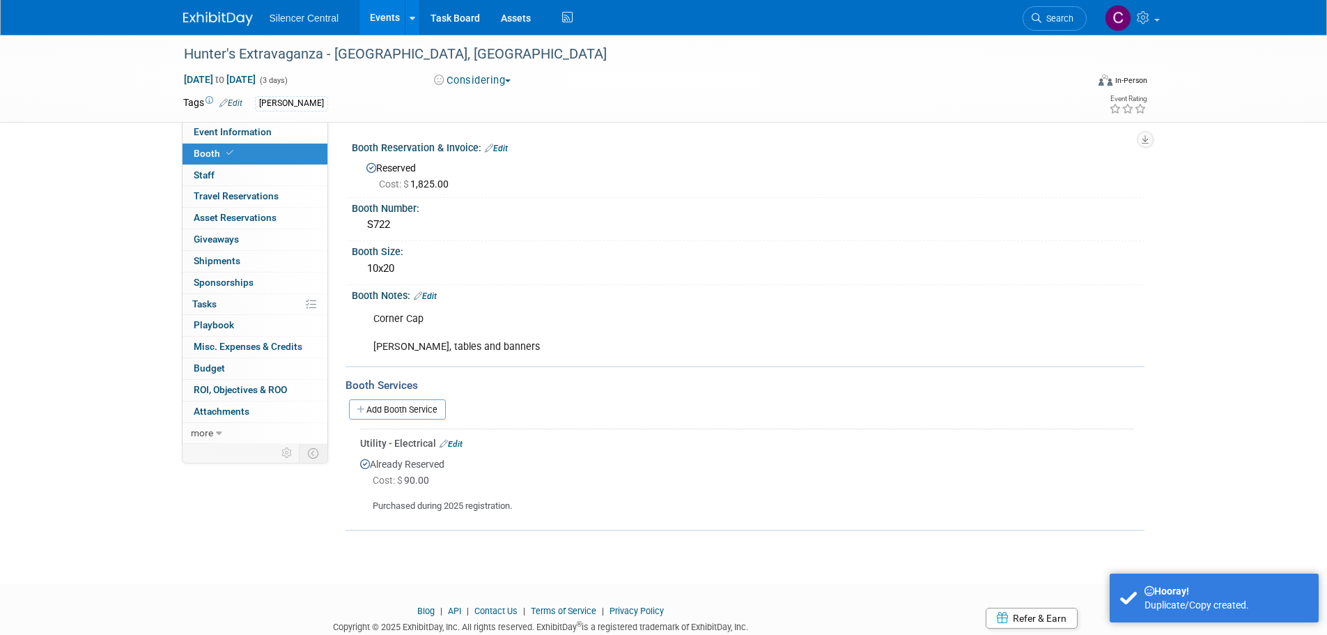
click at [472, 178] on div "Cost: $ 1,825.00" at bounding box center [756, 184] width 755 height 14
click at [509, 148] on div "Booth Reservation & Invoice: Edit" at bounding box center [748, 146] width 793 height 18
click at [508, 148] on link "Edit" at bounding box center [496, 149] width 23 height 10
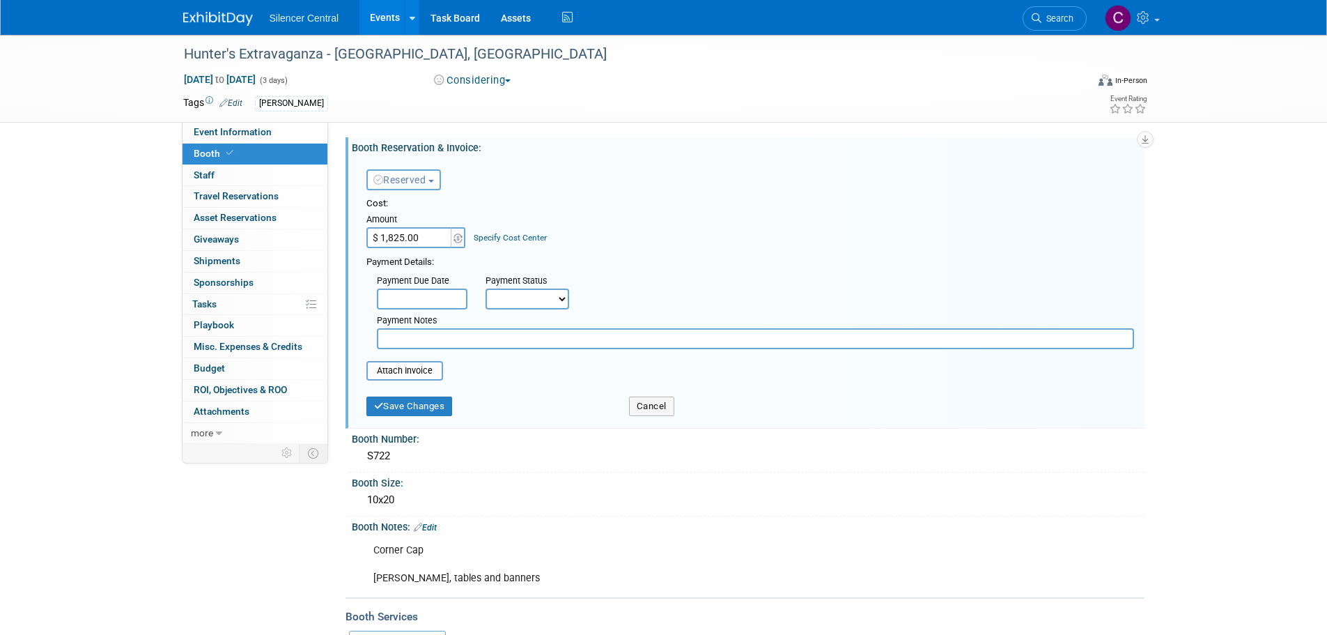
click at [440, 242] on input "$ 1,825.00" at bounding box center [409, 237] width 87 height 21
type input "$"
type input "$ 0.00"
click at [408, 408] on button "Save Changes" at bounding box center [409, 406] width 86 height 20
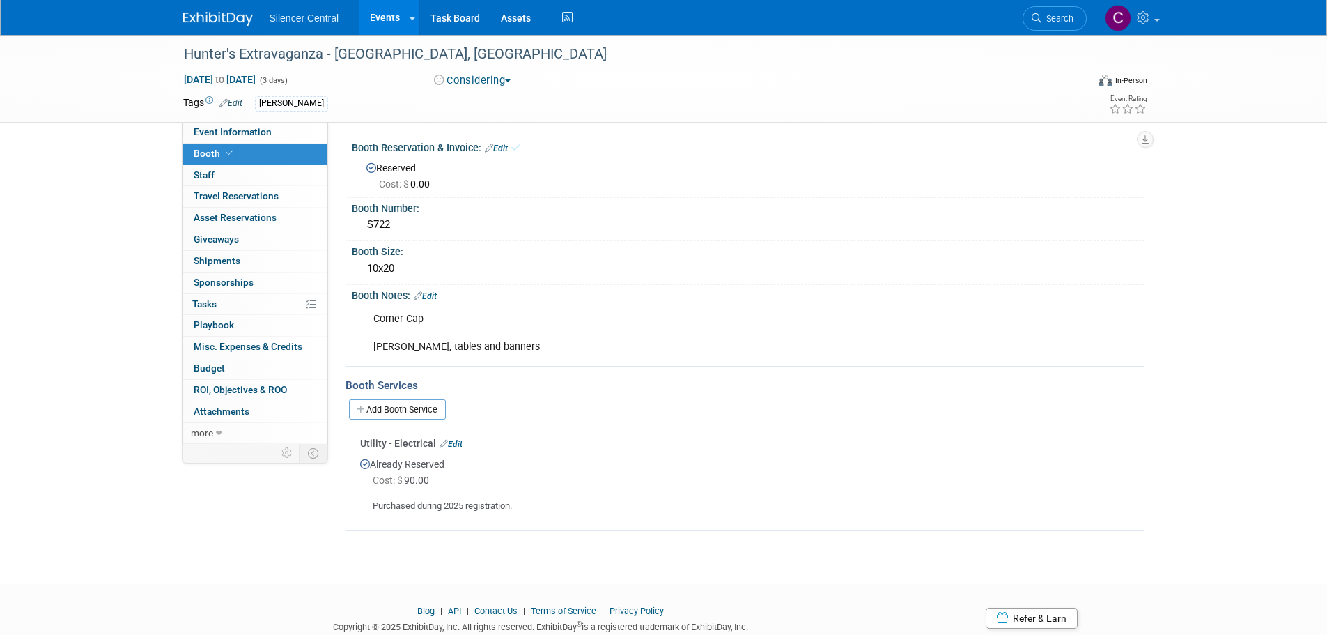
click at [461, 443] on link "Edit" at bounding box center [451, 444] width 23 height 10
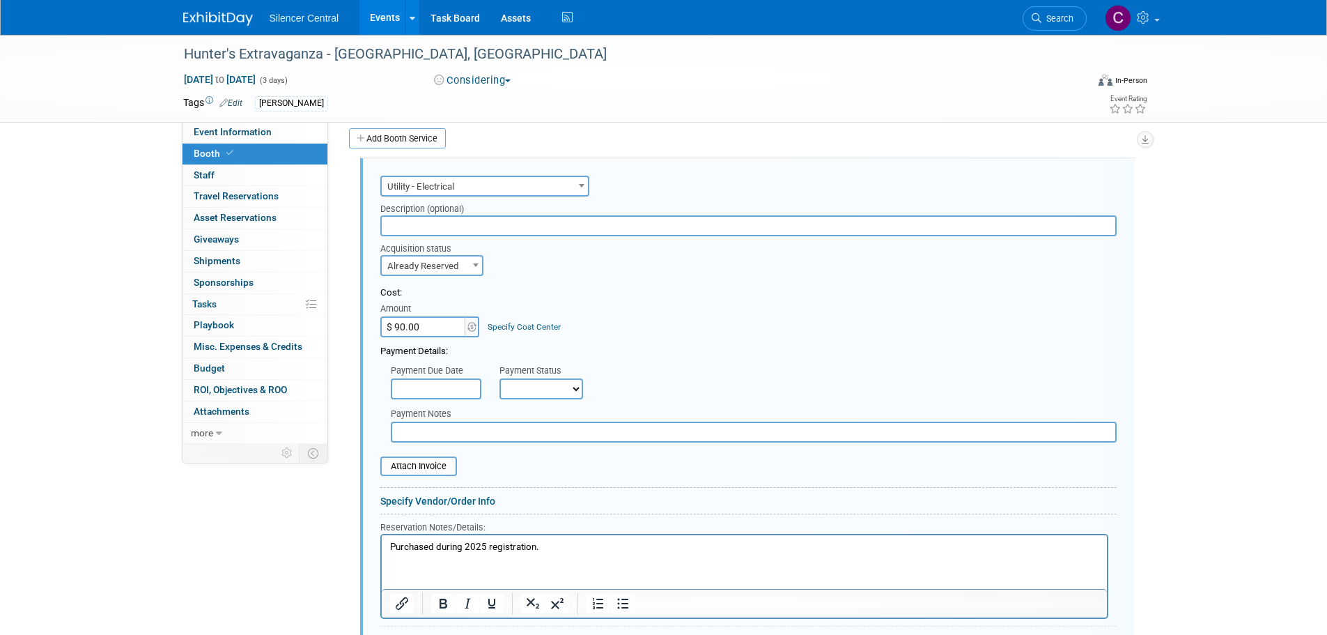
click at [442, 268] on span "Already Reserved" at bounding box center [432, 266] width 100 height 20
select select "1"
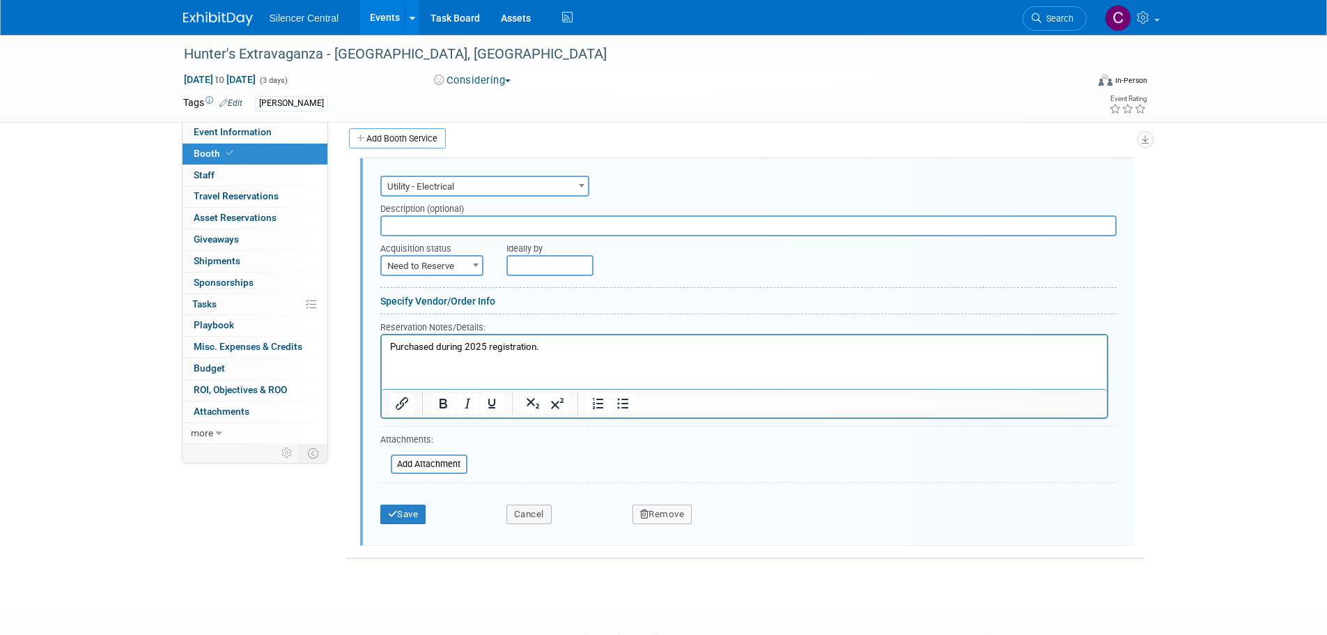
drag, startPoint x: 545, startPoint y: 345, endPoint x: 314, endPoint y: 357, distance: 230.9
click at [381, 354] on html "Purchased during 2025 registration." at bounding box center [743, 344] width 725 height 19
click at [400, 513] on button "Save" at bounding box center [403, 514] width 46 height 20
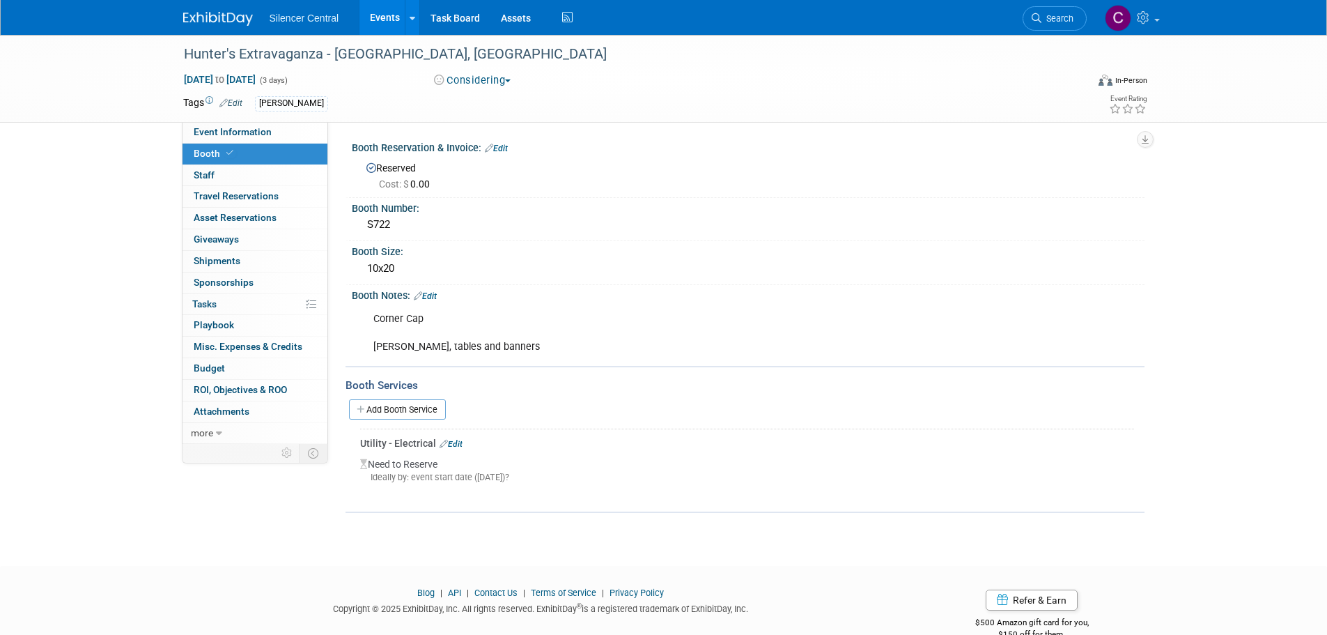
click at [242, 21] on img at bounding box center [218, 19] width 70 height 14
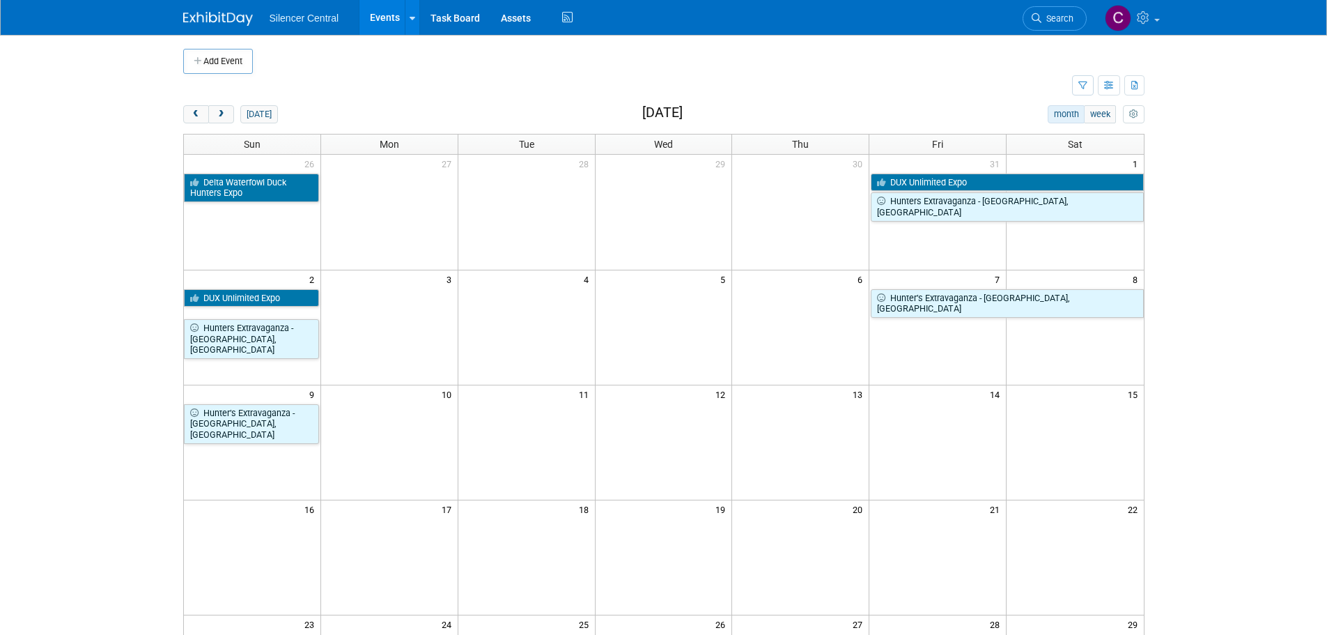
click at [1060, 18] on span "Search" at bounding box center [1058, 18] width 32 height 10
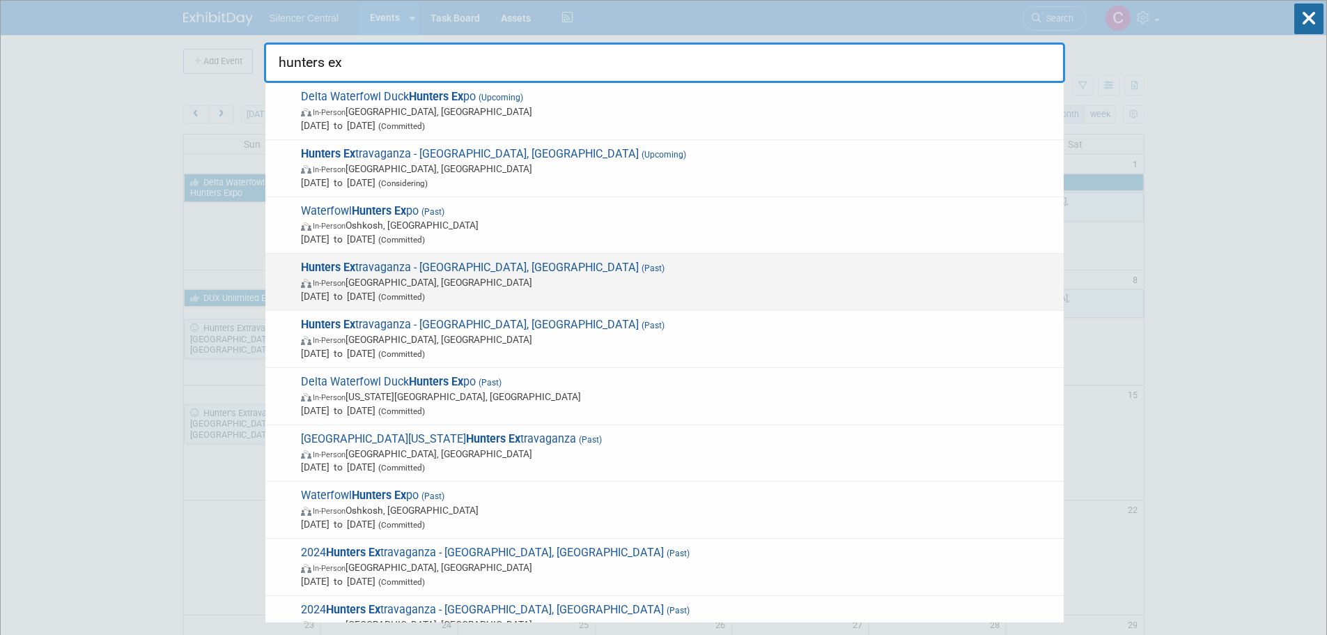
type input "hunters ex"
click at [614, 297] on span "Aug 8, 2025 to Aug 10, 2025 (Committed)" at bounding box center [679, 296] width 756 height 14
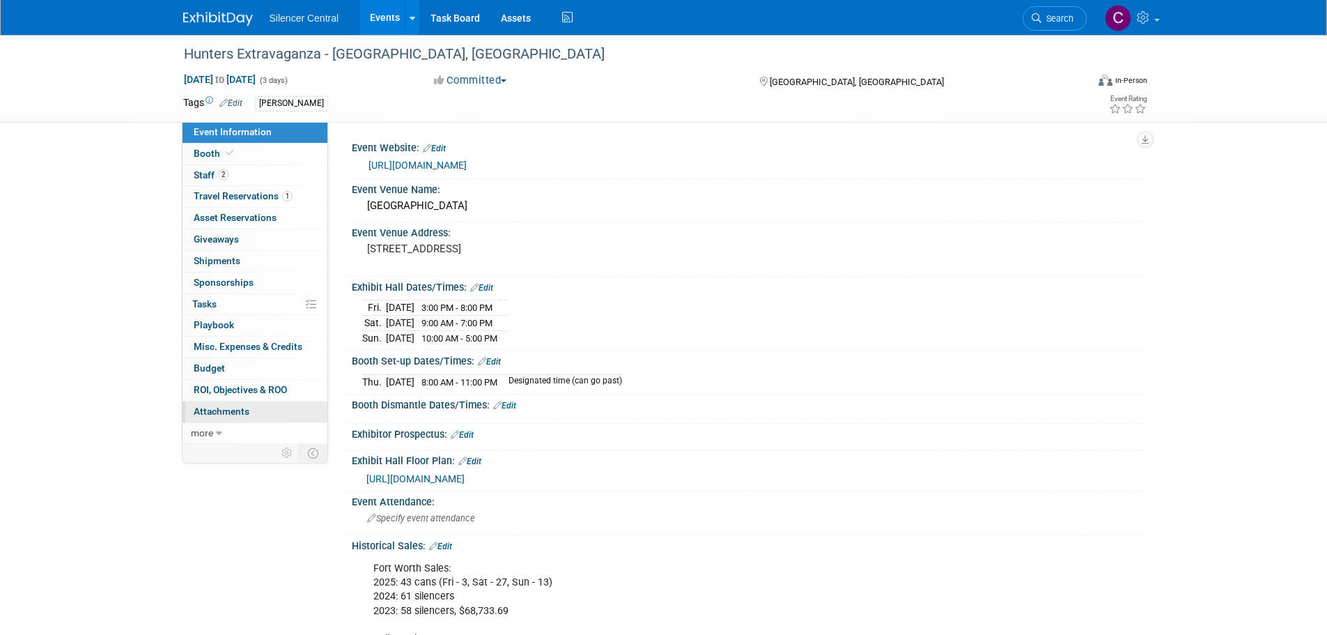
click at [229, 417] on link "0 Attachments 0" at bounding box center [255, 411] width 145 height 21
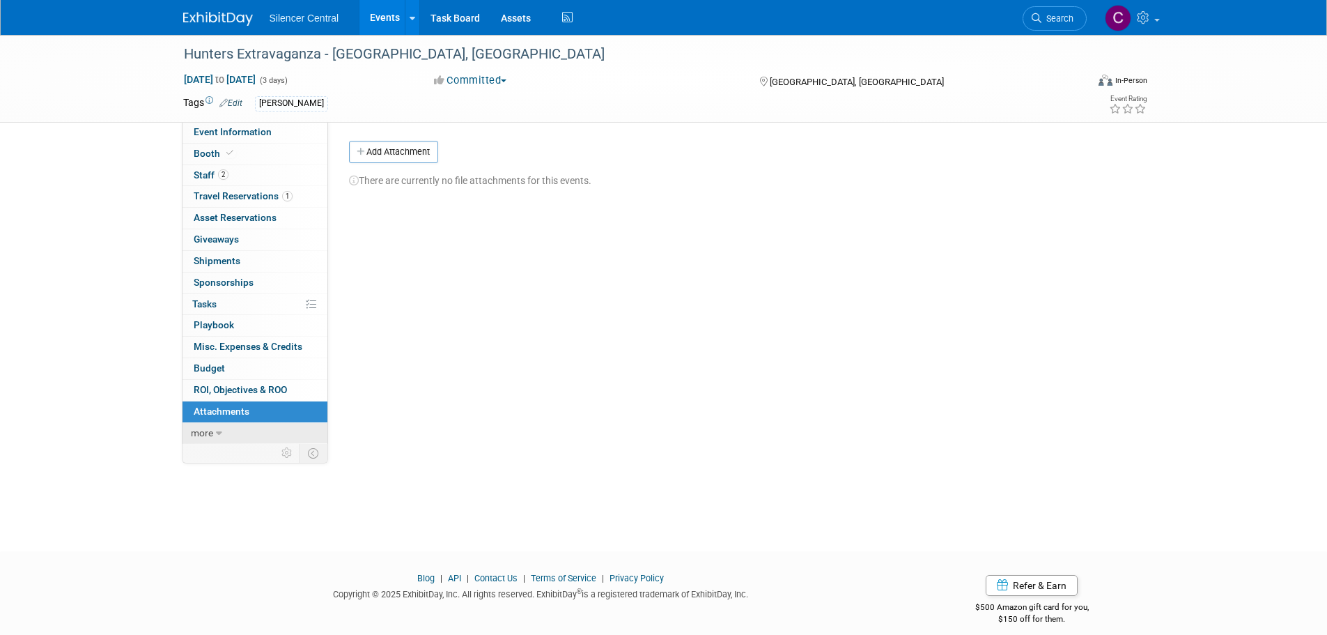
click at [216, 433] on icon at bounding box center [219, 434] width 6 height 10
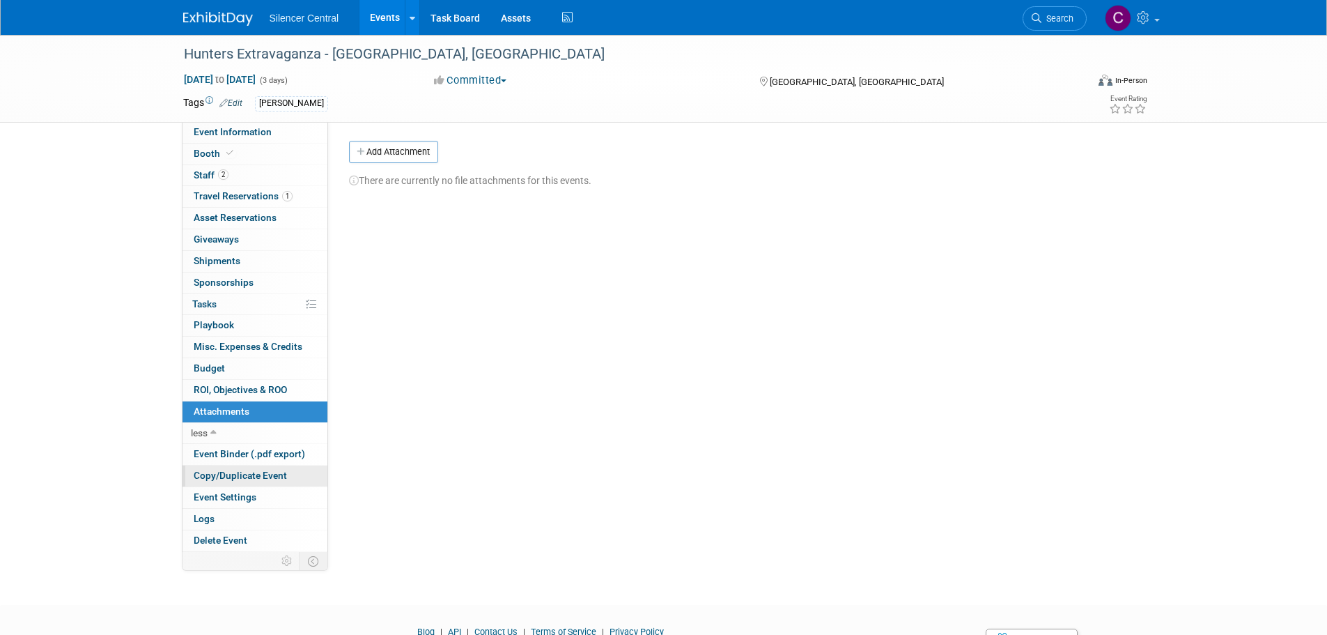
click at [244, 473] on span "Copy/Duplicate Event" at bounding box center [240, 475] width 93 height 11
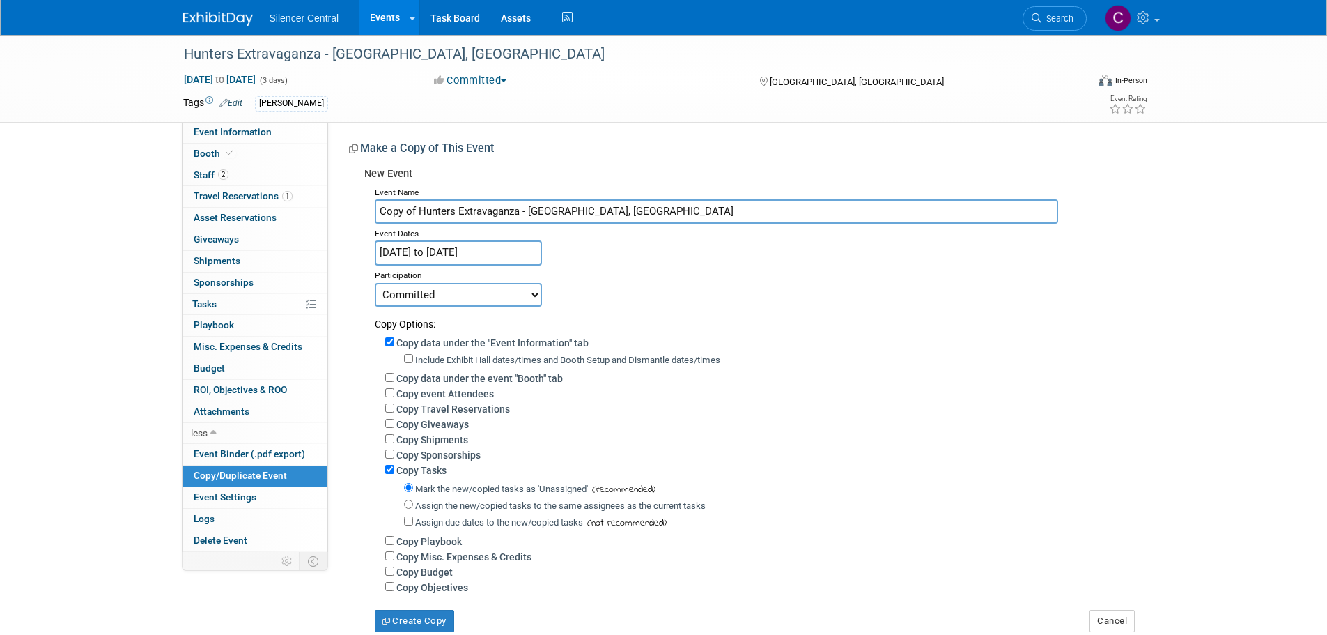
drag, startPoint x: 417, startPoint y: 213, endPoint x: 15, endPoint y: 268, distance: 405.9
click at [20, 268] on div "Hunters Extravaganza - Fort Worth, TX Aug 8, 2025 to Aug 10, 2025 (3 days) Aug …" at bounding box center [663, 347] width 1327 height 625
type input "Hunters Extravaganza - [GEOGRAPHIC_DATA], [GEOGRAPHIC_DATA]"
click at [474, 246] on input "Aug 8, 2025 to Aug 10, 2025" at bounding box center [458, 252] width 167 height 24
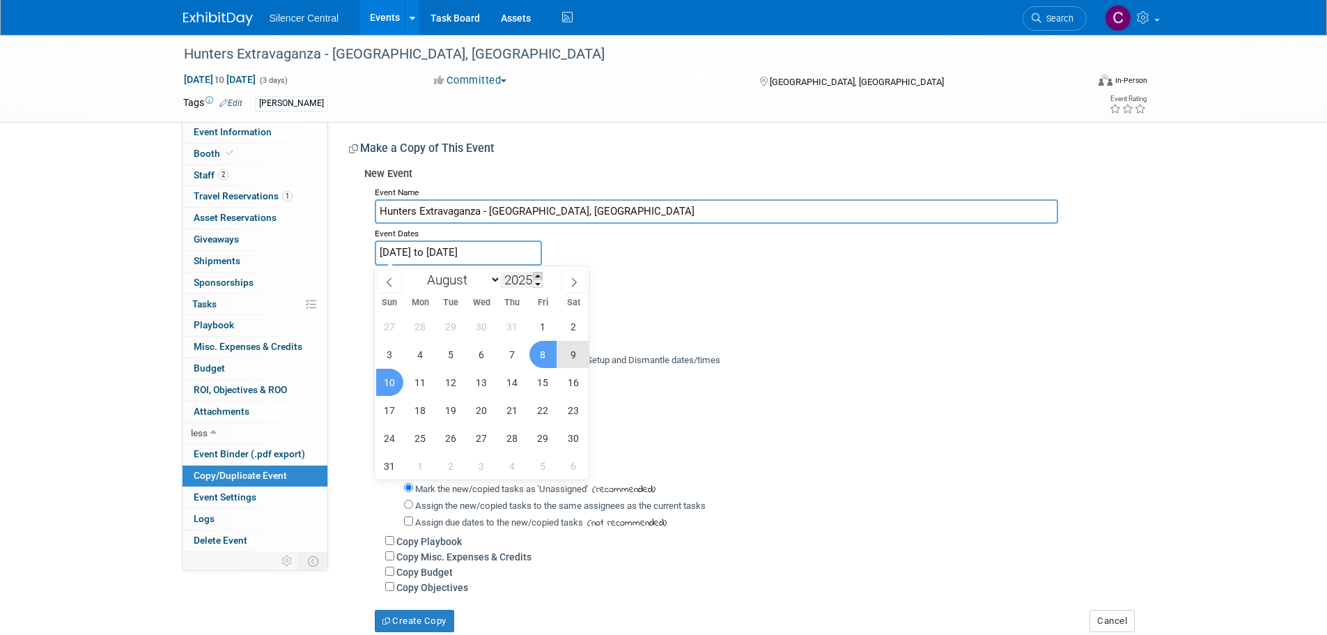
click at [537, 272] on span at bounding box center [538, 276] width 10 height 8
type input "2026"
click at [545, 406] on span "21" at bounding box center [543, 409] width 27 height 27
click at [384, 441] on span "23" at bounding box center [389, 437] width 27 height 27
type input "Aug 21, 2026 to Aug 23, 2026"
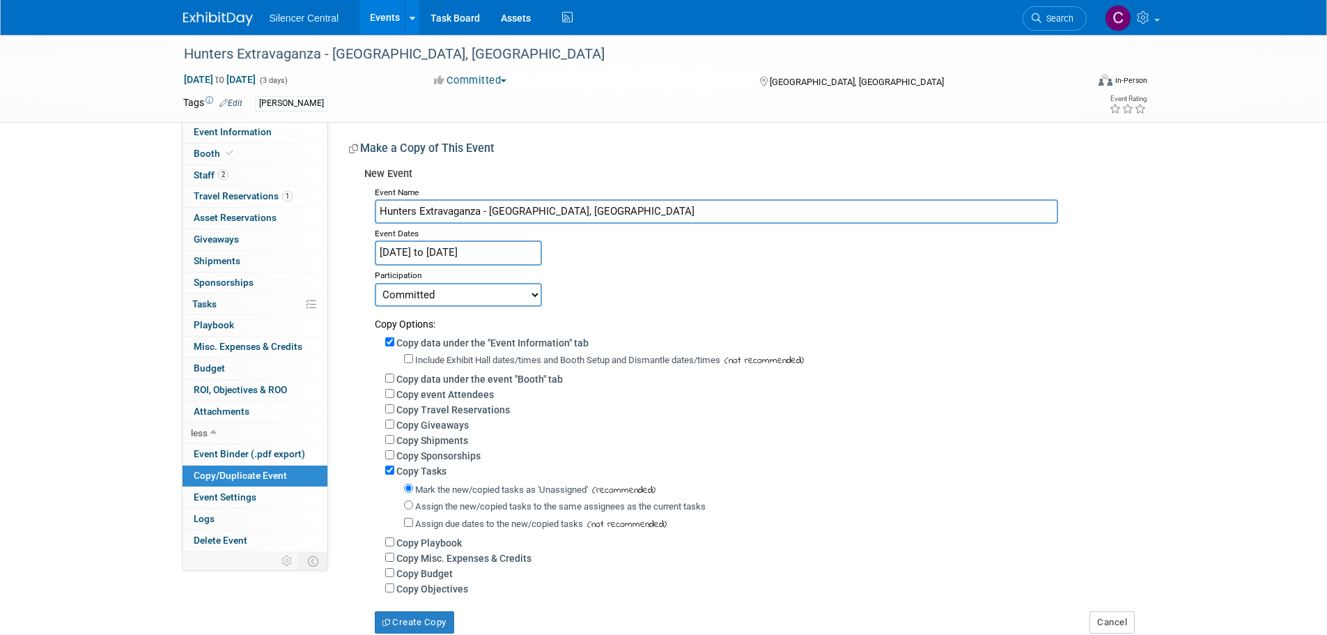
click at [475, 295] on select "Committed Considering Not Going Media Event Canceled" at bounding box center [458, 295] width 167 height 24
select select "2"
click at [375, 283] on select "Committed Considering Not Going Media Event Canceled" at bounding box center [458, 295] width 167 height 24
click at [439, 364] on div "Include Exhibit Hall dates/times and Booth Setup and Dismantle dates/times (not…" at bounding box center [769, 359] width 730 height 17
click at [440, 361] on label "Include Exhibit Hall dates/times and Booth Setup and Dismantle dates/times" at bounding box center [567, 360] width 305 height 10
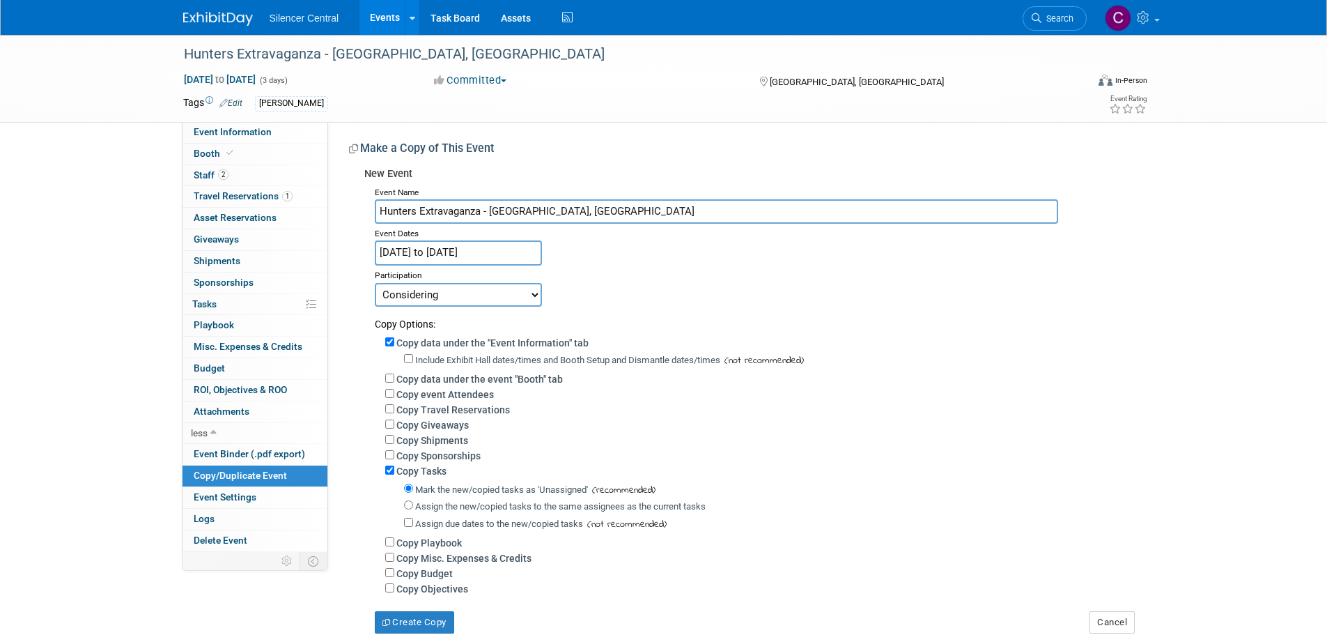
click at [413, 361] on input "Include Exhibit Hall dates/times and Booth Setup and Dismantle dates/times" at bounding box center [408, 358] width 9 height 9
checkbox input "true"
click at [446, 378] on label "Copy data under the event "Booth" tab" at bounding box center [479, 378] width 167 height 11
click at [394, 378] on input "Copy data under the event "Booth" tab" at bounding box center [389, 377] width 9 height 9
checkbox input "true"
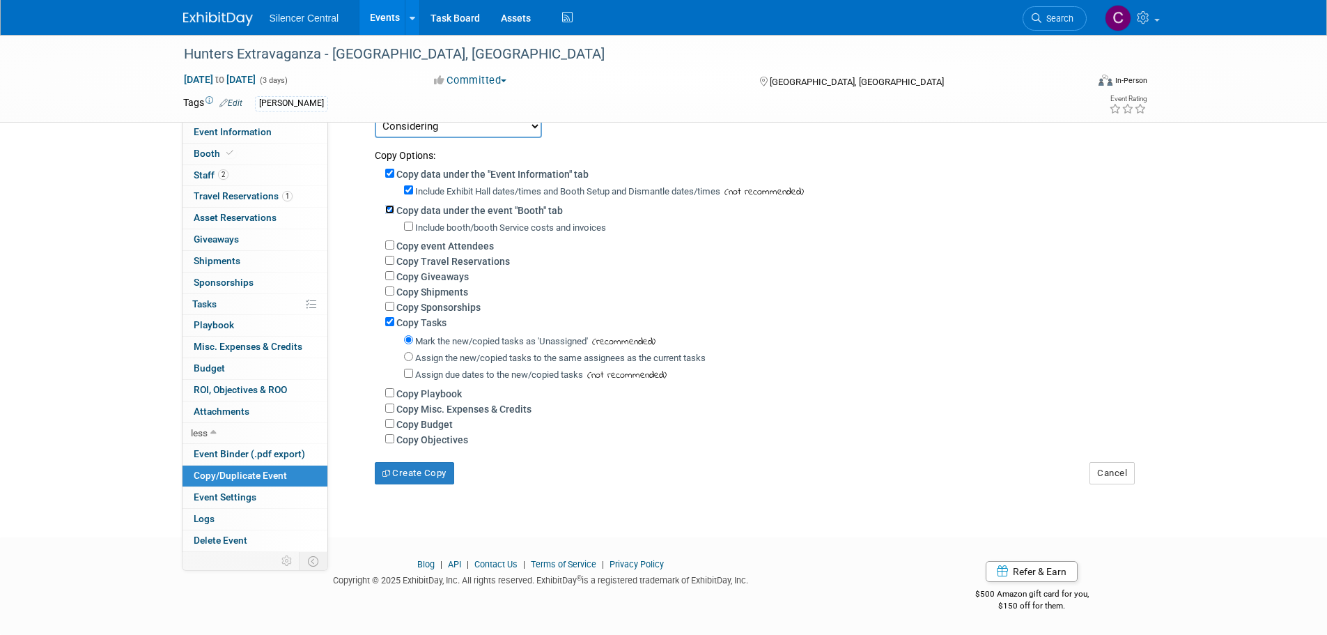
scroll to position [178, 0]
click at [417, 472] on button "Create Copy" at bounding box center [414, 473] width 79 height 22
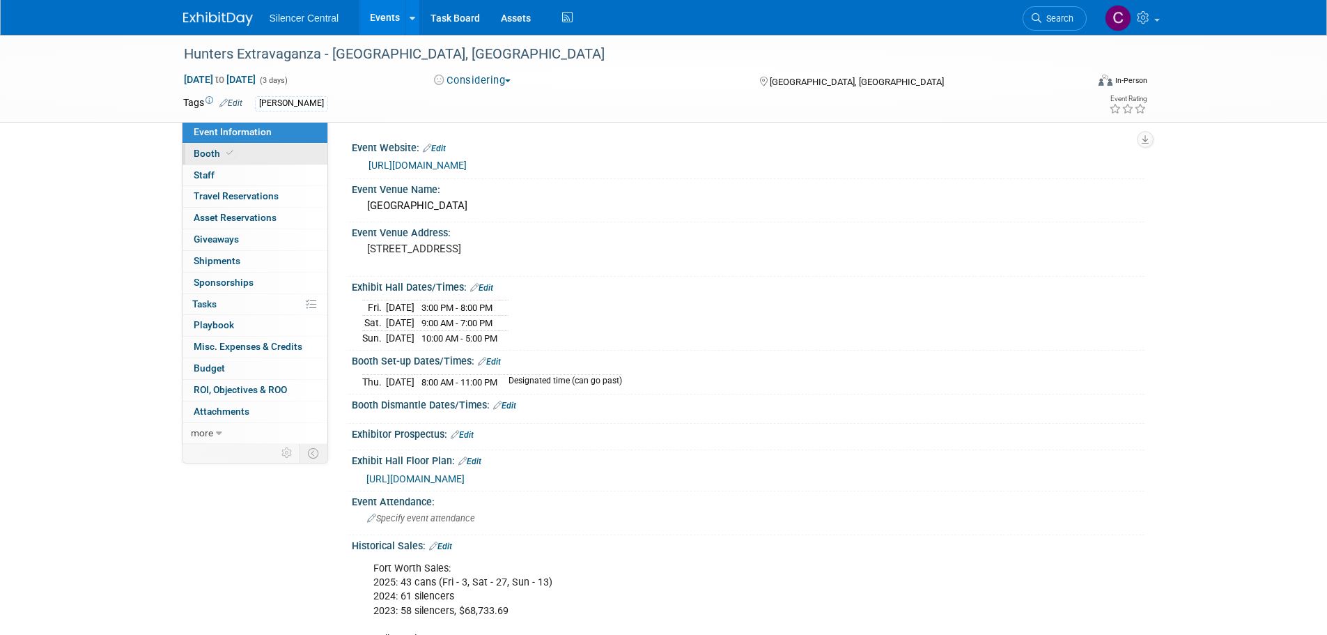
click at [258, 150] on link "Booth" at bounding box center [255, 154] width 145 height 21
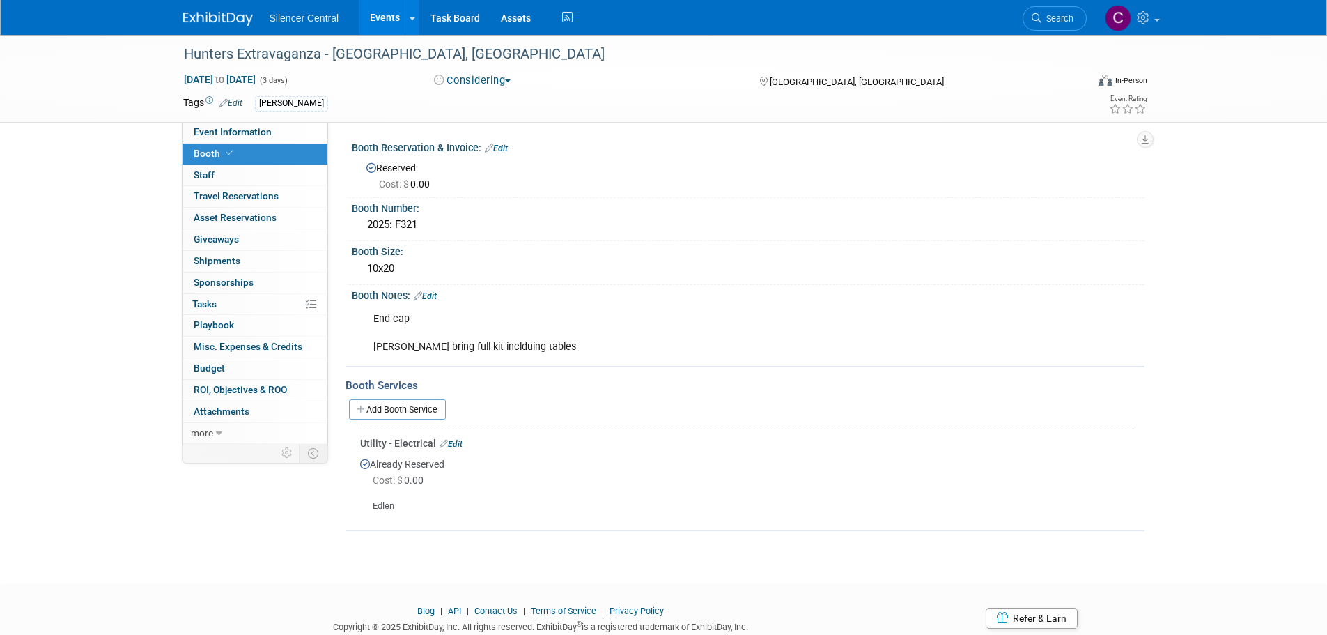
click at [460, 440] on link "Edit" at bounding box center [451, 444] width 23 height 10
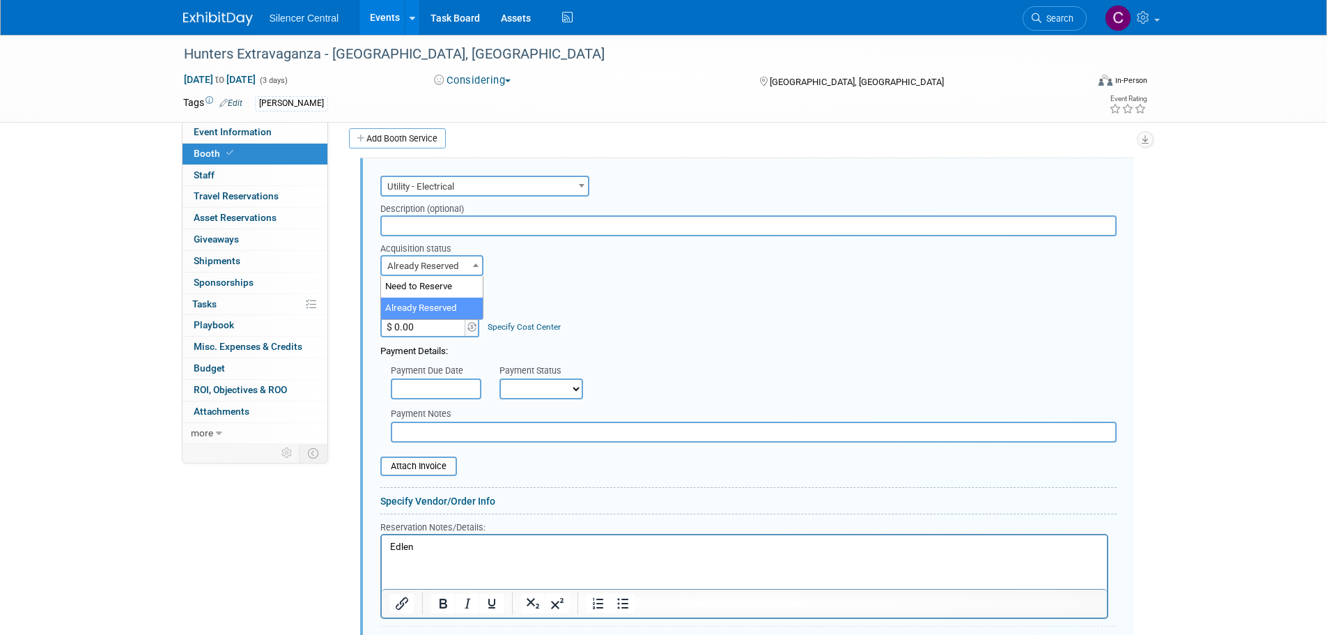
click at [442, 272] on span "Already Reserved" at bounding box center [432, 266] width 100 height 20
select select "1"
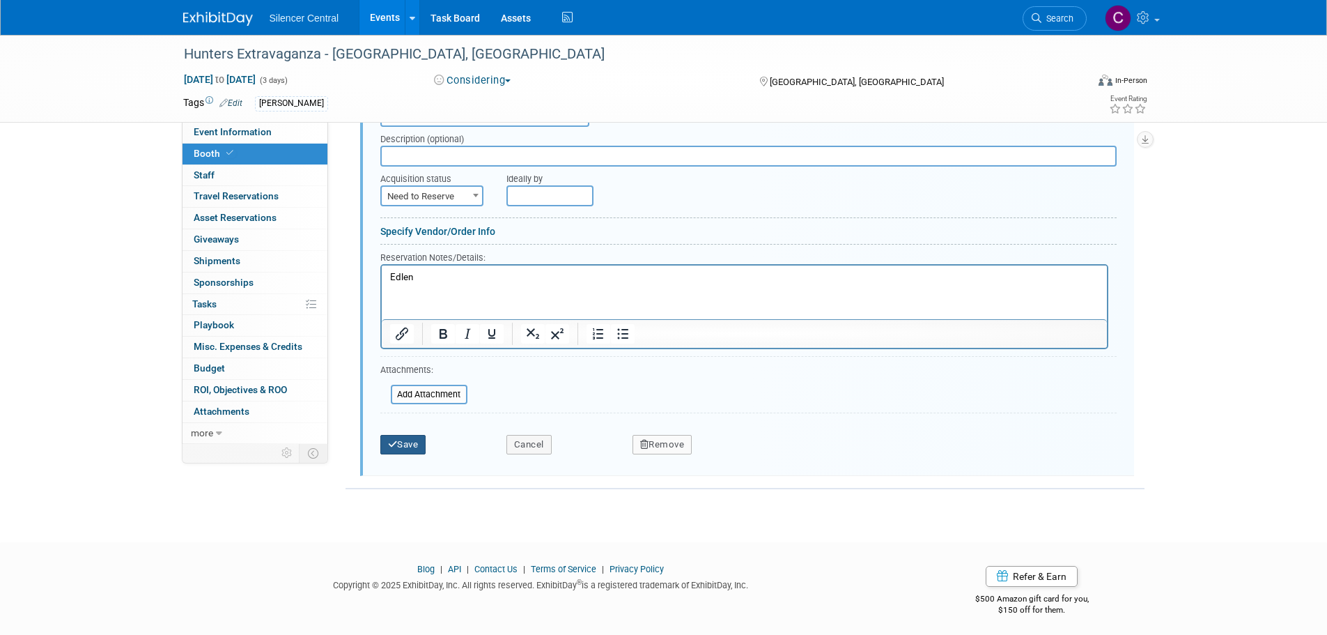
scroll to position [346, 0]
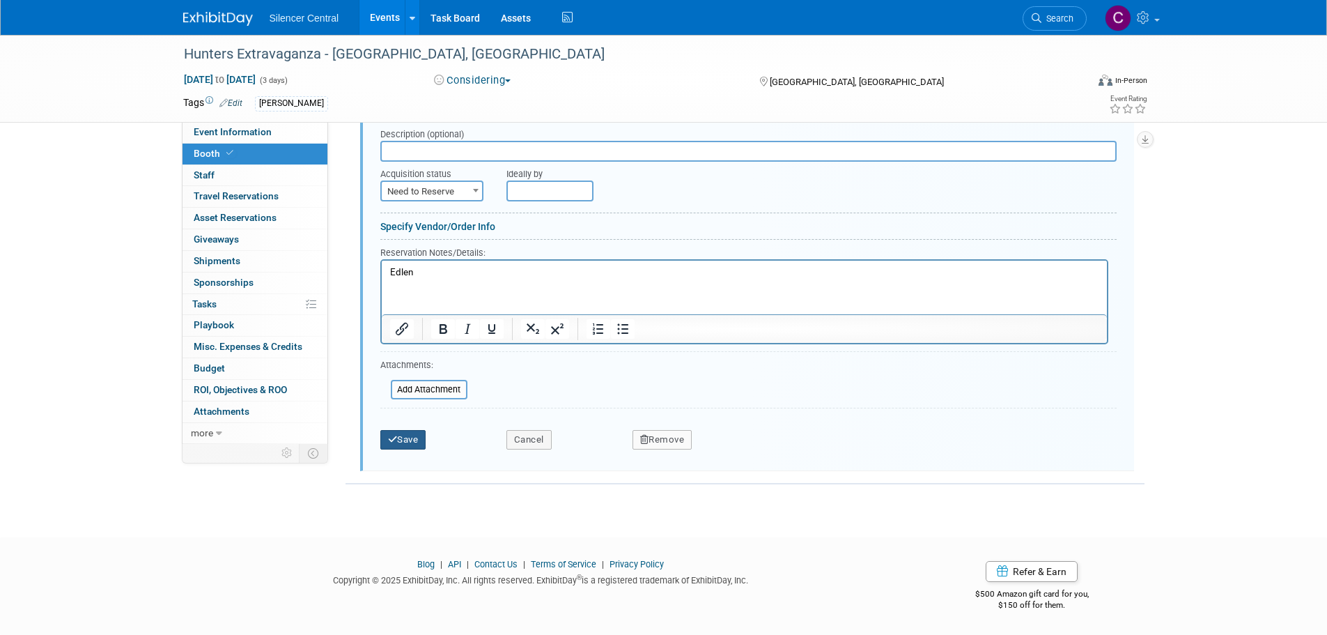
click at [419, 441] on button "Save" at bounding box center [403, 440] width 46 height 20
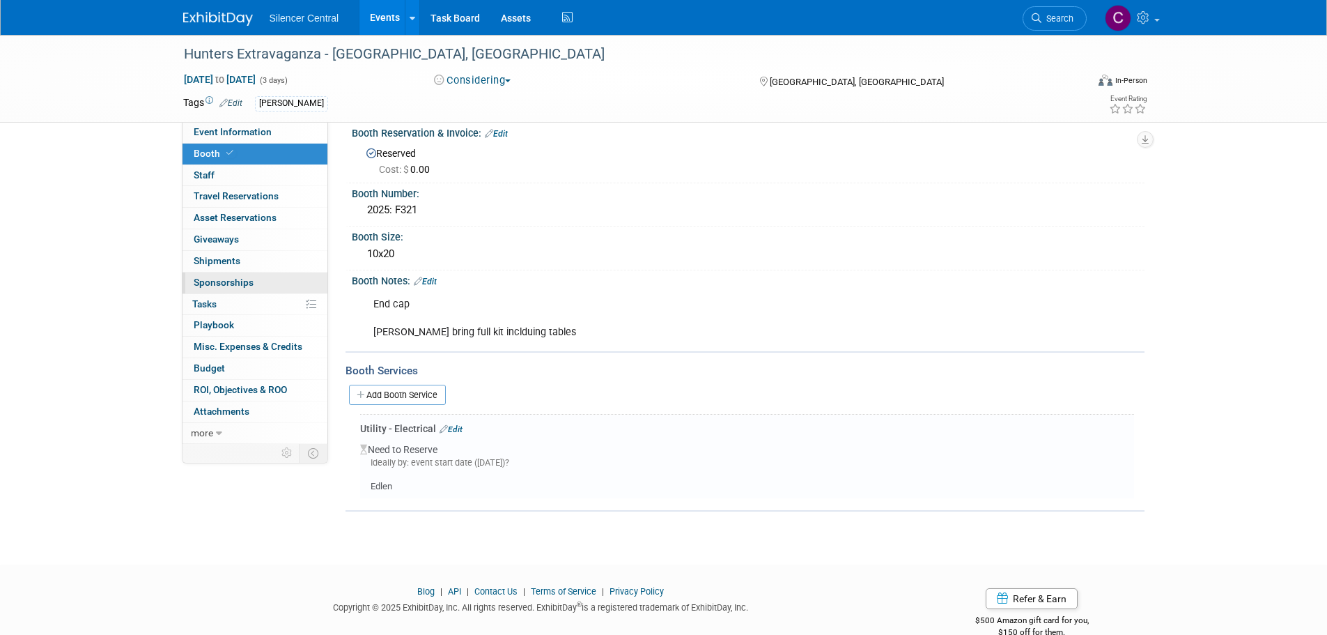
scroll to position [0, 0]
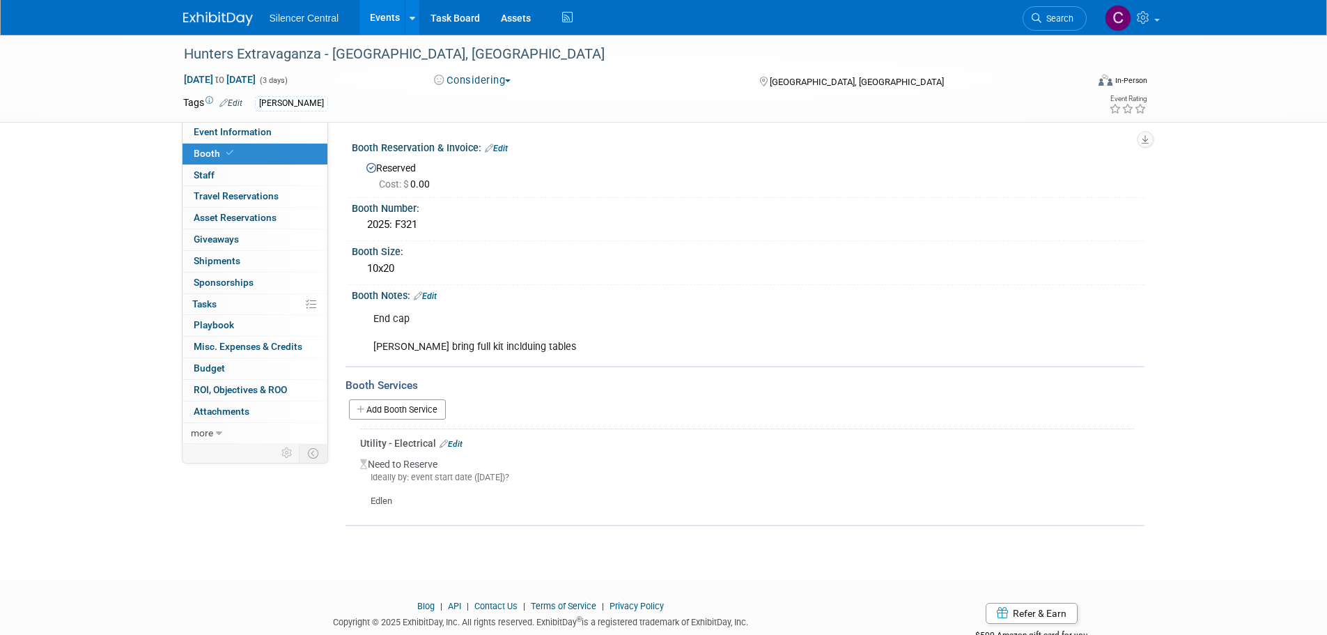
click at [221, 18] on img at bounding box center [218, 19] width 70 height 14
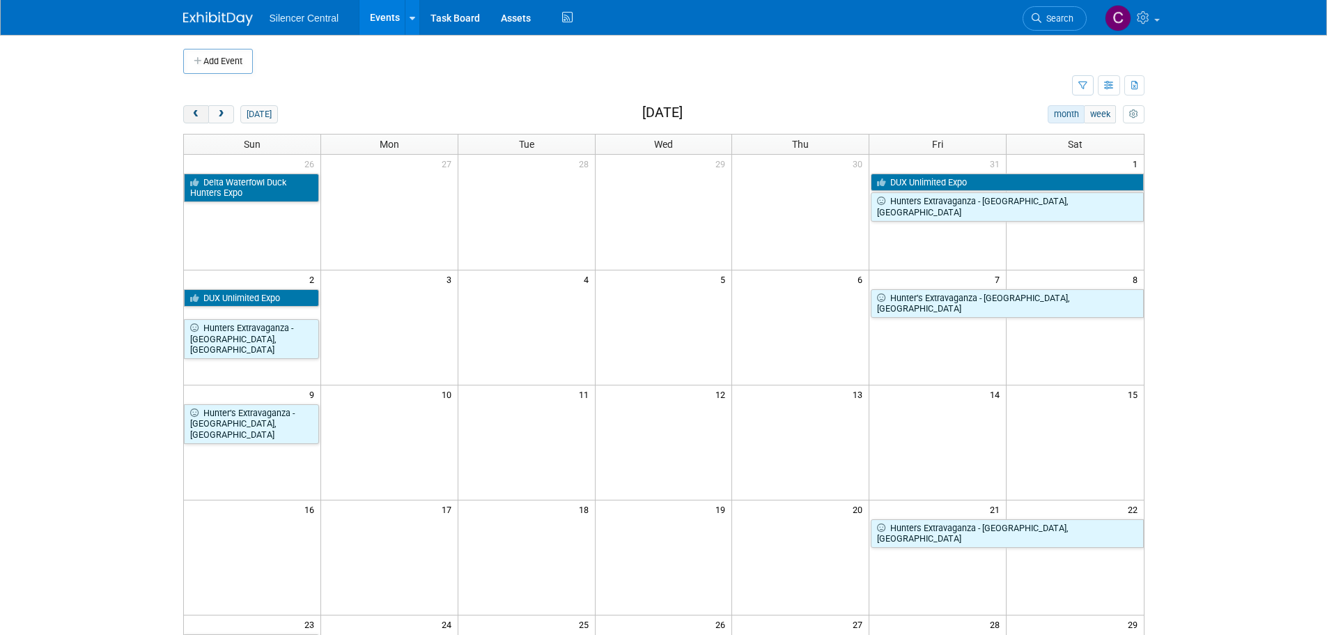
click at [184, 116] on button "prev" at bounding box center [196, 114] width 26 height 18
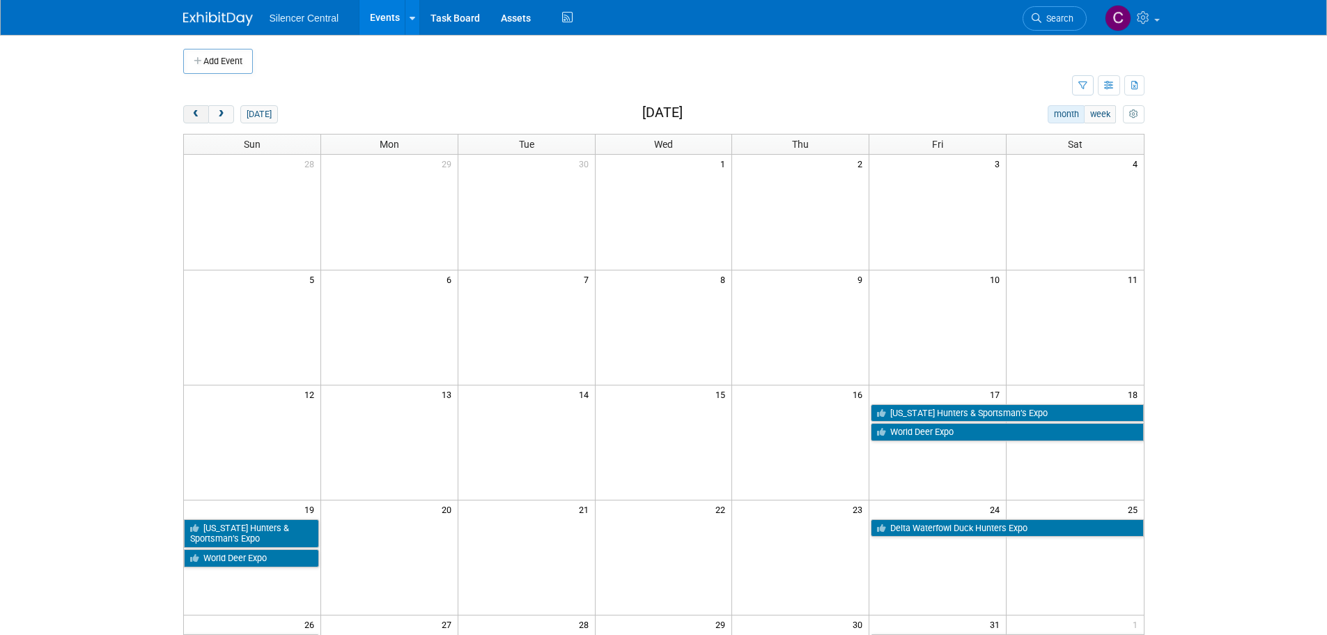
click at [192, 118] on span "prev" at bounding box center [196, 114] width 10 height 9
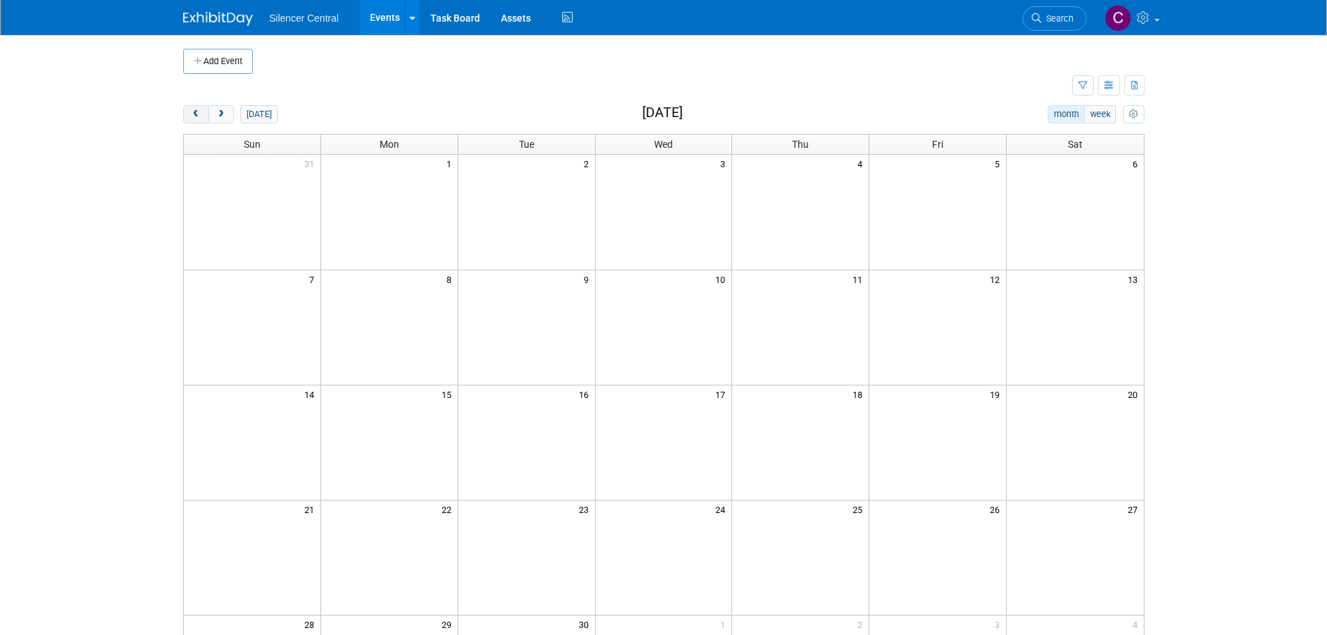
click at [192, 116] on span "prev" at bounding box center [196, 114] width 10 height 9
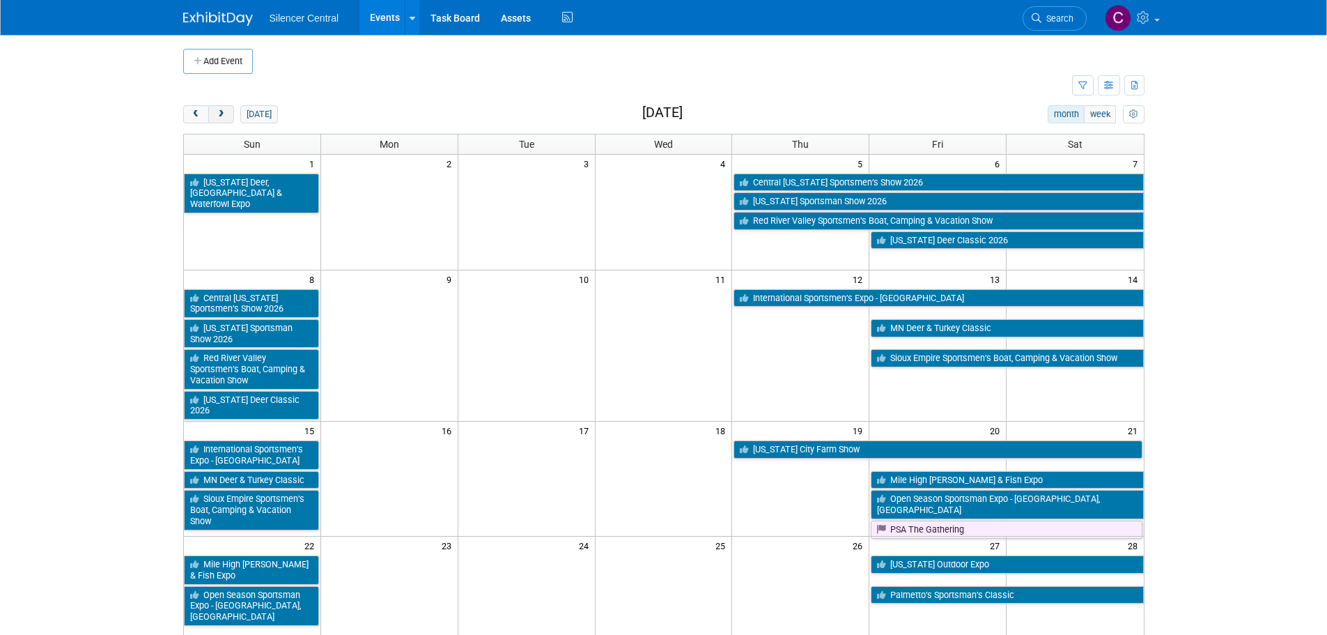
click at [226, 119] on button "next" at bounding box center [221, 114] width 26 height 18
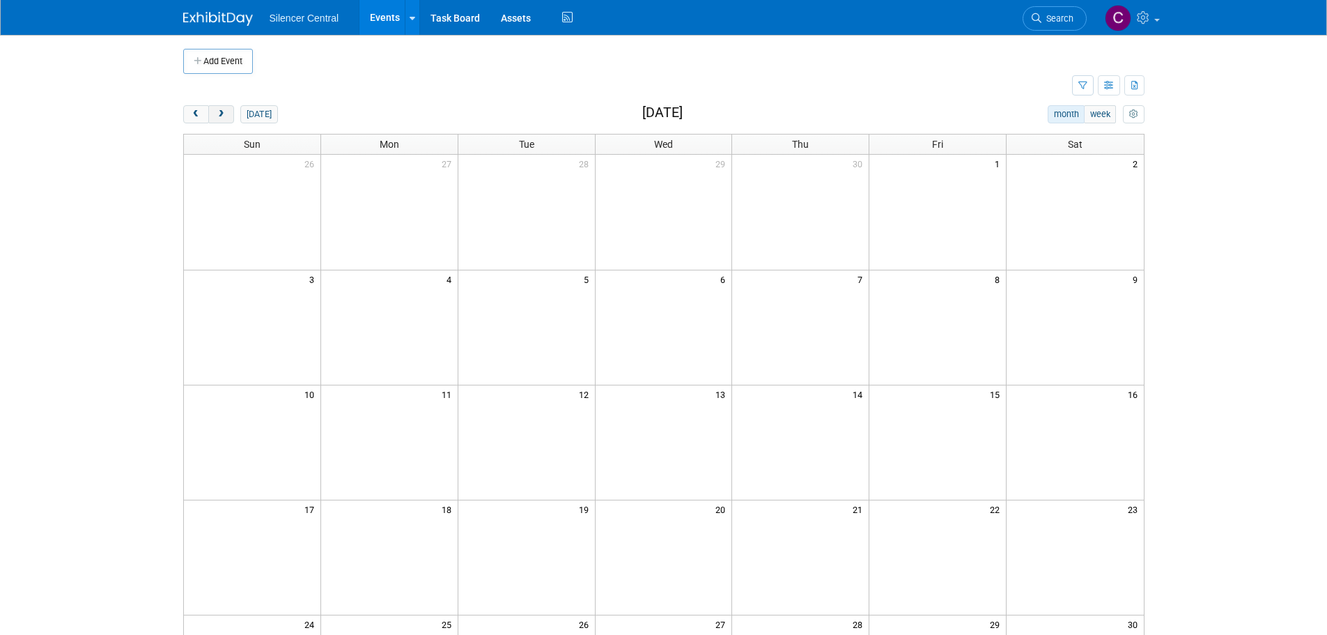
click at [226, 120] on button "next" at bounding box center [221, 114] width 26 height 18
click at [226, 118] on span "next" at bounding box center [221, 114] width 10 height 9
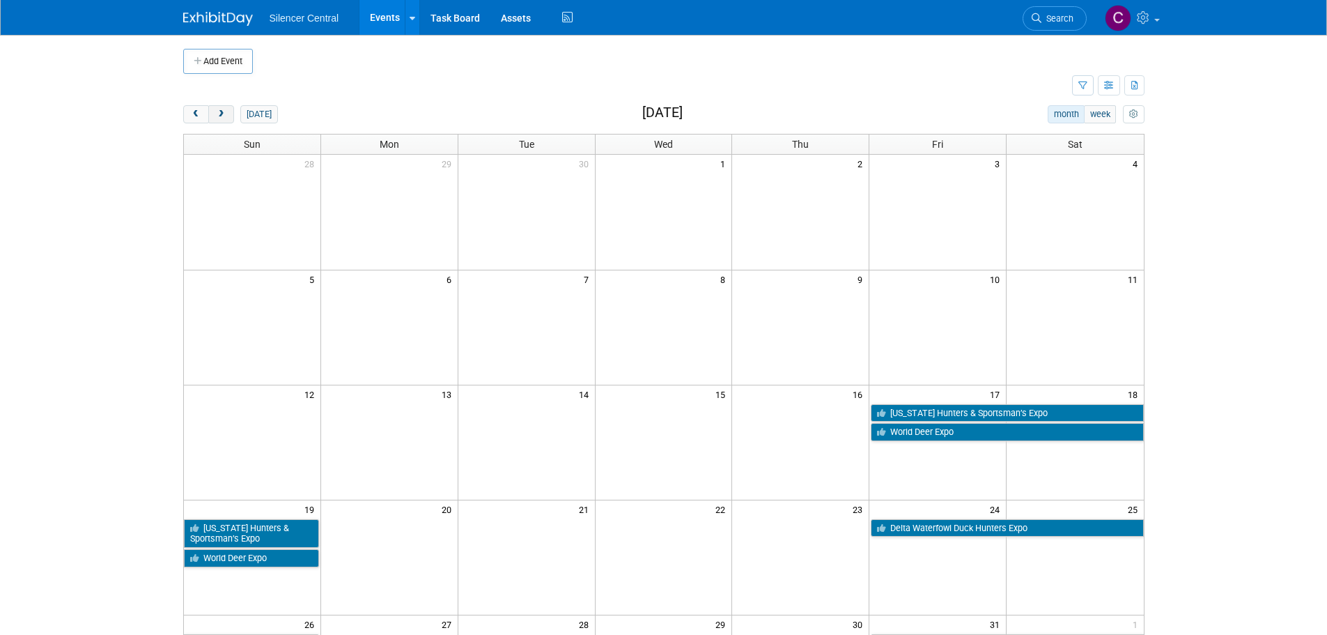
click at [225, 118] on span "next" at bounding box center [221, 114] width 10 height 9
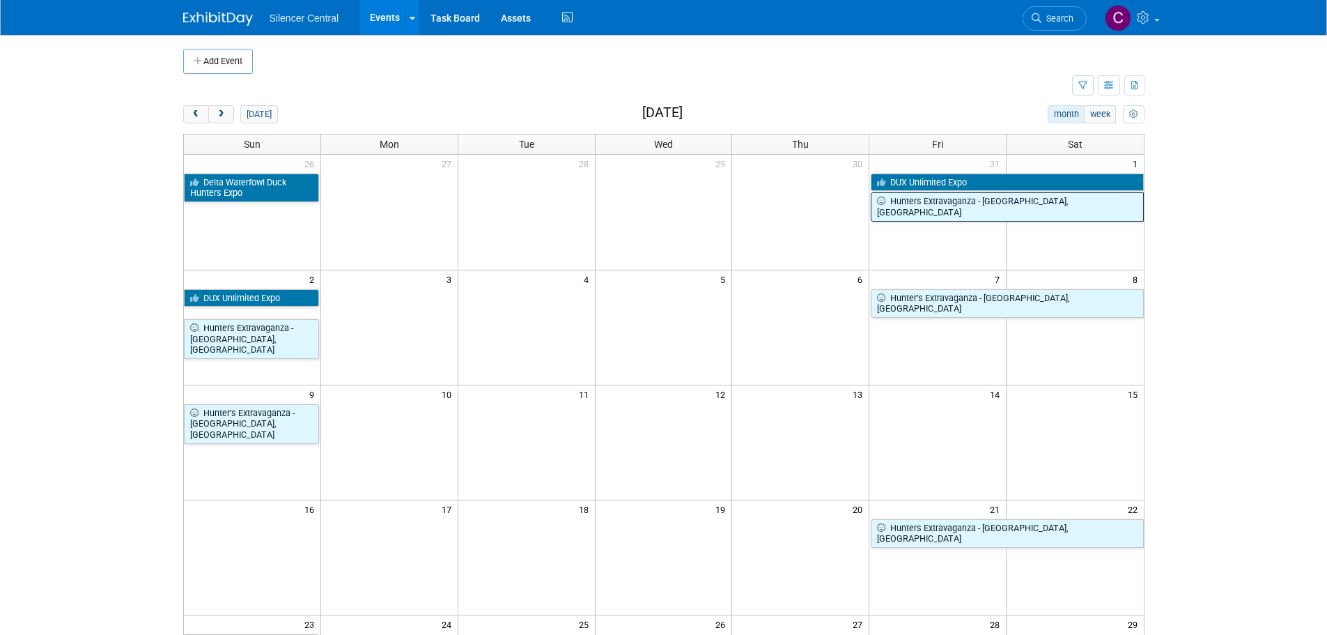
click at [940, 206] on link "Hunters Extravaganza - [GEOGRAPHIC_DATA], [GEOGRAPHIC_DATA]" at bounding box center [1007, 206] width 272 height 29
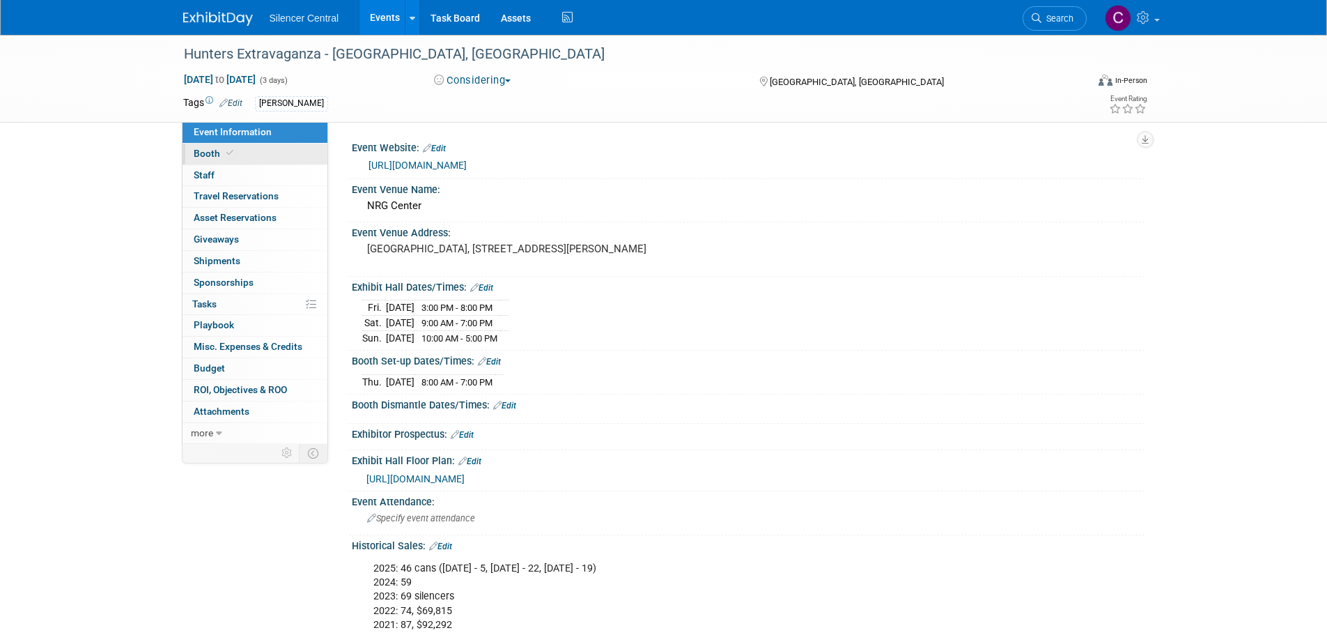
click at [244, 155] on link "Booth" at bounding box center [255, 154] width 145 height 21
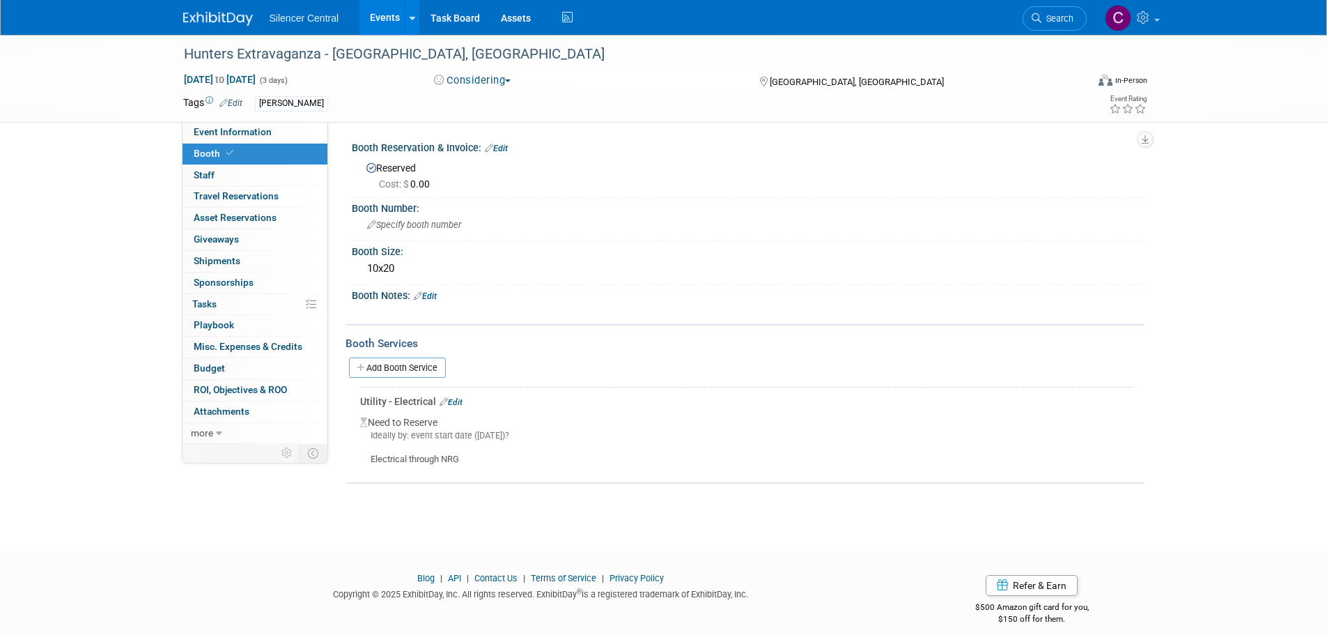
click at [499, 148] on link "Edit" at bounding box center [496, 149] width 23 height 10
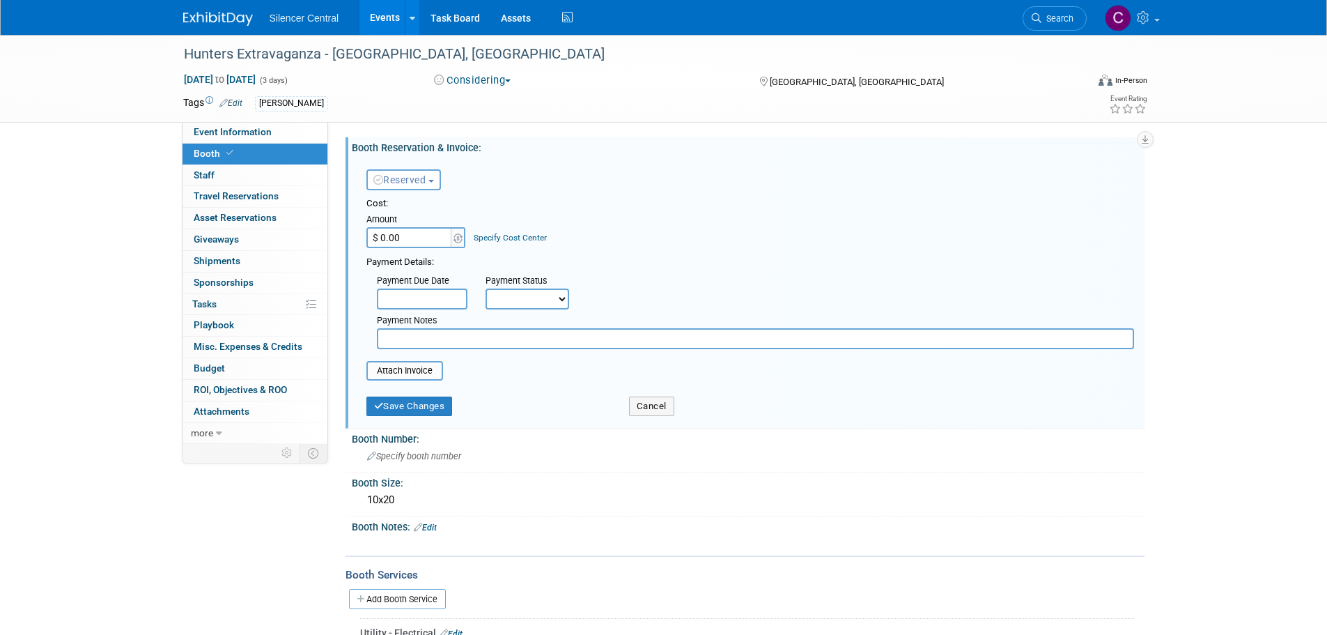
click at [412, 236] on input "$ 0.00" at bounding box center [409, 237] width 87 height 21
type input "$ 2,000.00"
click at [420, 394] on div "Save Changes" at bounding box center [487, 401] width 263 height 29
click at [422, 403] on button "Save Changes" at bounding box center [409, 406] width 86 height 20
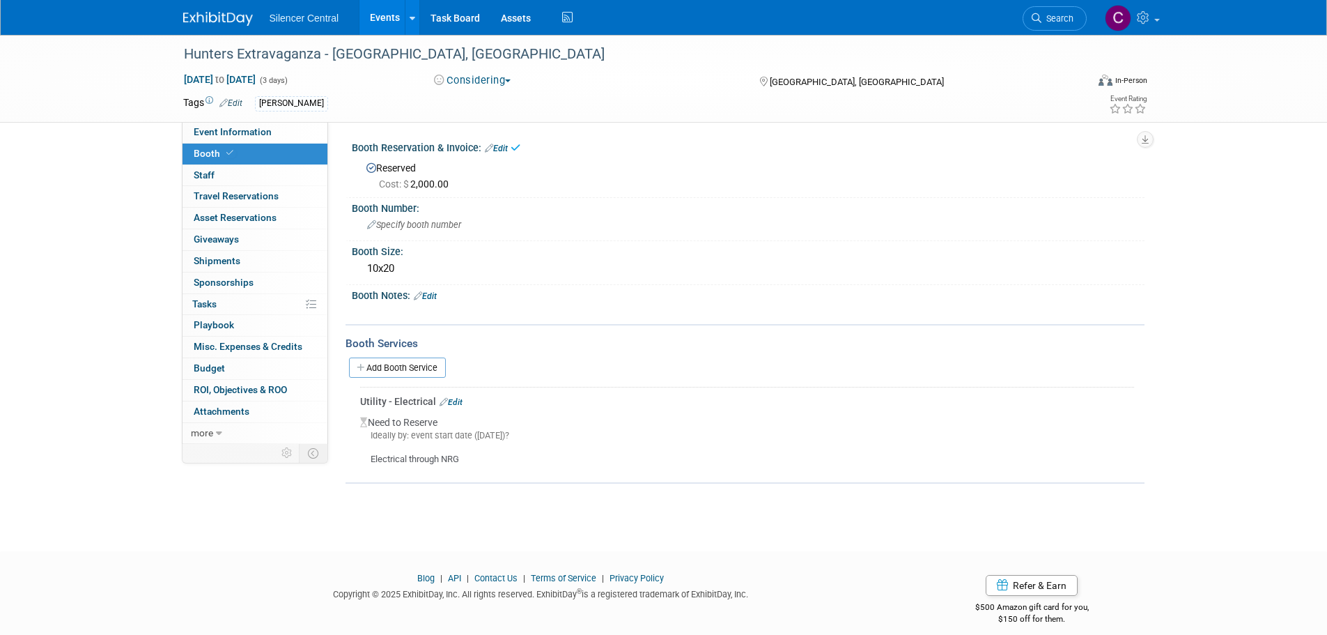
click at [203, 12] on img at bounding box center [218, 19] width 70 height 14
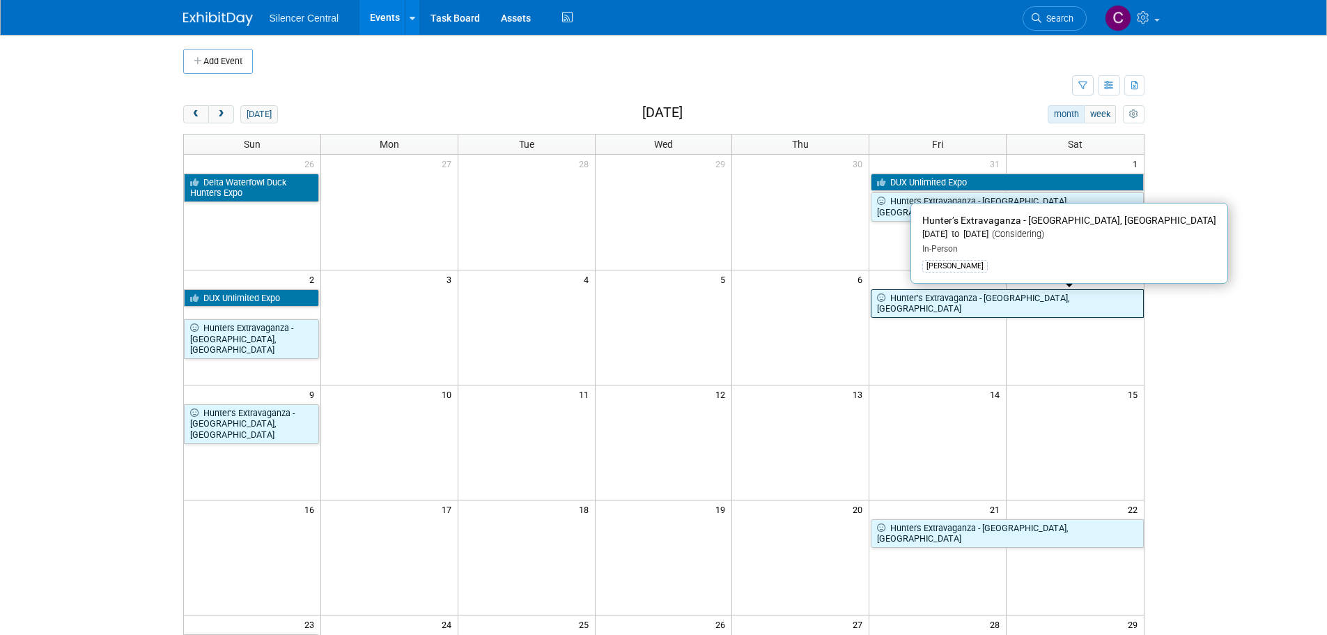
click at [941, 300] on link "Hunter’s Extravaganza - [GEOGRAPHIC_DATA], [GEOGRAPHIC_DATA]" at bounding box center [1007, 303] width 272 height 29
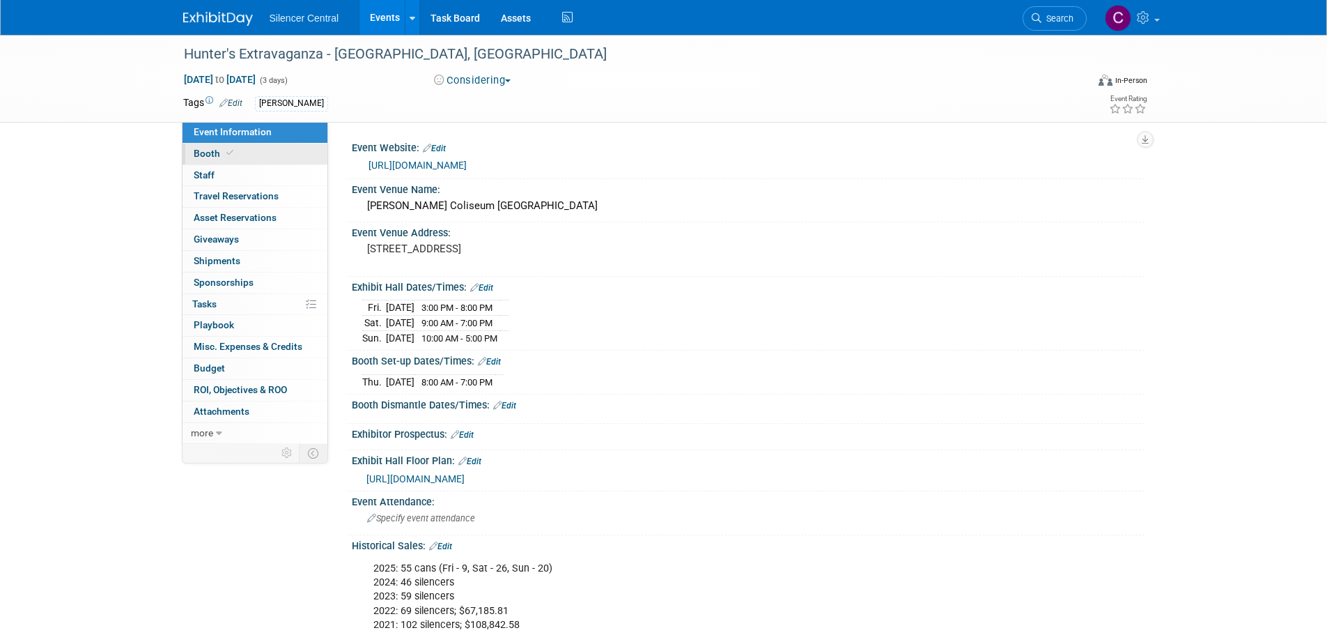
click at [206, 159] on link "Booth" at bounding box center [255, 154] width 145 height 21
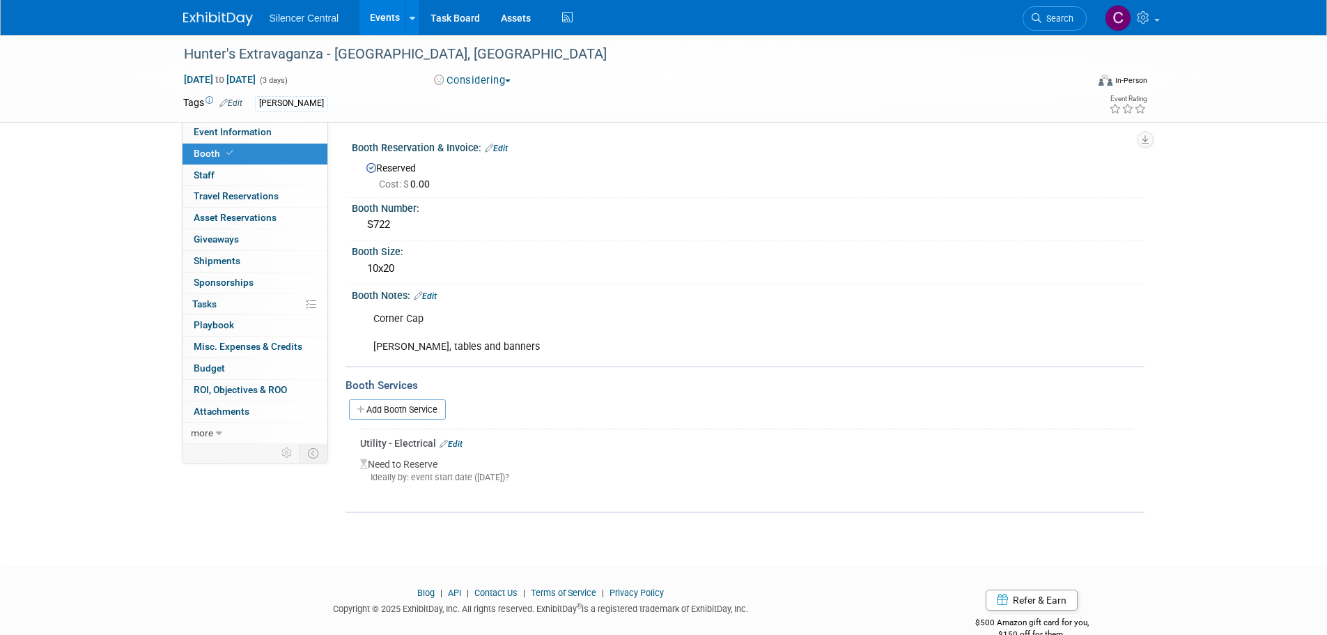
click at [419, 180] on span "Cost: $ 0.00" at bounding box center [407, 183] width 56 height 11
click at [508, 148] on link "Edit" at bounding box center [496, 149] width 23 height 10
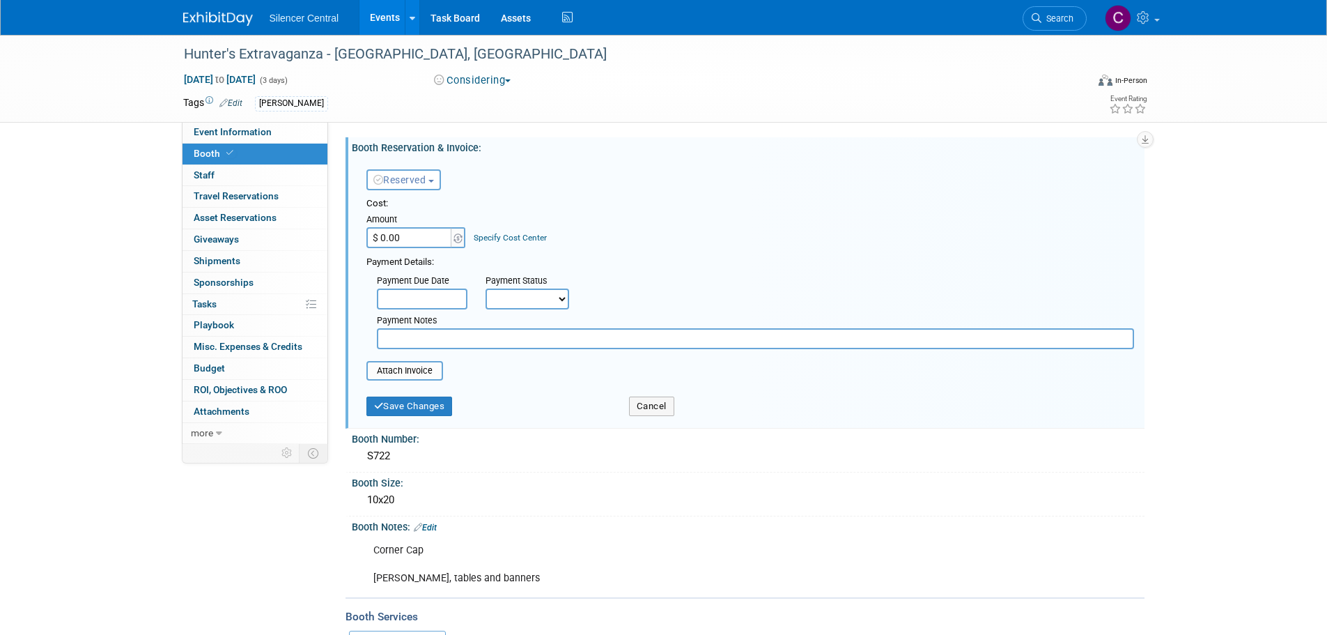
click at [431, 236] on input "$ 0.00" at bounding box center [409, 237] width 87 height 21
type input "$ 1,900.00"
click at [385, 410] on button "Save Changes" at bounding box center [409, 406] width 86 height 20
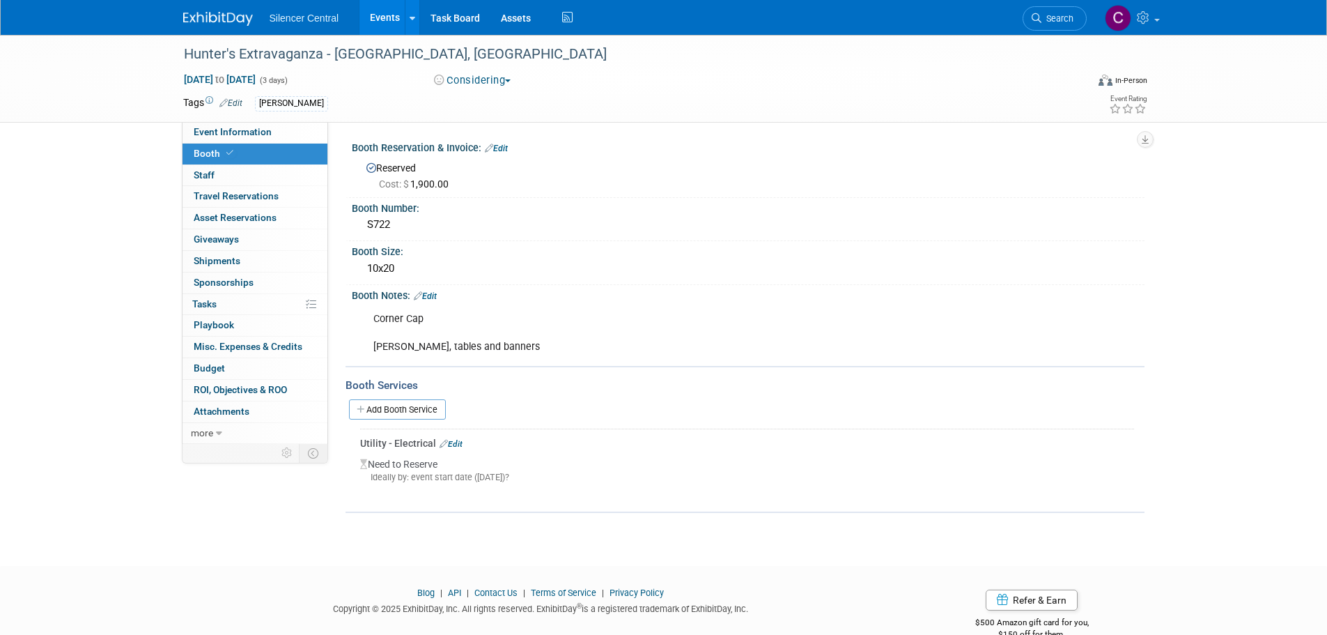
drag, startPoint x: 187, startPoint y: 22, endPoint x: 240, endPoint y: 79, distance: 77.4
click at [187, 22] on img at bounding box center [218, 19] width 70 height 14
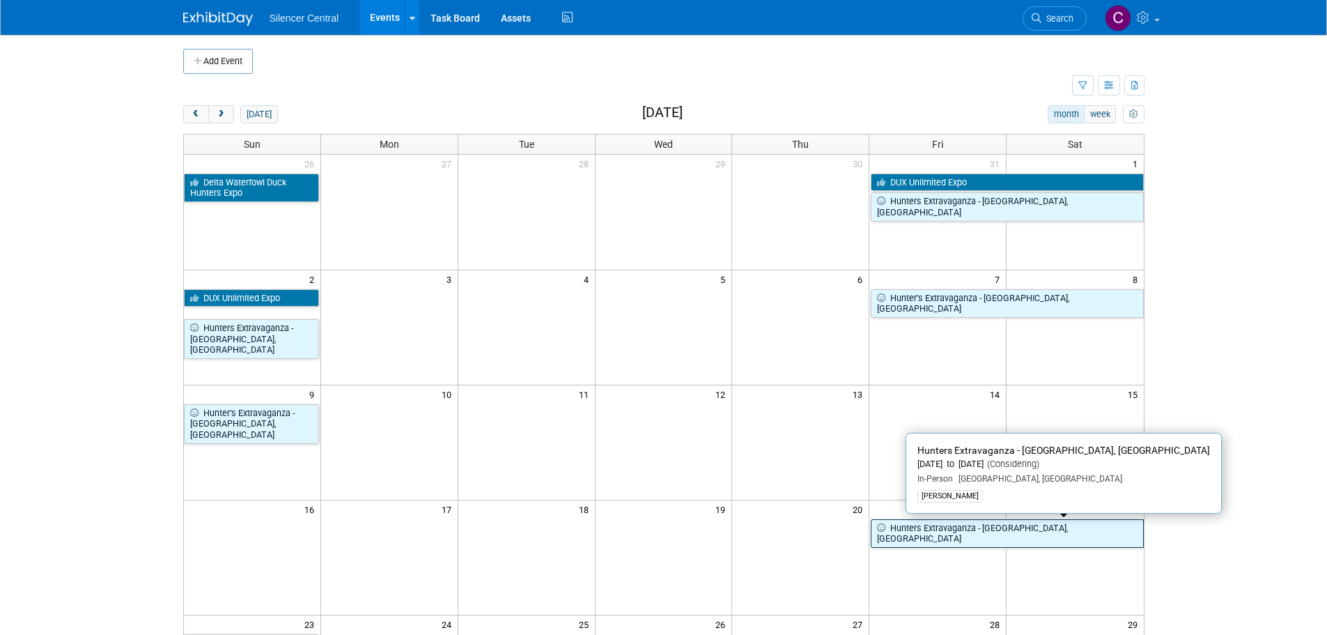
click at [991, 537] on div "16 17 18 19 20 21 22 Hunters Extravaganza - [GEOGRAPHIC_DATA], [GEOGRAPHIC_DATA]" at bounding box center [664, 524] width 960 height 49
click at [998, 536] on link "Hunters Extravaganza - [GEOGRAPHIC_DATA], [GEOGRAPHIC_DATA]" at bounding box center [1007, 533] width 272 height 29
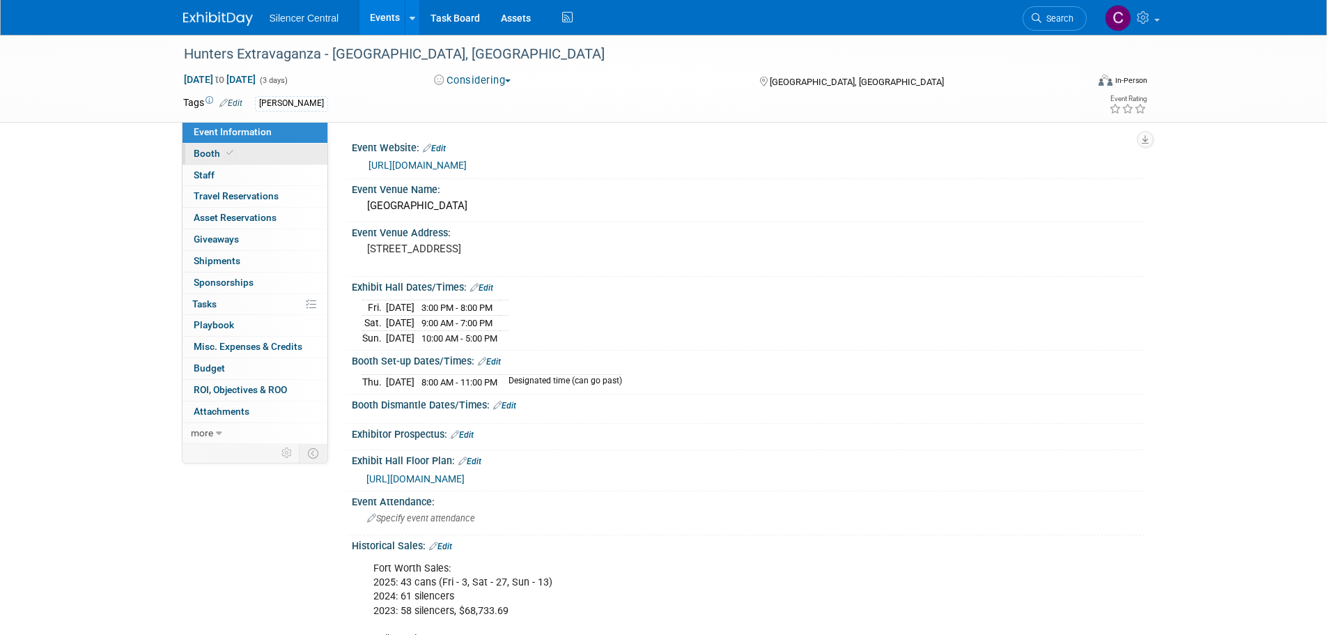
click at [224, 157] on span at bounding box center [230, 153] width 13 height 10
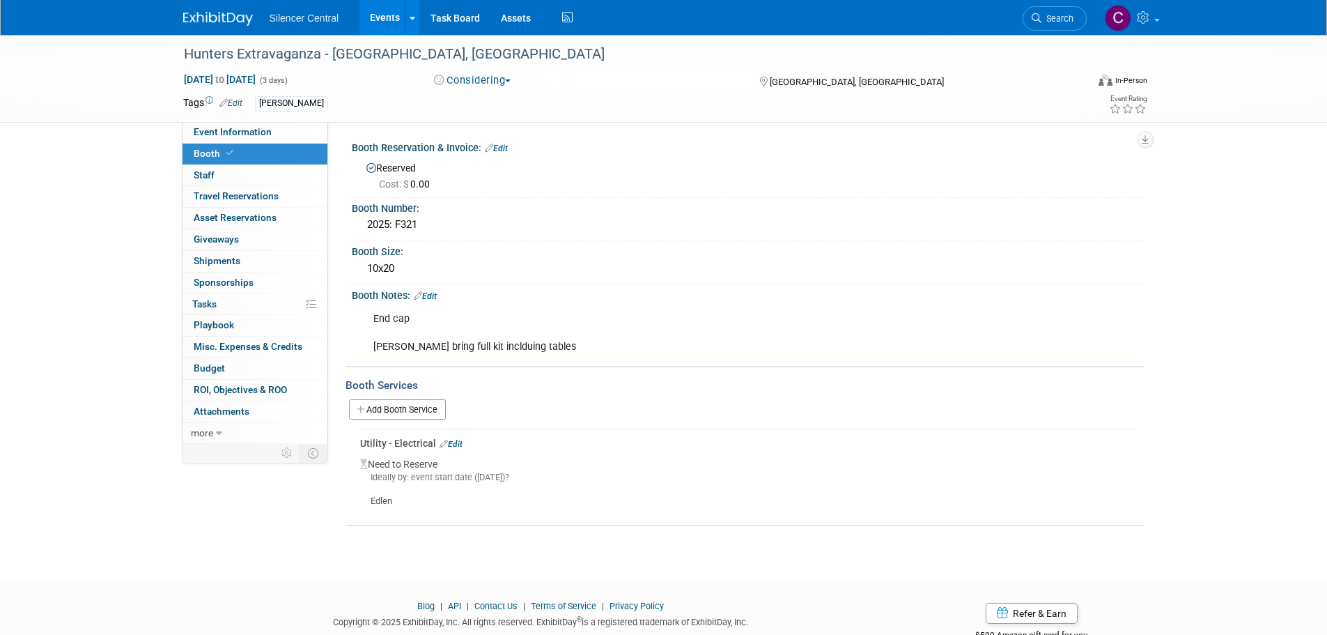
click at [508, 150] on link "Edit" at bounding box center [496, 149] width 23 height 10
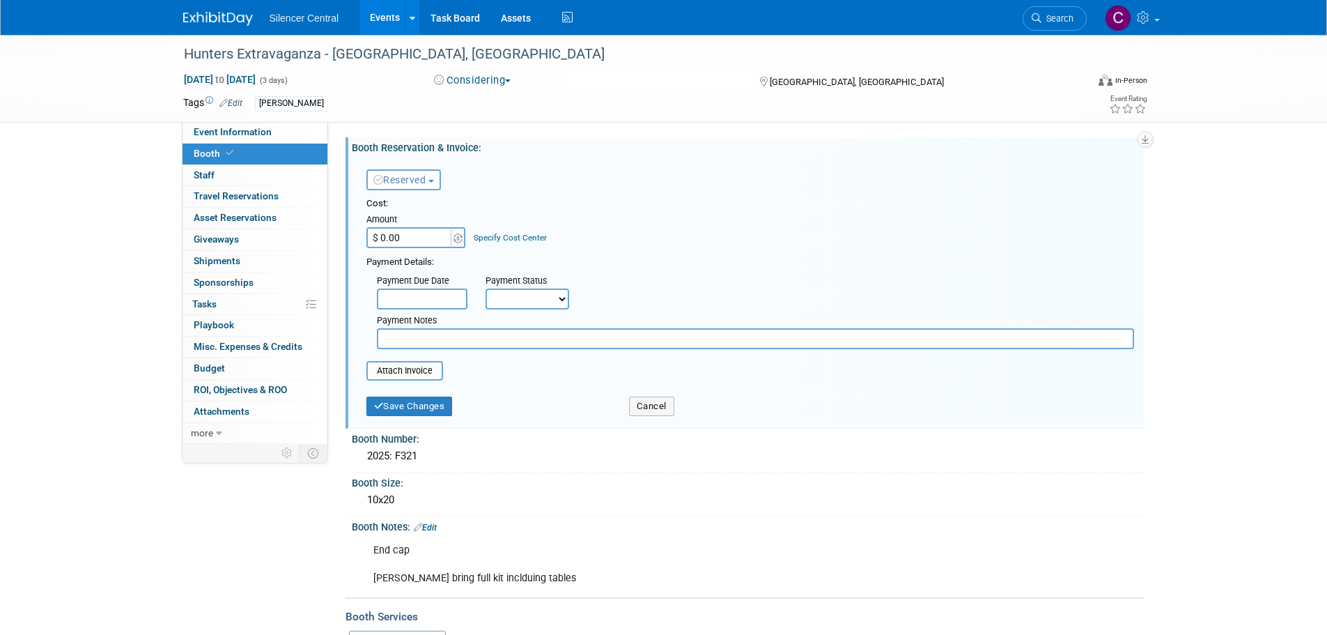
click at [418, 236] on input "$ 0.00" at bounding box center [409, 237] width 87 height 21
type input "$ 2,200.00"
click at [403, 407] on button "Save Changes" at bounding box center [409, 406] width 86 height 20
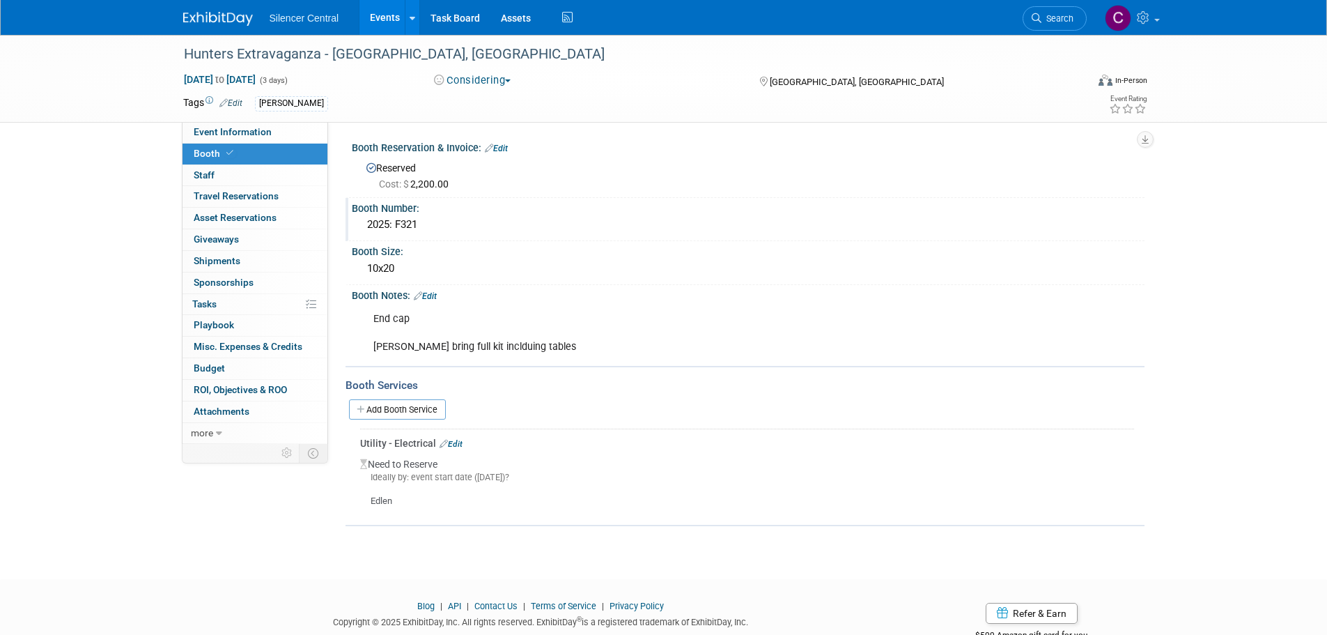
click at [422, 225] on div "2025: F321" at bounding box center [748, 225] width 772 height 22
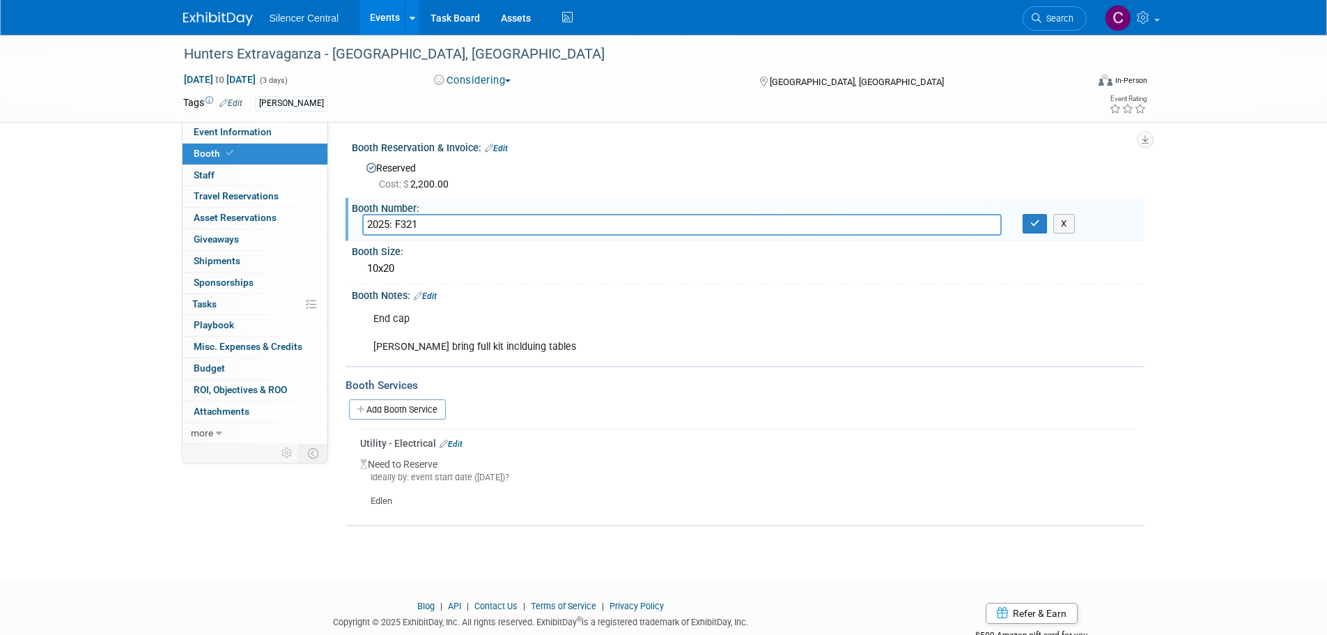
click at [467, 347] on div "End cap David bring full kit inclduing tables" at bounding box center [678, 333] width 628 height 56
click at [437, 295] on link "Edit" at bounding box center [425, 296] width 23 height 10
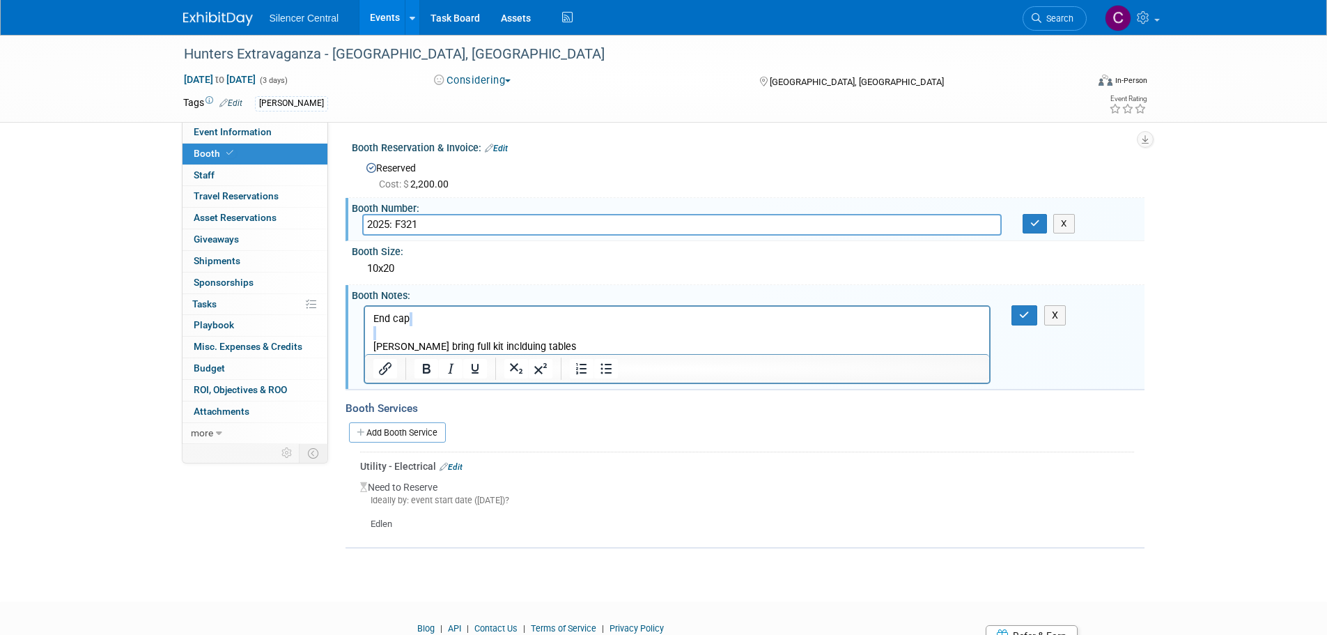
drag, startPoint x: 552, startPoint y: 337, endPoint x: -1, endPoint y: 334, distance: 552.5
click at [364, 334] on html "End cap David bring full kit inclduing tables" at bounding box center [676, 329] width 625 height 47
drag, startPoint x: 542, startPoint y: 348, endPoint x: 183, endPoint y: 363, distance: 359.1
click at [364, 353] on html "End cap David bring full kit inclduing tables" at bounding box center [676, 329] width 625 height 47
click at [1022, 313] on icon "button" at bounding box center [1024, 315] width 10 height 10
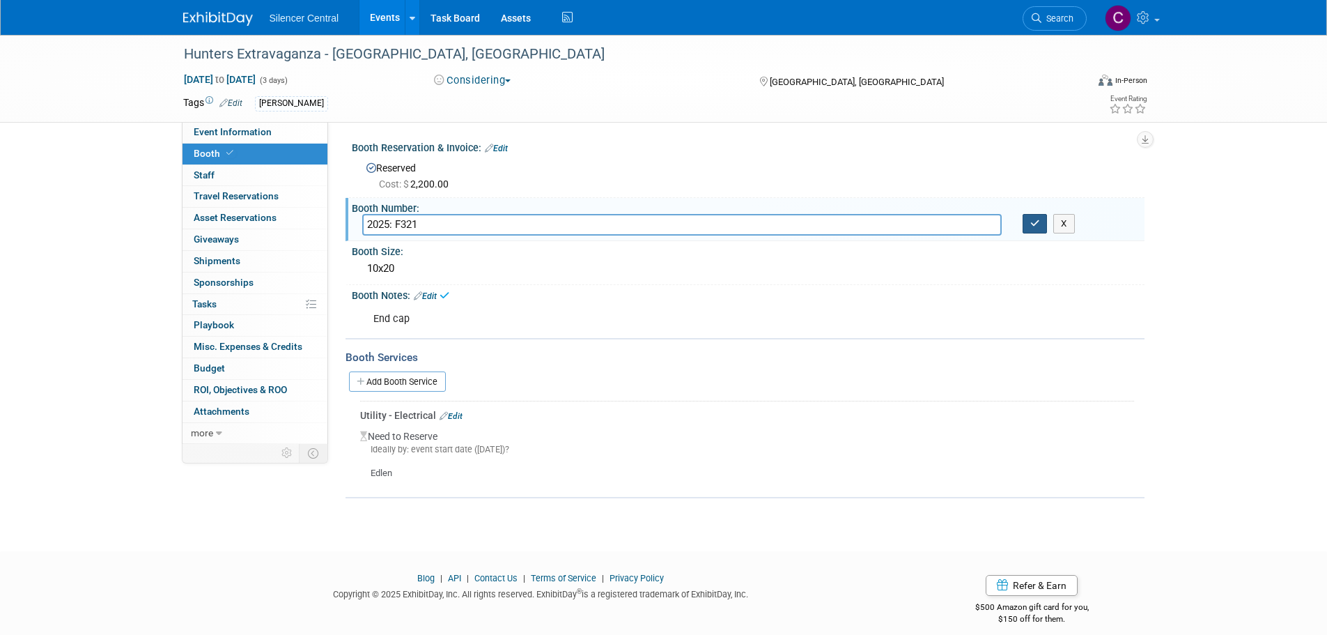
click at [1037, 216] on button "button" at bounding box center [1035, 224] width 25 height 20
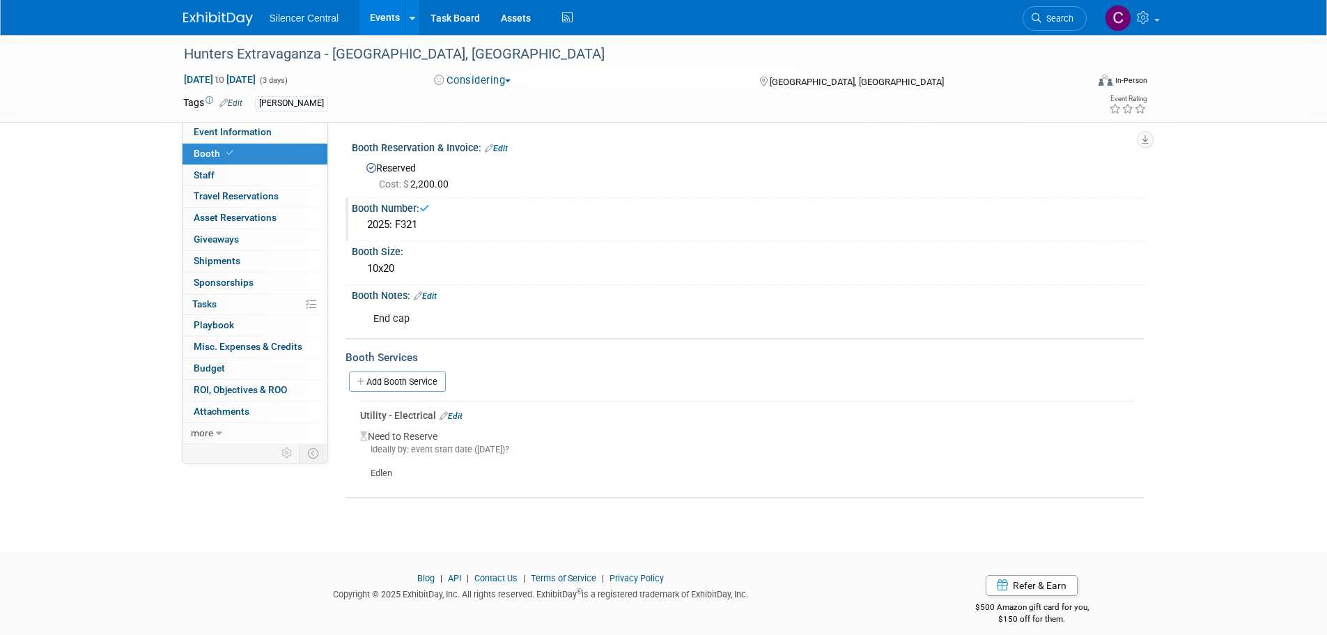
click at [206, 13] on img at bounding box center [218, 19] width 70 height 14
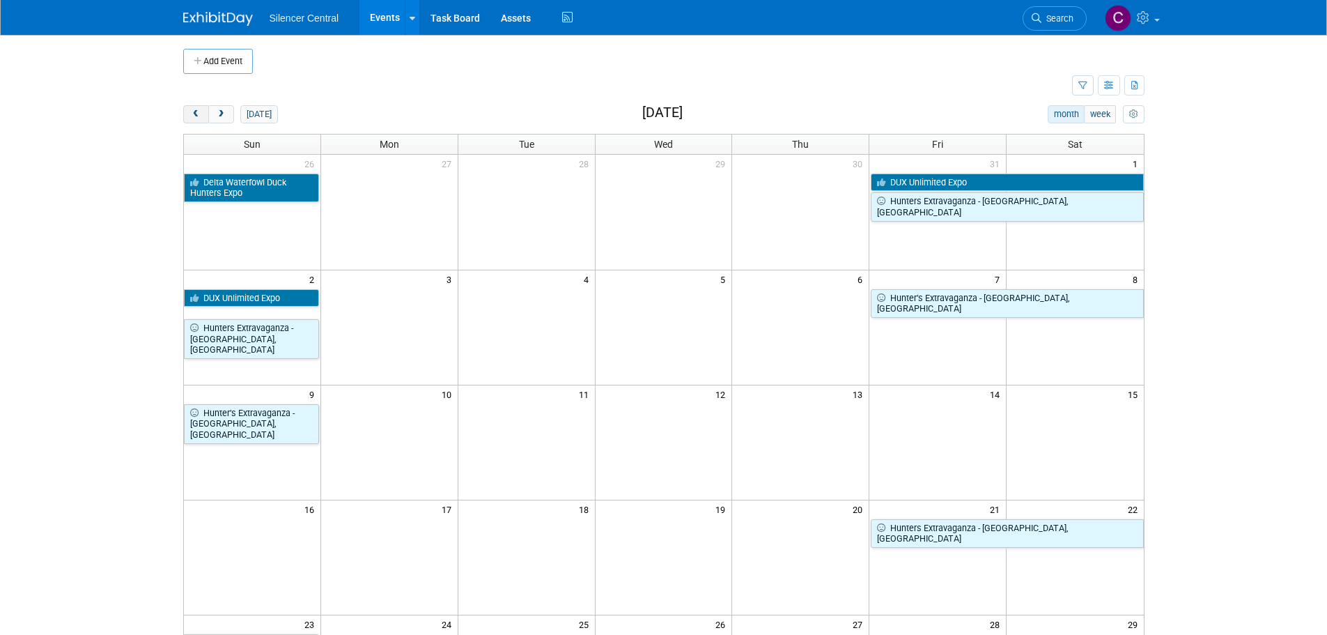
click at [189, 111] on button "prev" at bounding box center [196, 114] width 26 height 18
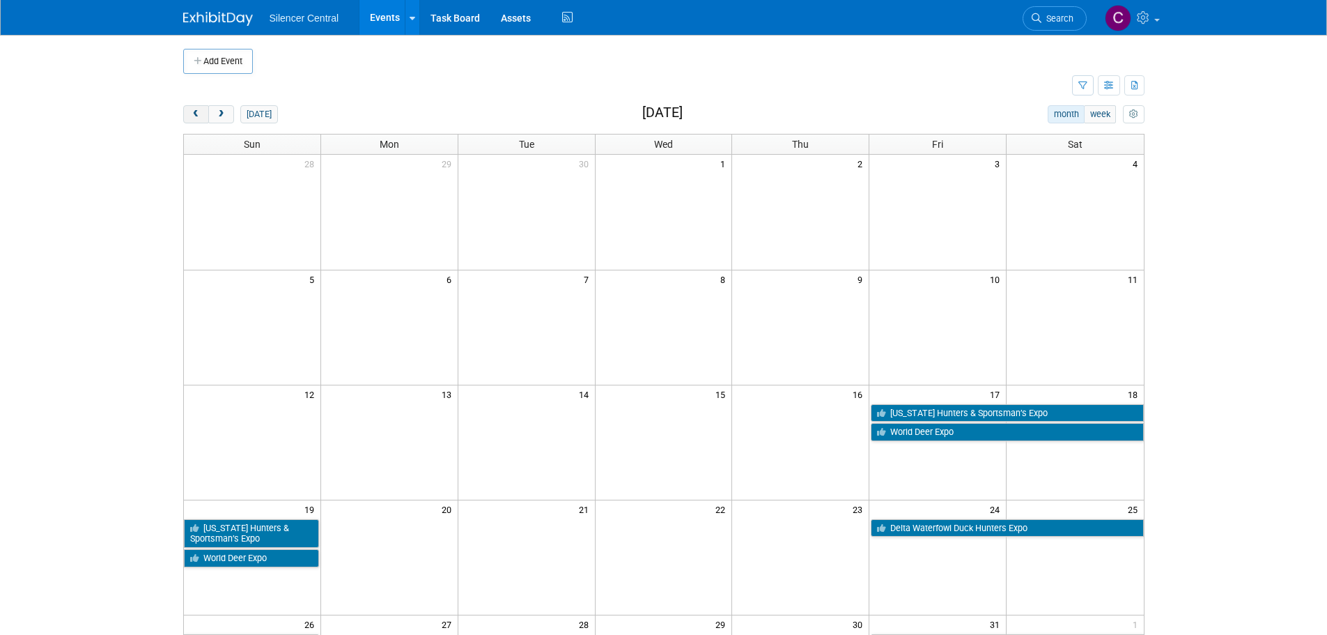
click at [196, 116] on span "prev" at bounding box center [196, 114] width 10 height 9
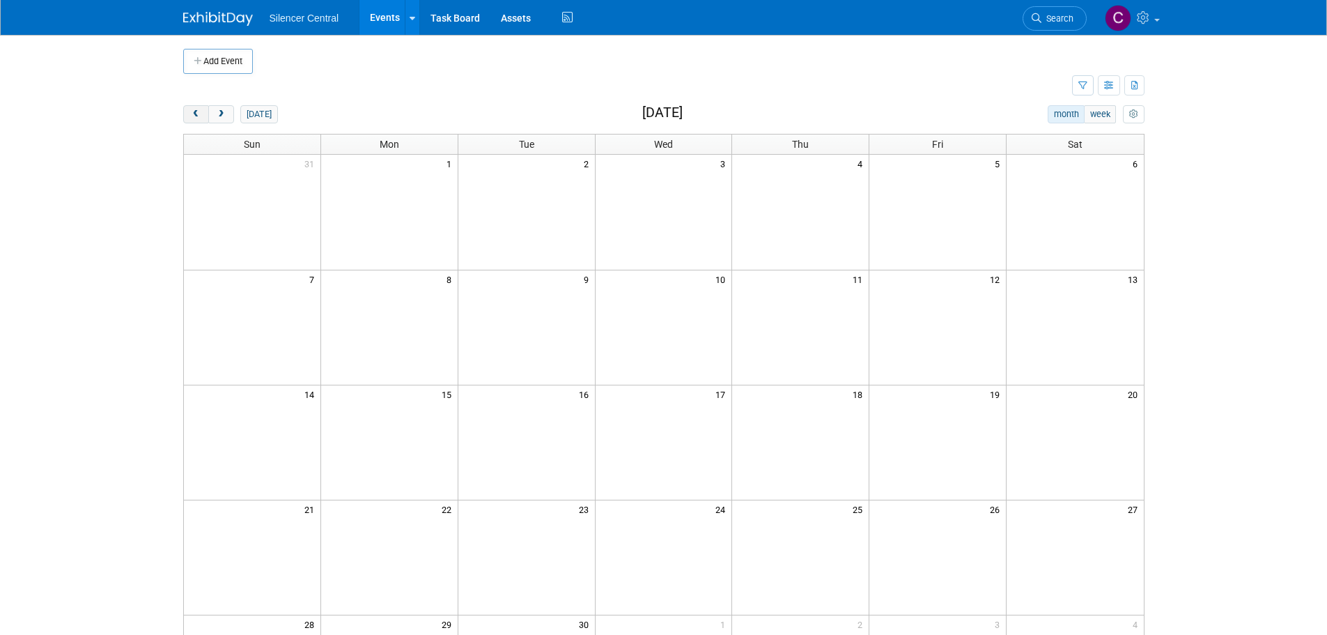
click at [196, 116] on span "prev" at bounding box center [196, 114] width 10 height 9
click at [199, 112] on span "prev" at bounding box center [196, 114] width 10 height 9
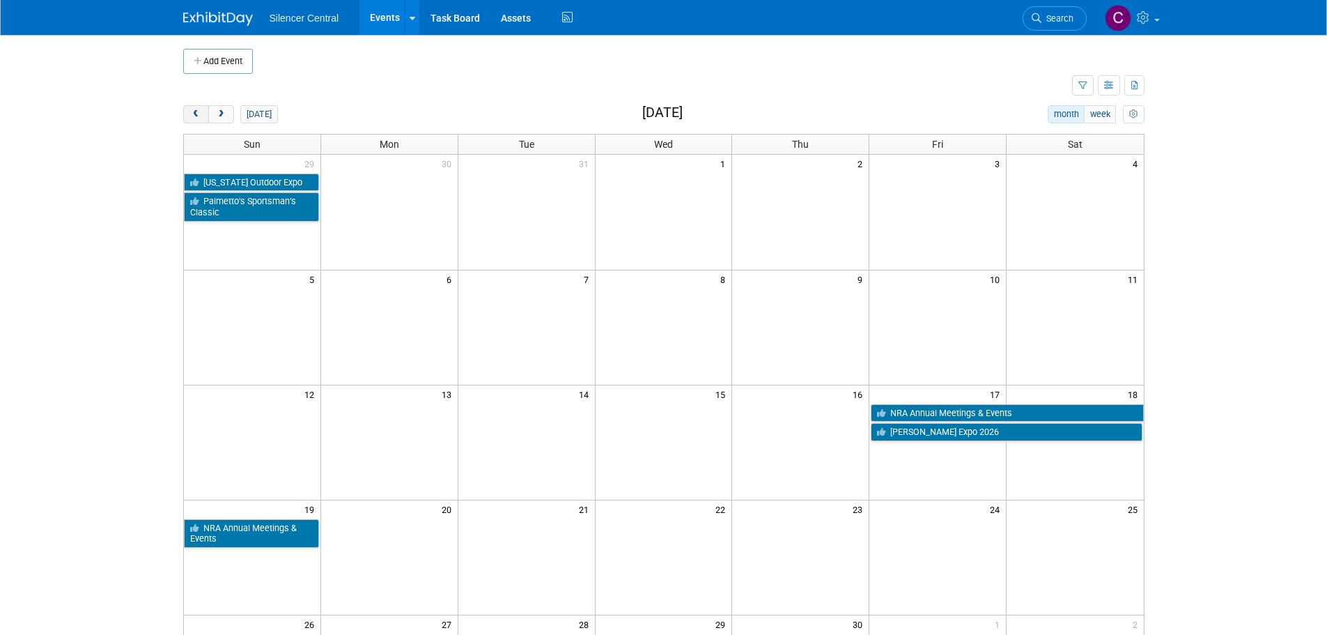
click at [199, 112] on span "prev" at bounding box center [196, 114] width 10 height 9
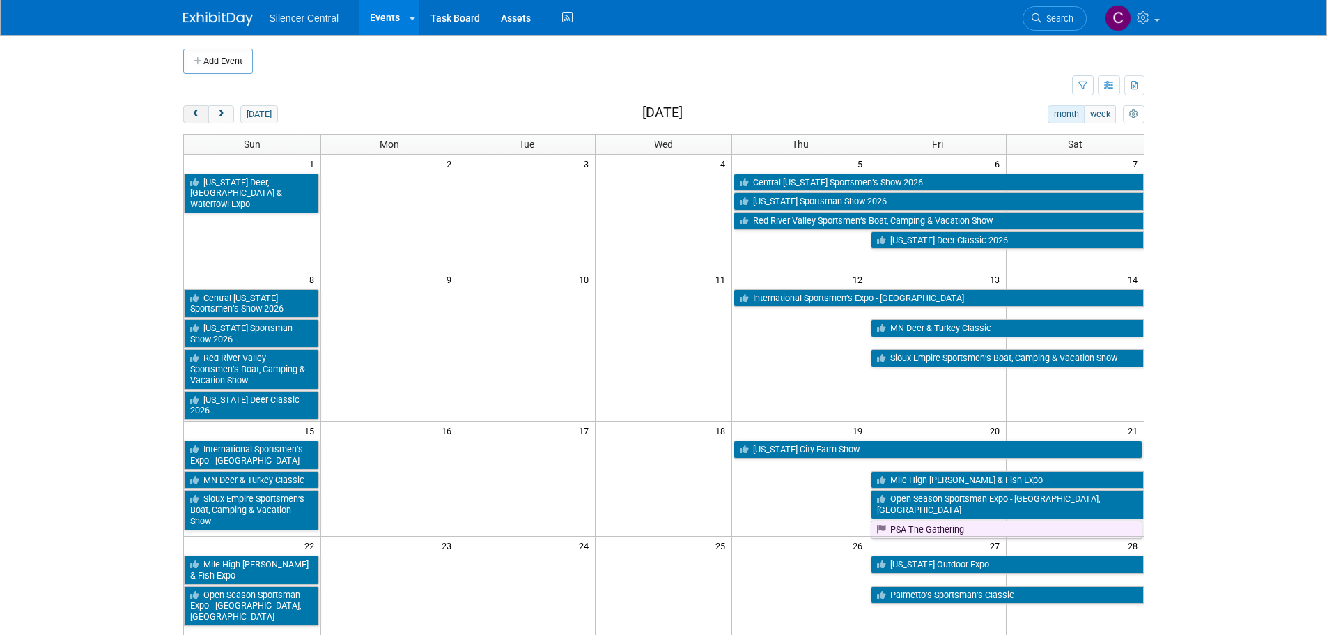
click at [199, 112] on span "prev" at bounding box center [196, 114] width 10 height 9
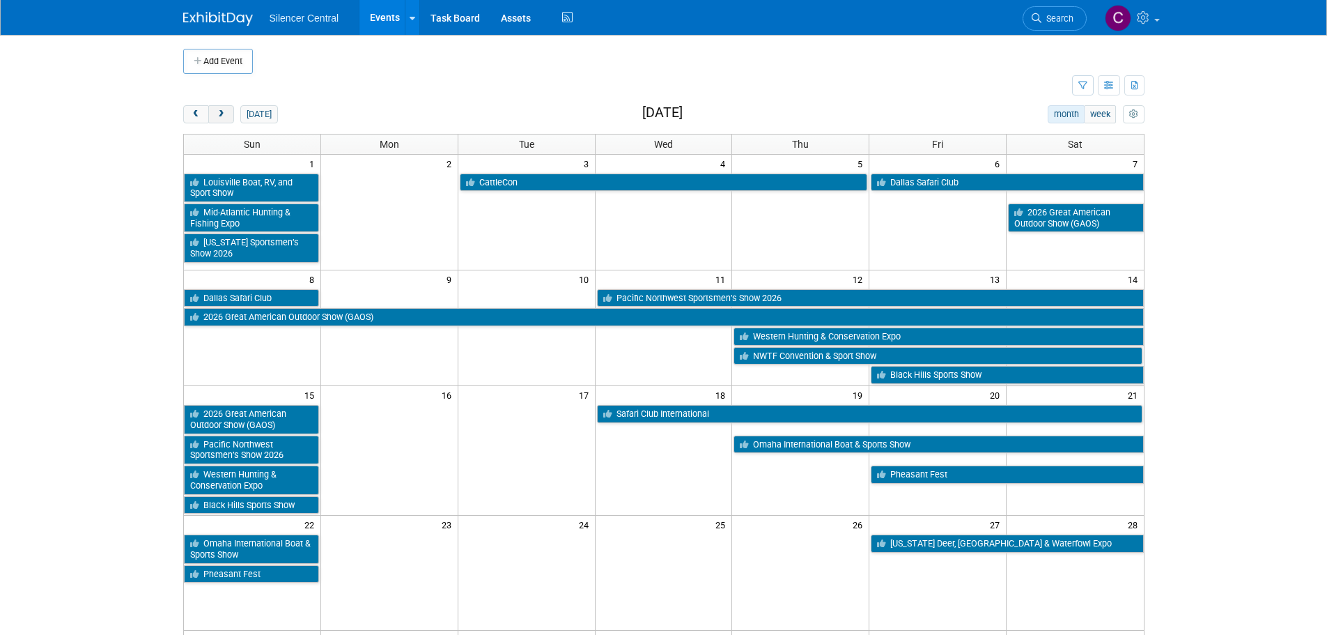
click at [217, 108] on button "next" at bounding box center [221, 114] width 26 height 18
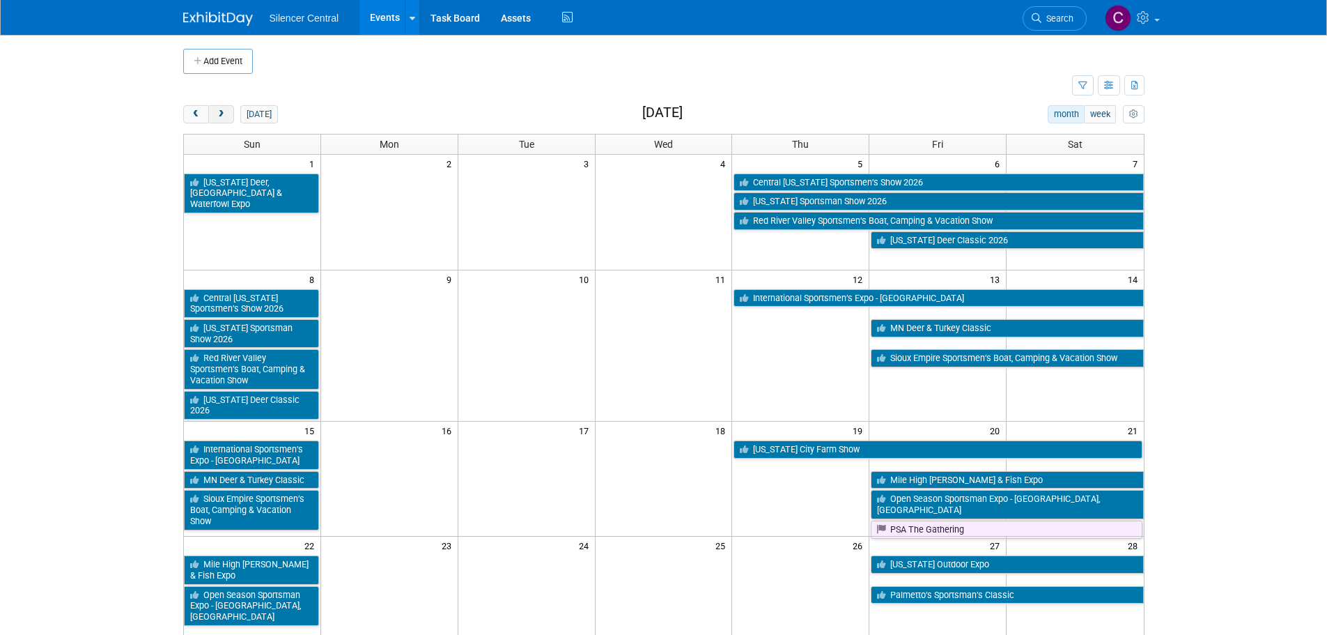
click at [227, 117] on button "next" at bounding box center [221, 114] width 26 height 18
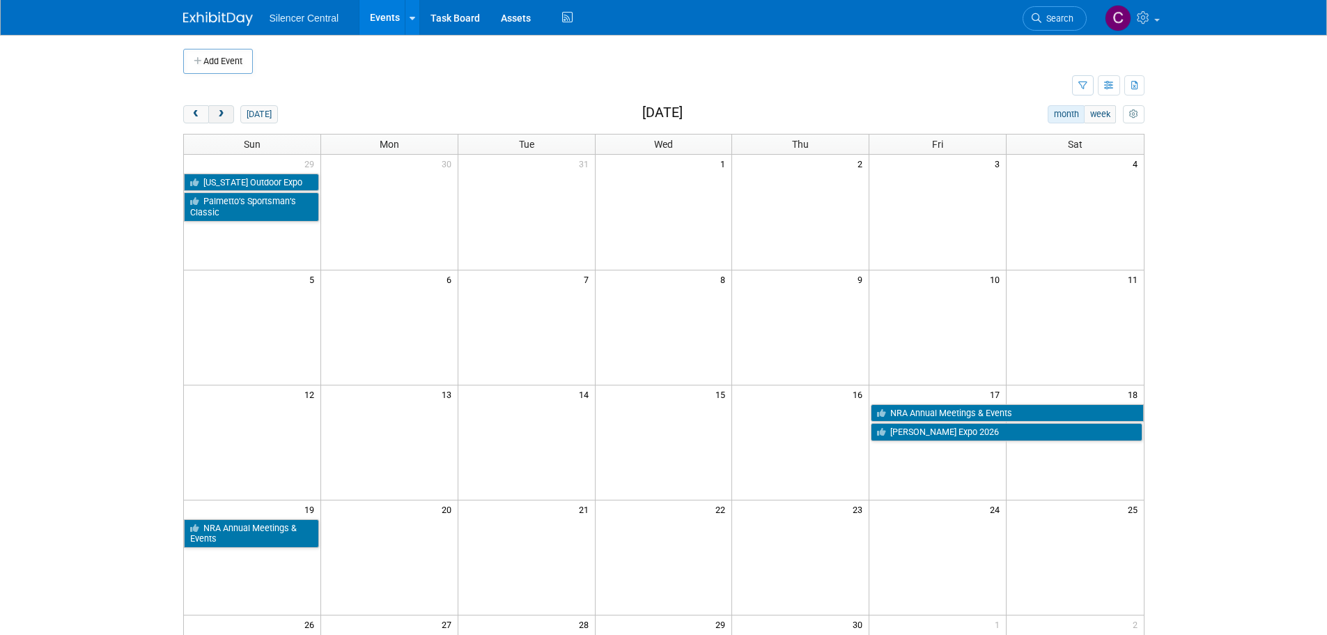
click at [223, 116] on span "next" at bounding box center [221, 114] width 10 height 9
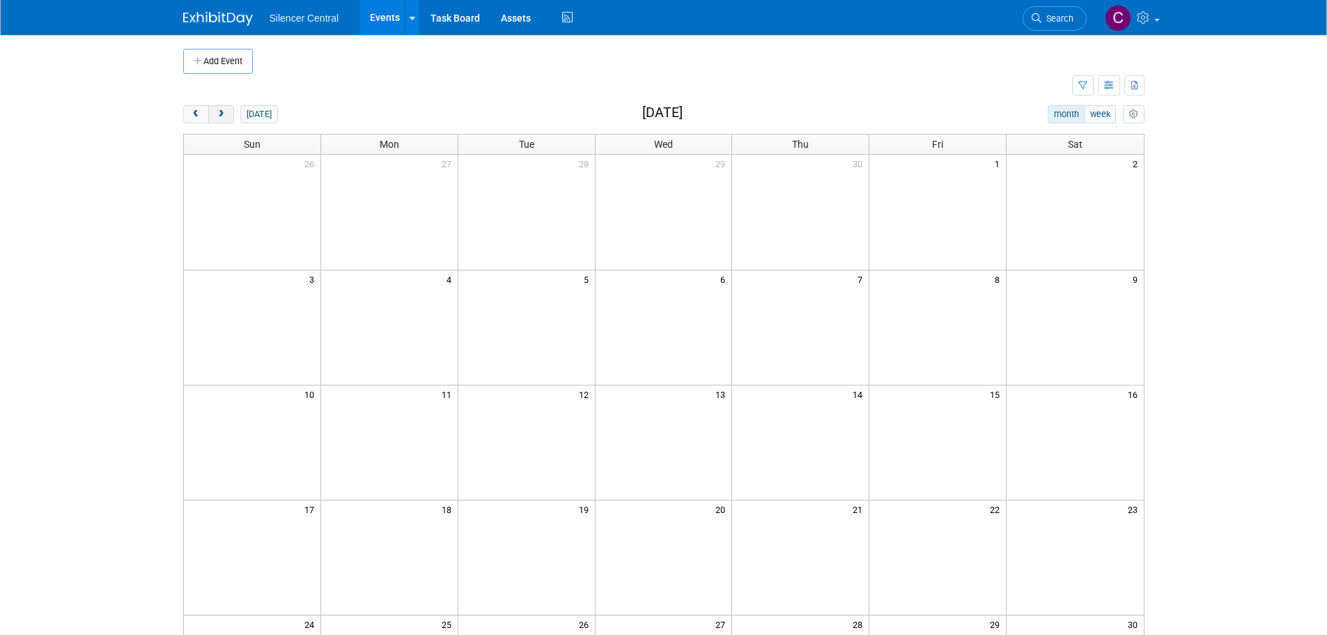
click at [215, 121] on button "next" at bounding box center [221, 114] width 26 height 18
click at [192, 121] on button "prev" at bounding box center [196, 114] width 26 height 18
click at [186, 116] on button "prev" at bounding box center [196, 114] width 26 height 18
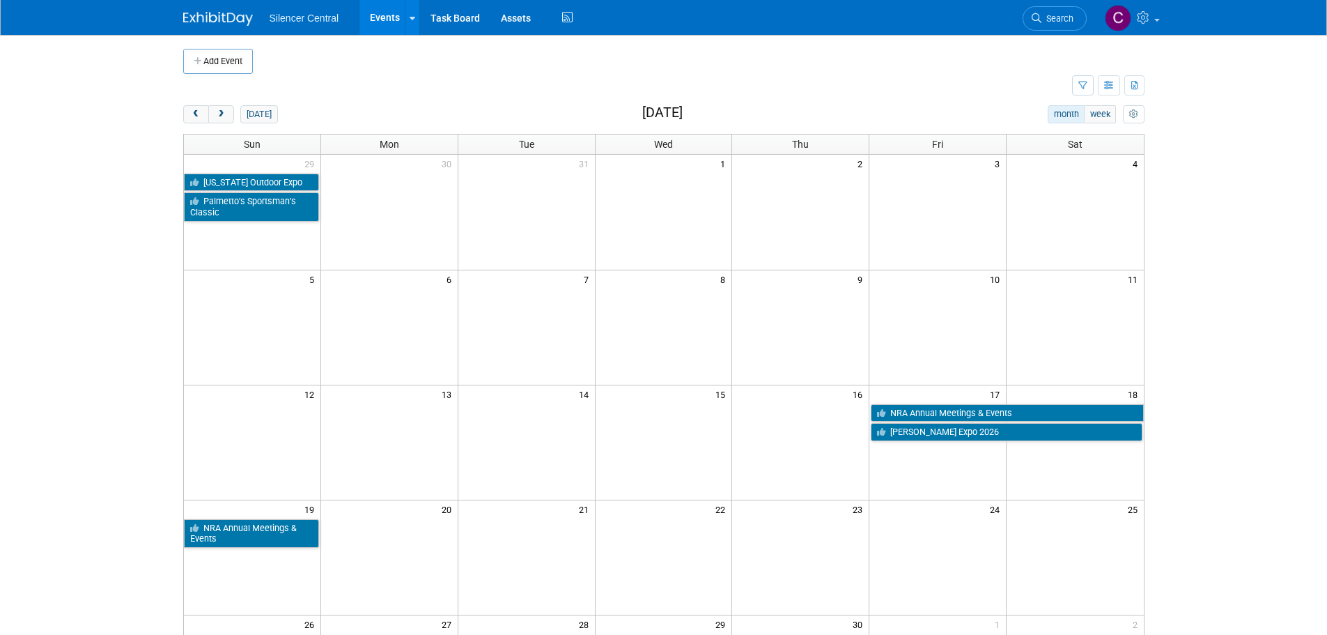
click at [153, 259] on body "Silencer Central Events Add Event Bulk Upload Events Shareable Event Boards Rec…" at bounding box center [663, 317] width 1327 height 635
click at [199, 108] on button "prev" at bounding box center [196, 114] width 26 height 18
